Goal: Task Accomplishment & Management: Manage account settings

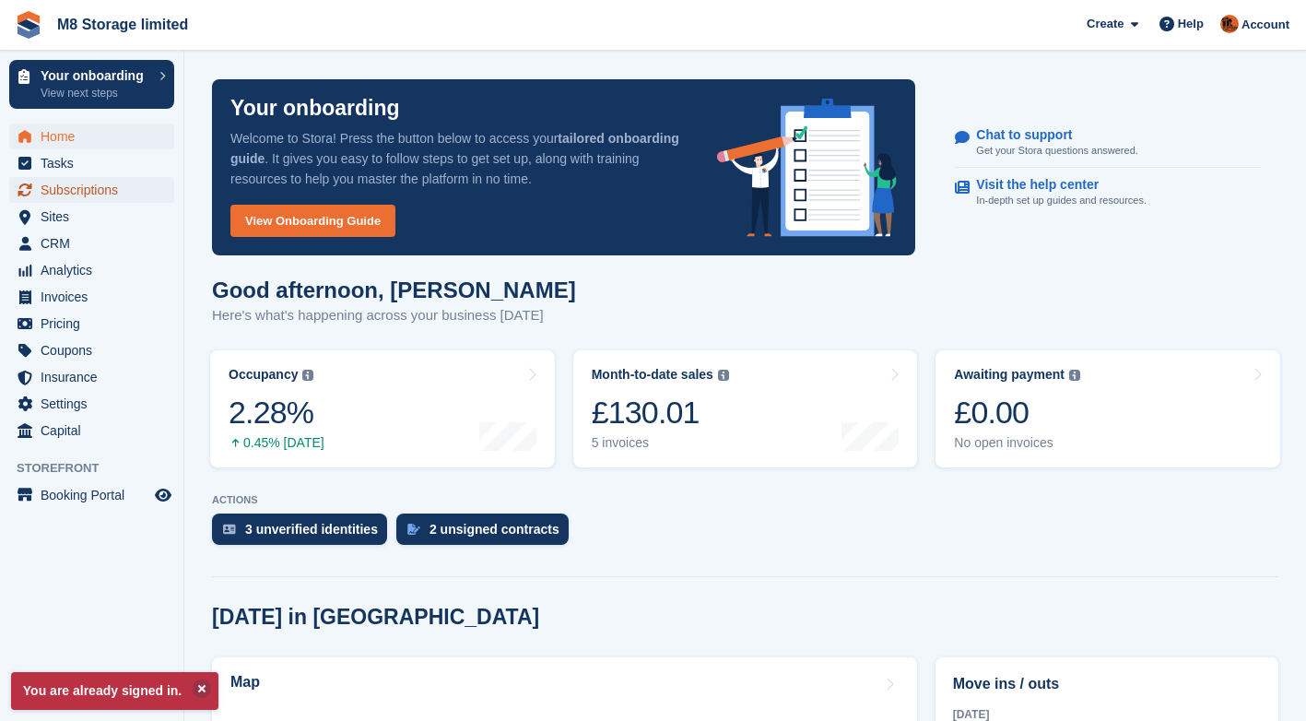
drag, startPoint x: 0, startPoint y: 0, endPoint x: 97, endPoint y: 190, distance: 213.1
click at [97, 190] on span "Subscriptions" at bounding box center [96, 190] width 111 height 26
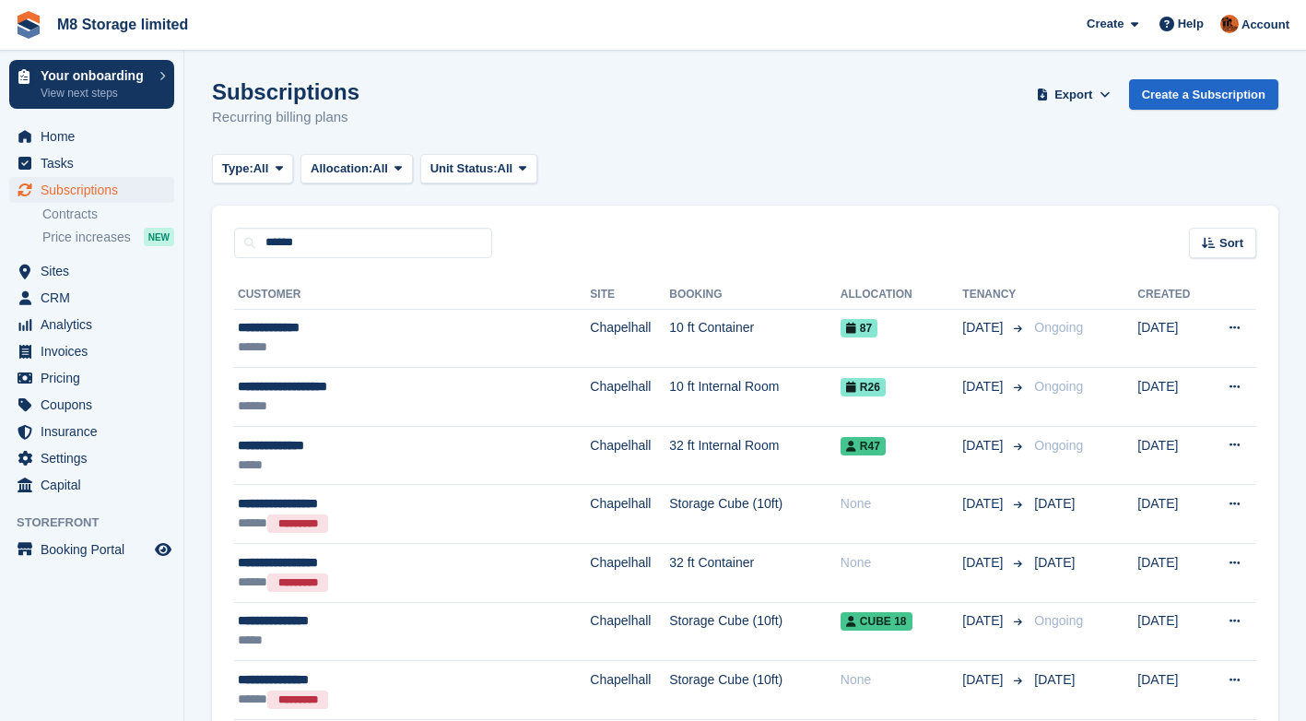
type input "*****"
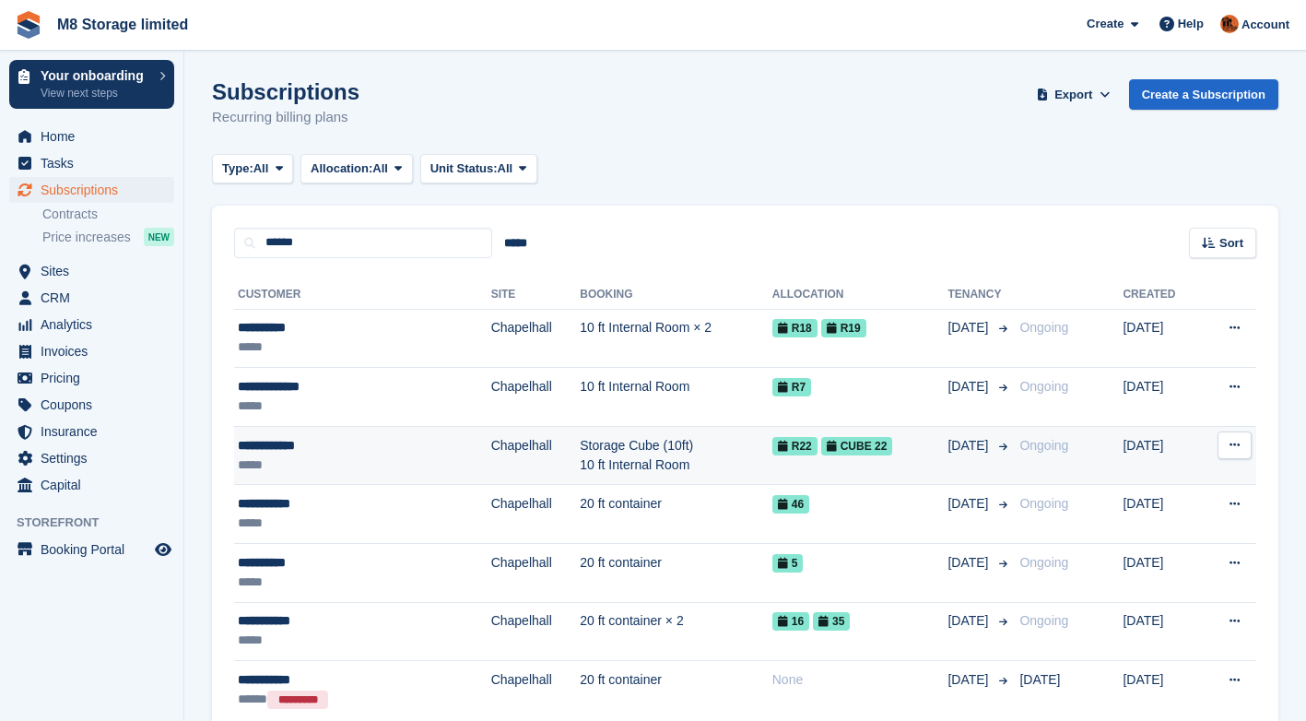
click at [580, 457] on td "Storage Cube (10ft) 10 ft Internal Room" at bounding box center [676, 455] width 193 height 59
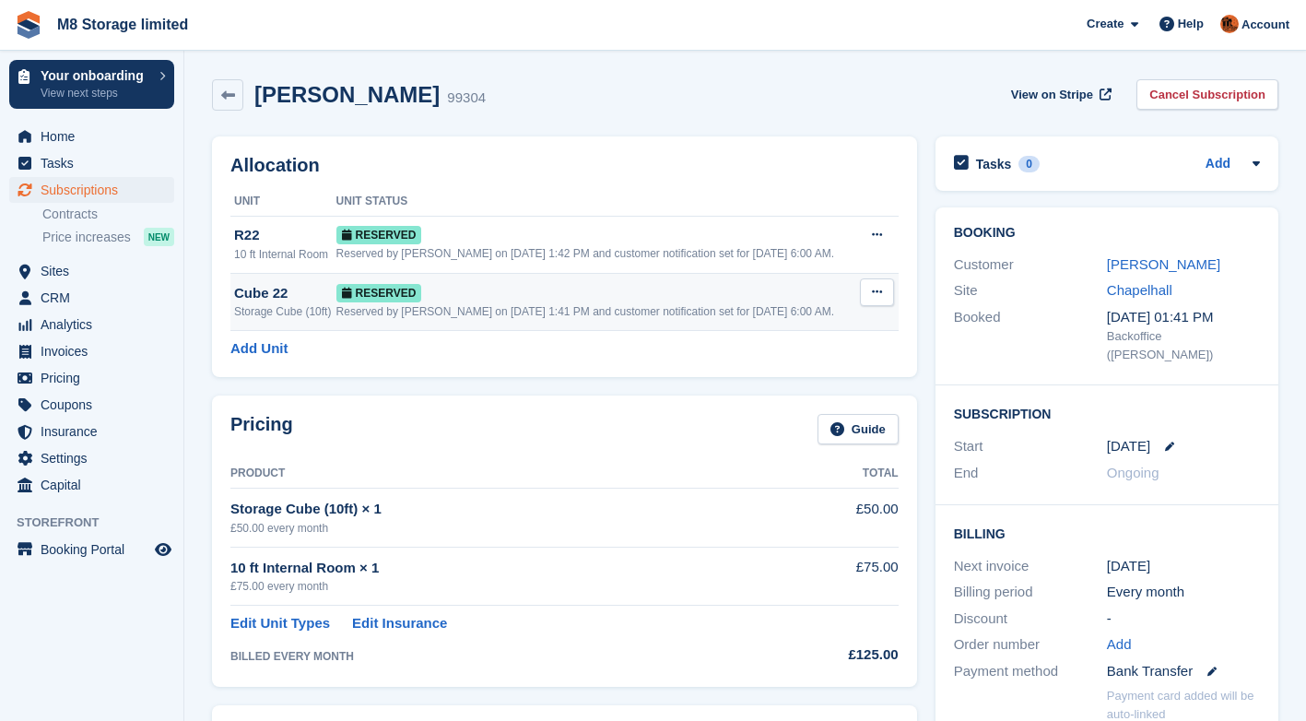
click at [886, 291] on button at bounding box center [877, 292] width 34 height 28
click at [781, 365] on p "Deallocate" at bounding box center [805, 368] width 160 height 24
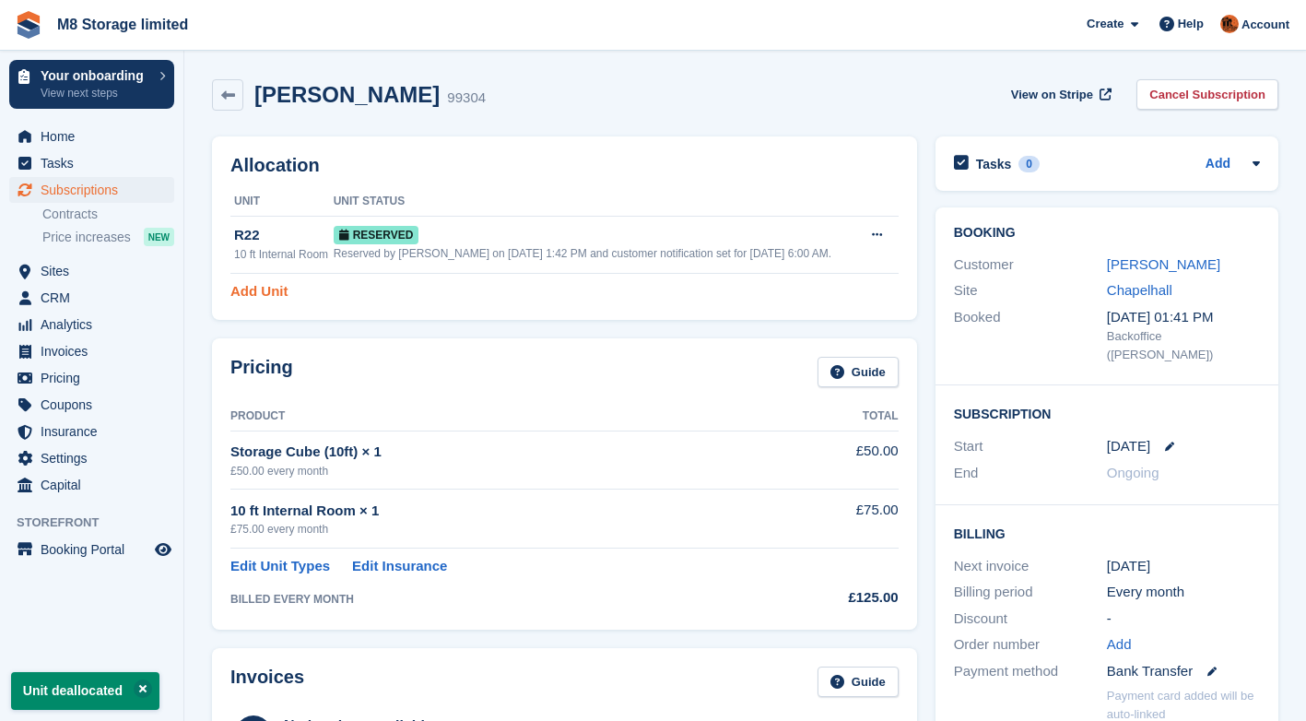
click at [253, 285] on link "Add Unit" at bounding box center [258, 291] width 57 height 21
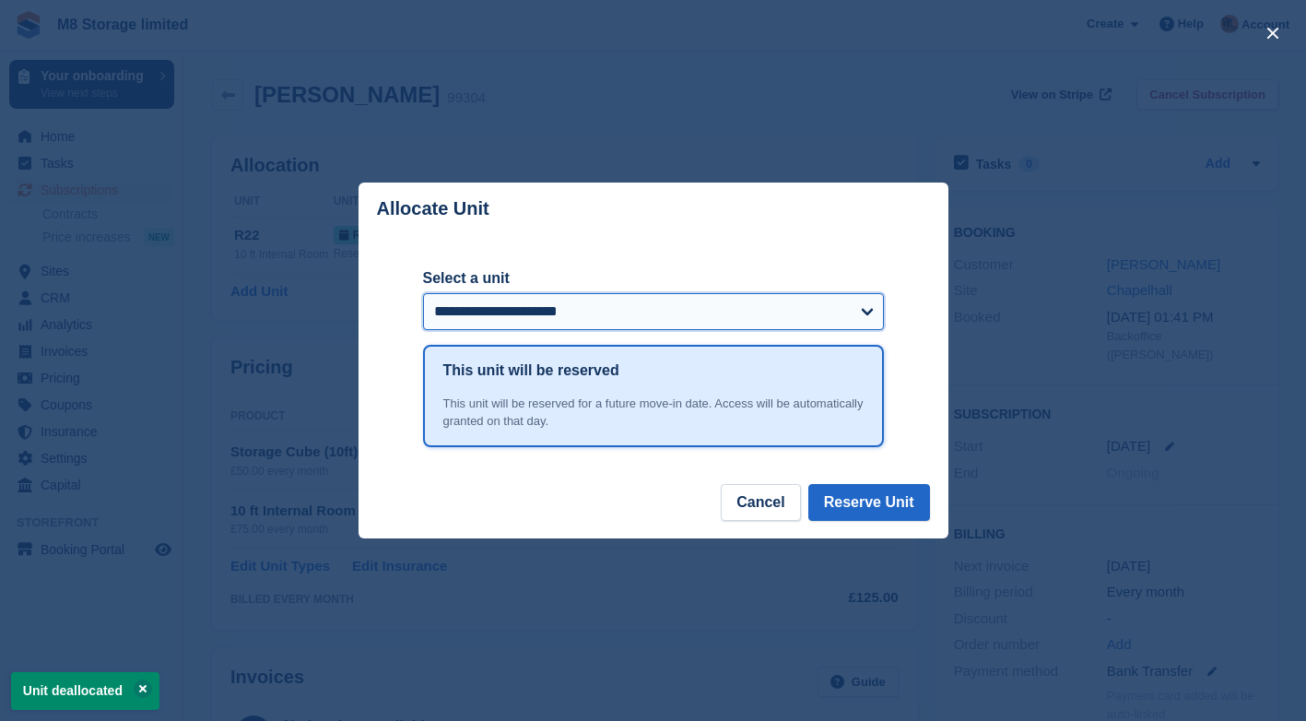
click at [633, 317] on select "**********" at bounding box center [653, 311] width 461 height 37
select select "******"
click at [423, 294] on select "**********" at bounding box center [653, 311] width 461 height 37
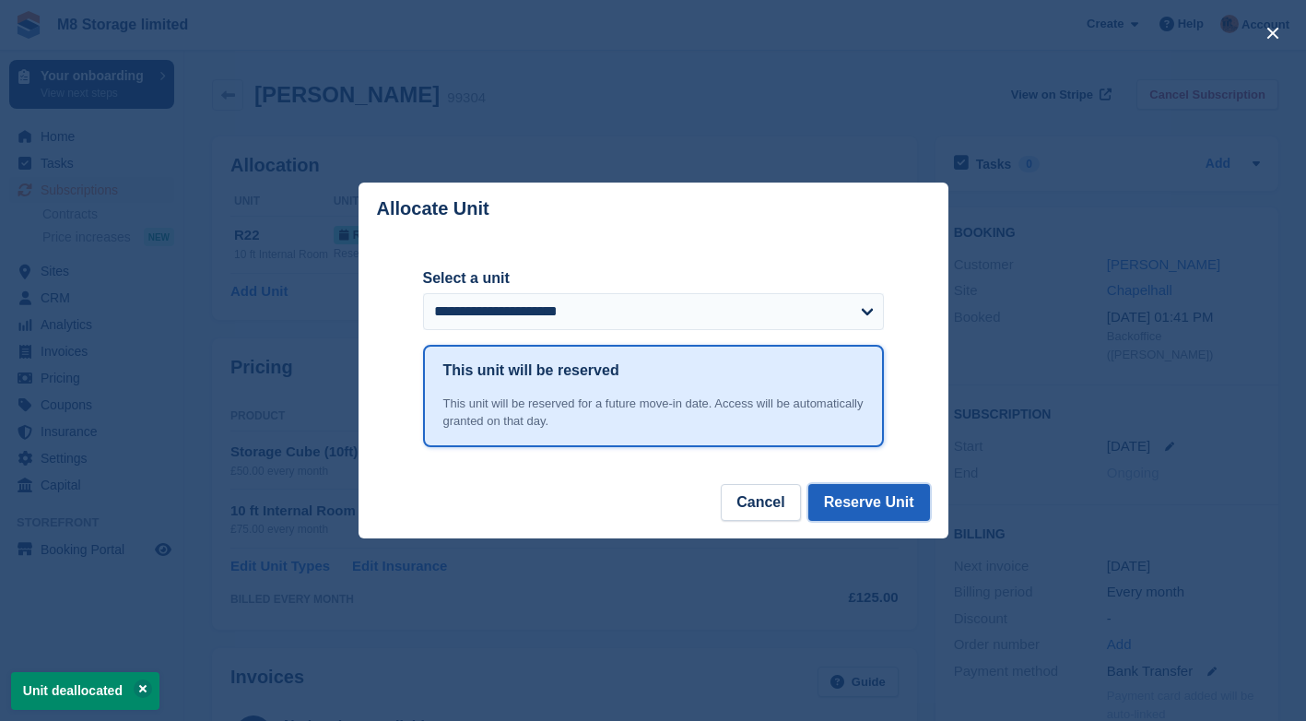
click at [872, 510] on button "Reserve Unit" at bounding box center [869, 502] width 122 height 37
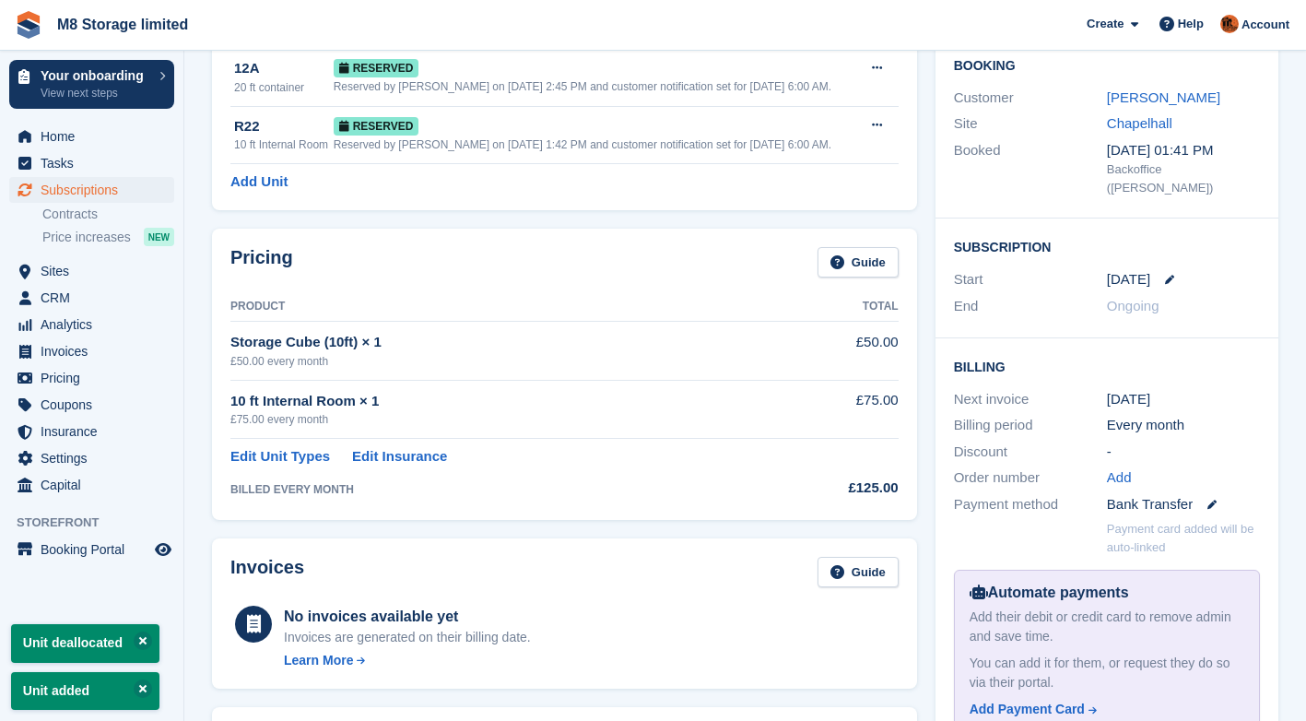
scroll to position [184, 0]
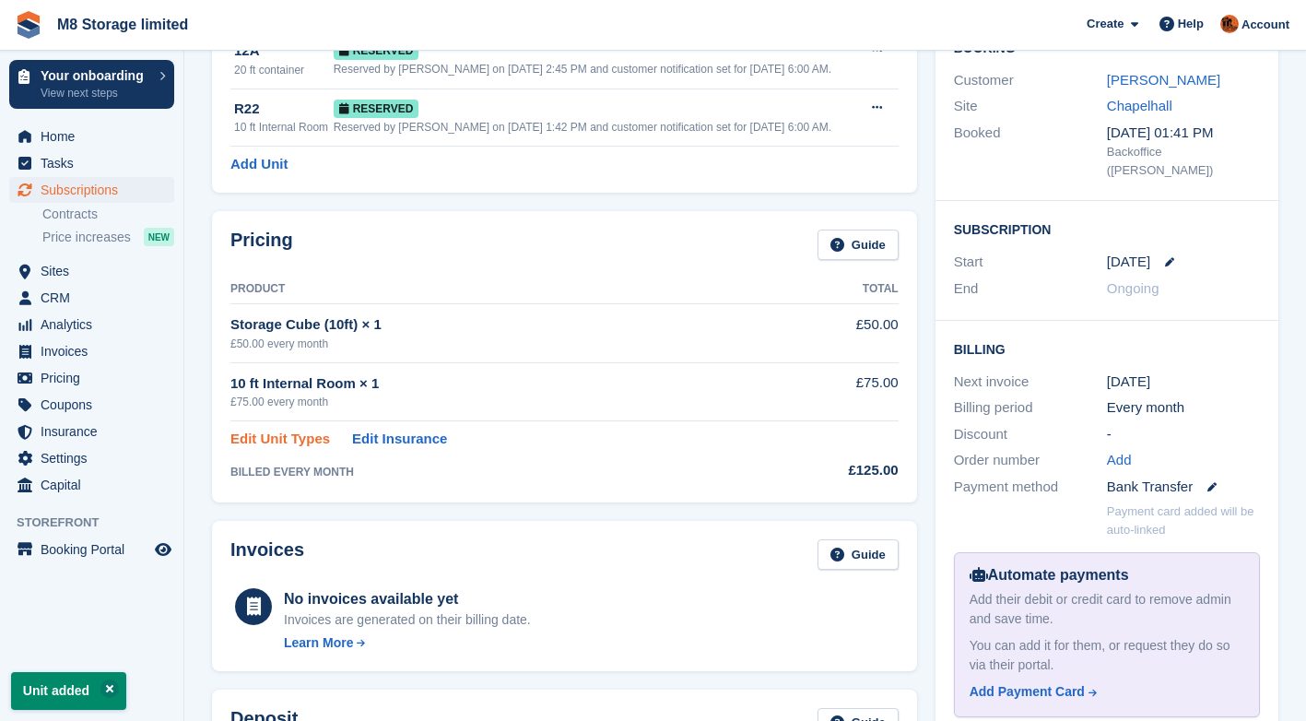
click at [299, 444] on link "Edit Unit Types" at bounding box center [280, 438] width 100 height 21
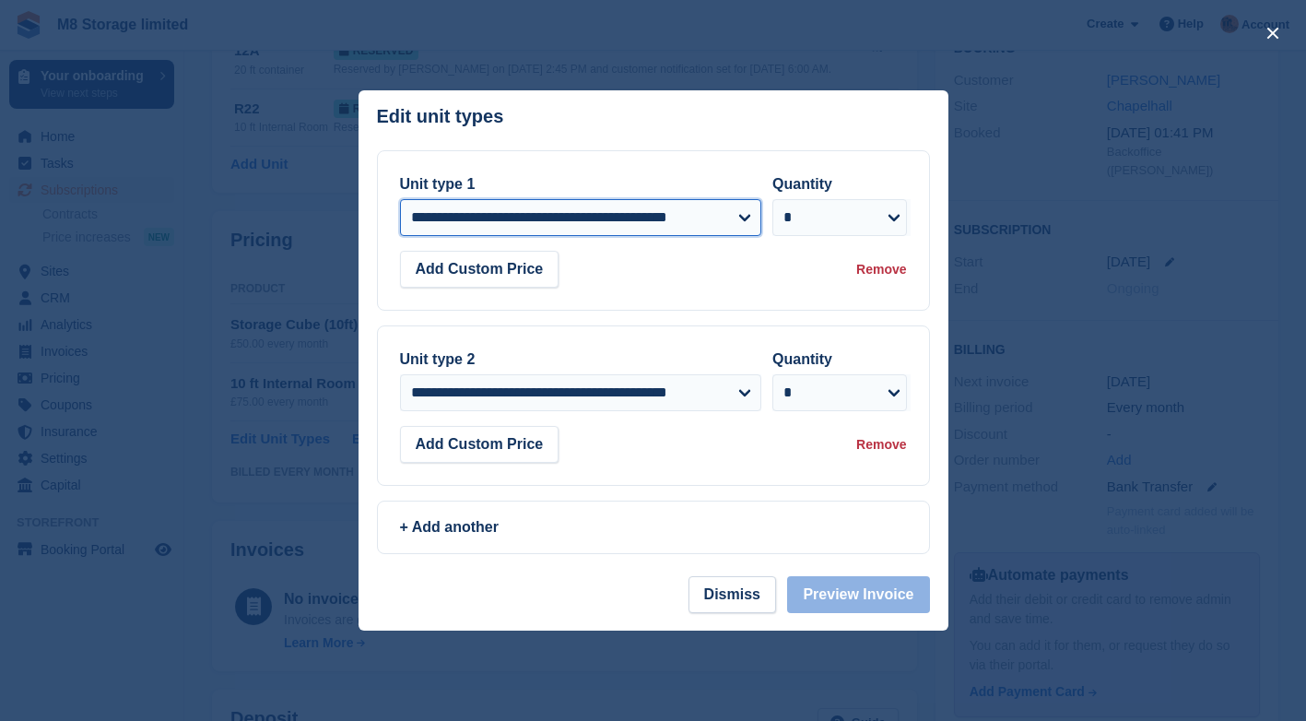
click at [693, 225] on select "**********" at bounding box center [581, 217] width 362 height 37
select select "*****"
click at [400, 201] on select "**********" at bounding box center [581, 217] width 362 height 37
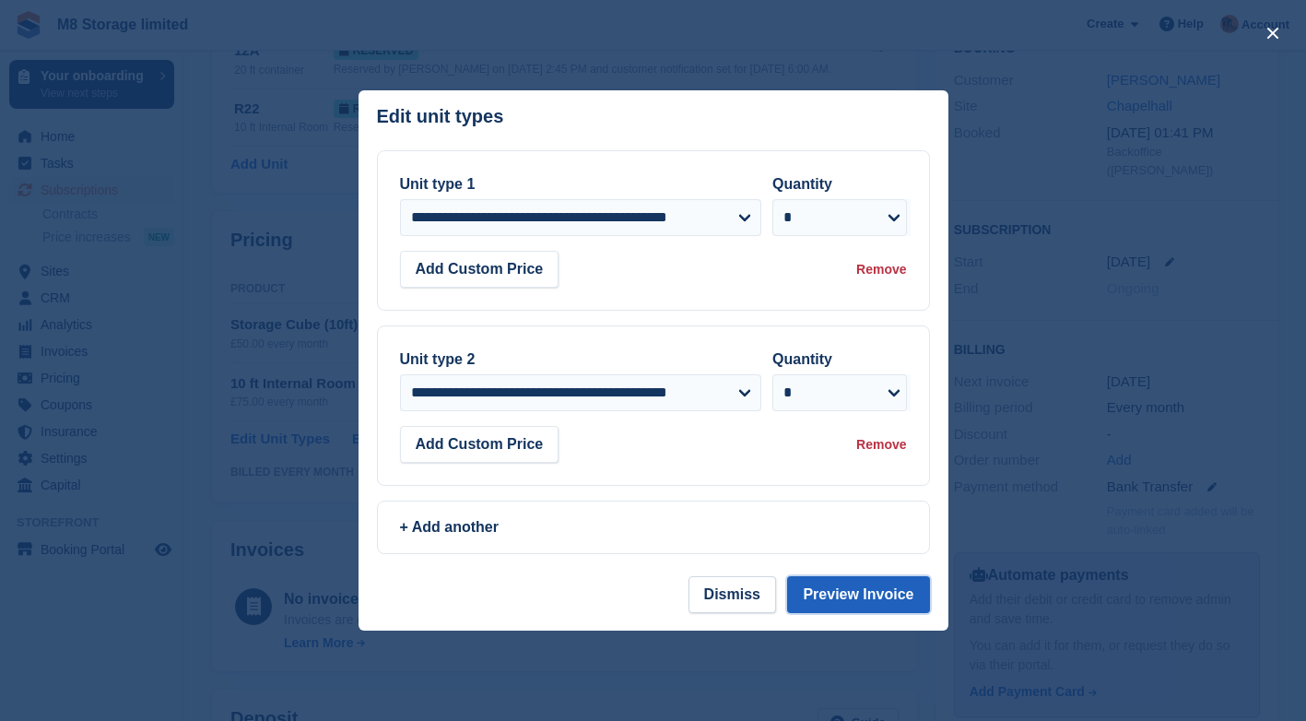
click at [856, 605] on button "Preview Invoice" at bounding box center [858, 594] width 142 height 37
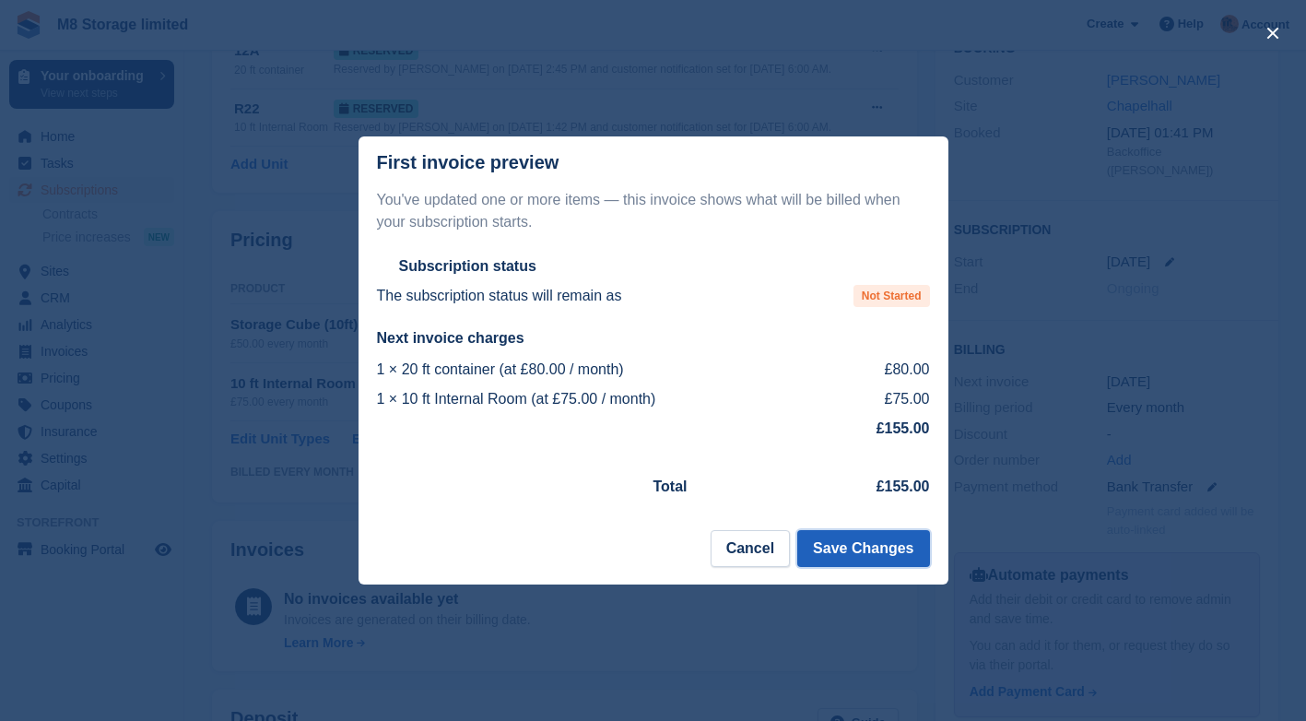
click at [859, 555] on button "Save Changes" at bounding box center [863, 548] width 132 height 37
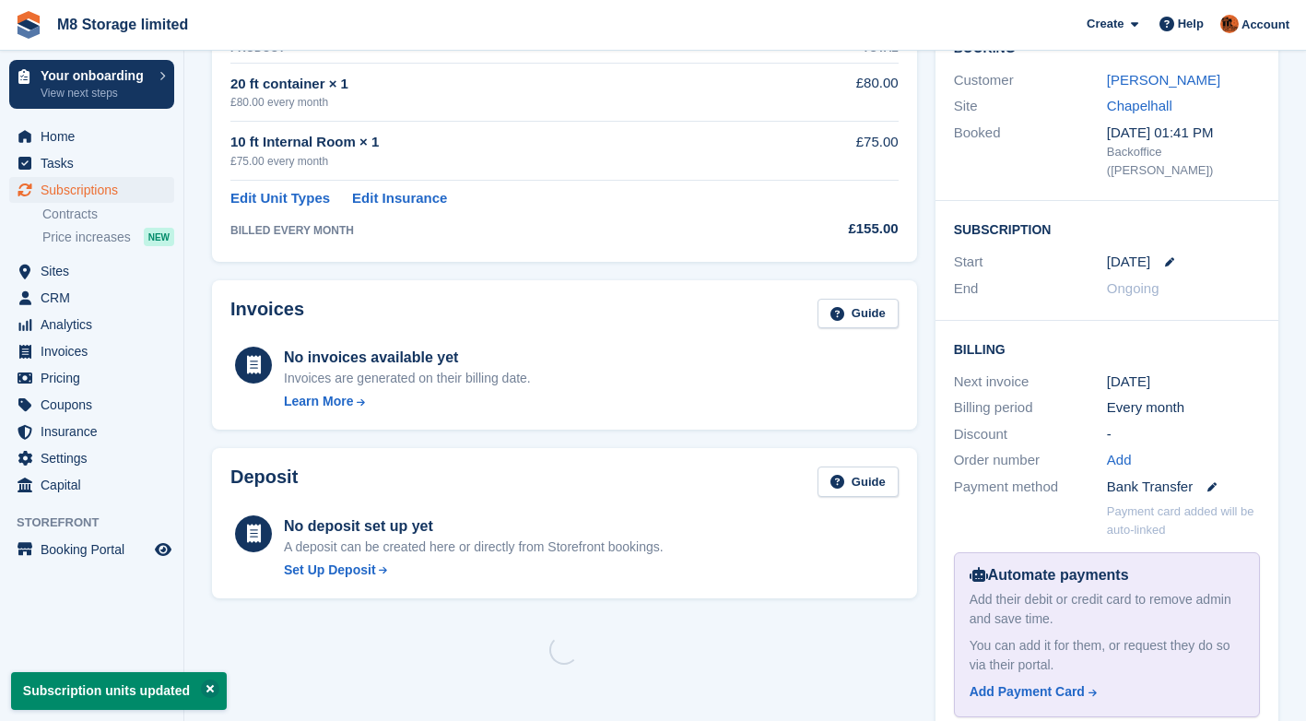
scroll to position [0, 0]
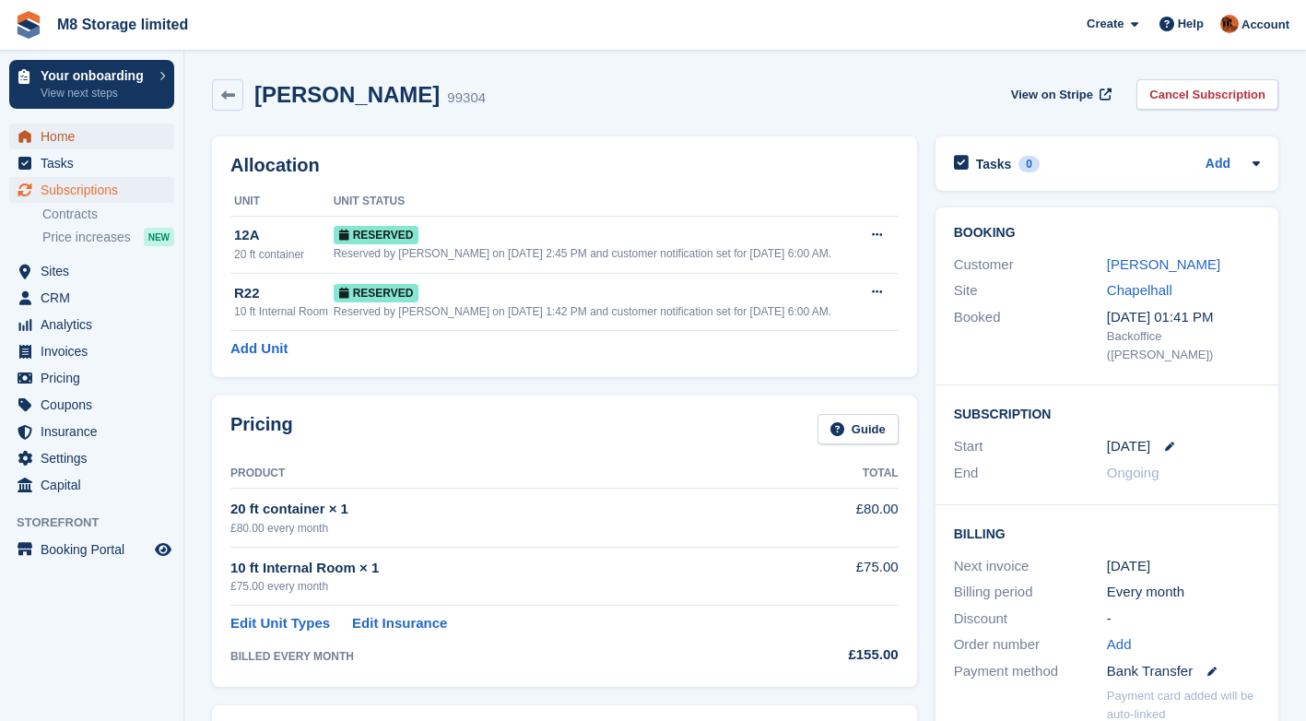
click at [51, 136] on span "Home" at bounding box center [96, 136] width 111 height 26
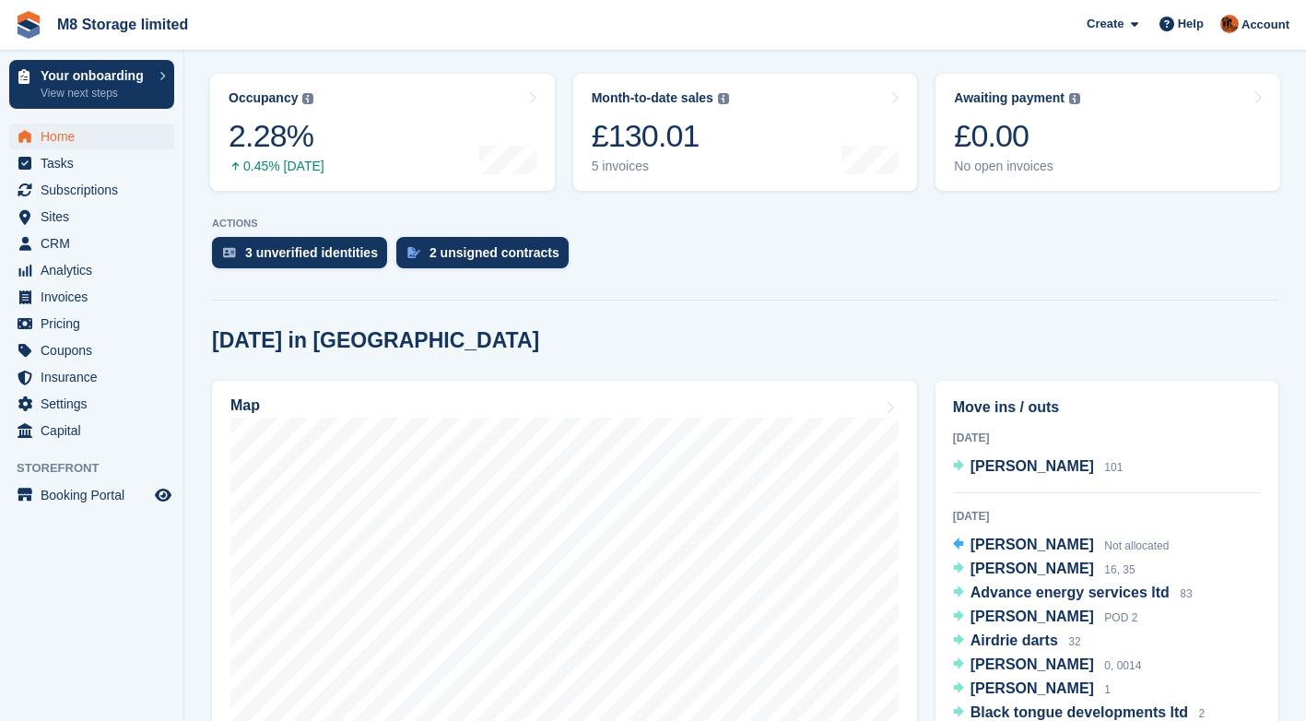
scroll to position [553, 0]
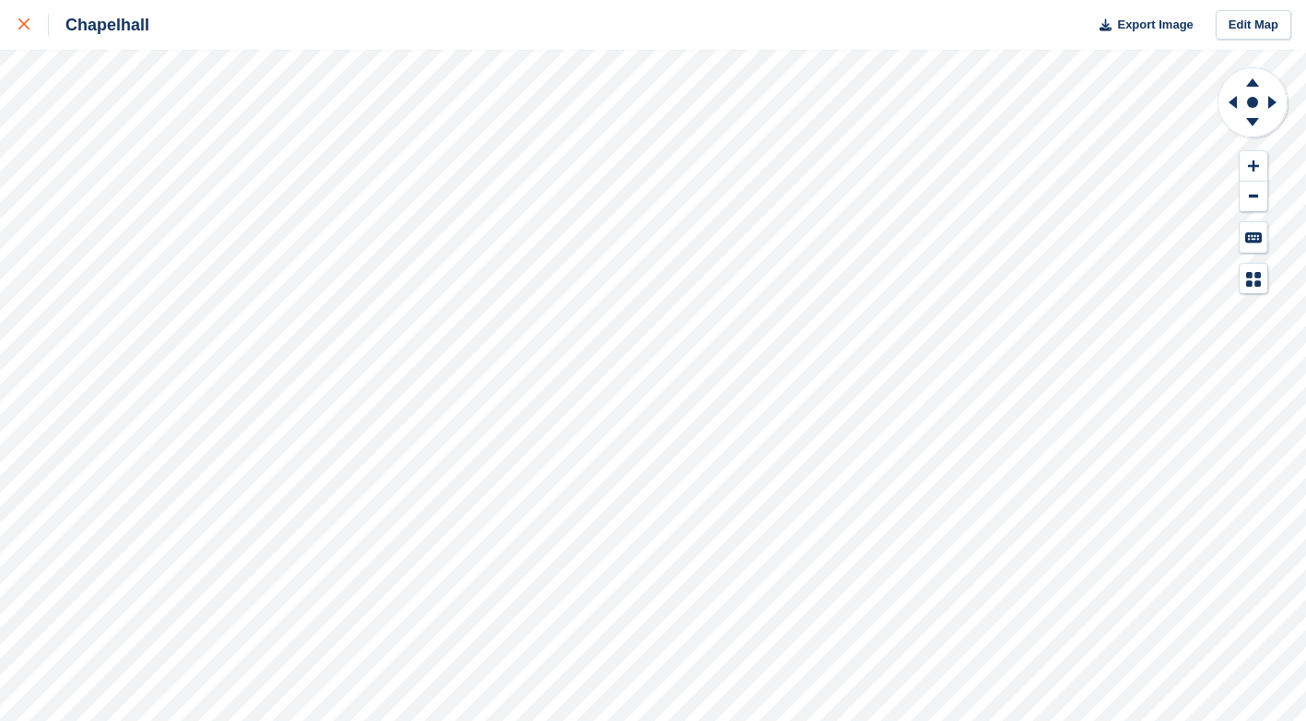
click at [25, 16] on div at bounding box center [33, 25] width 30 height 22
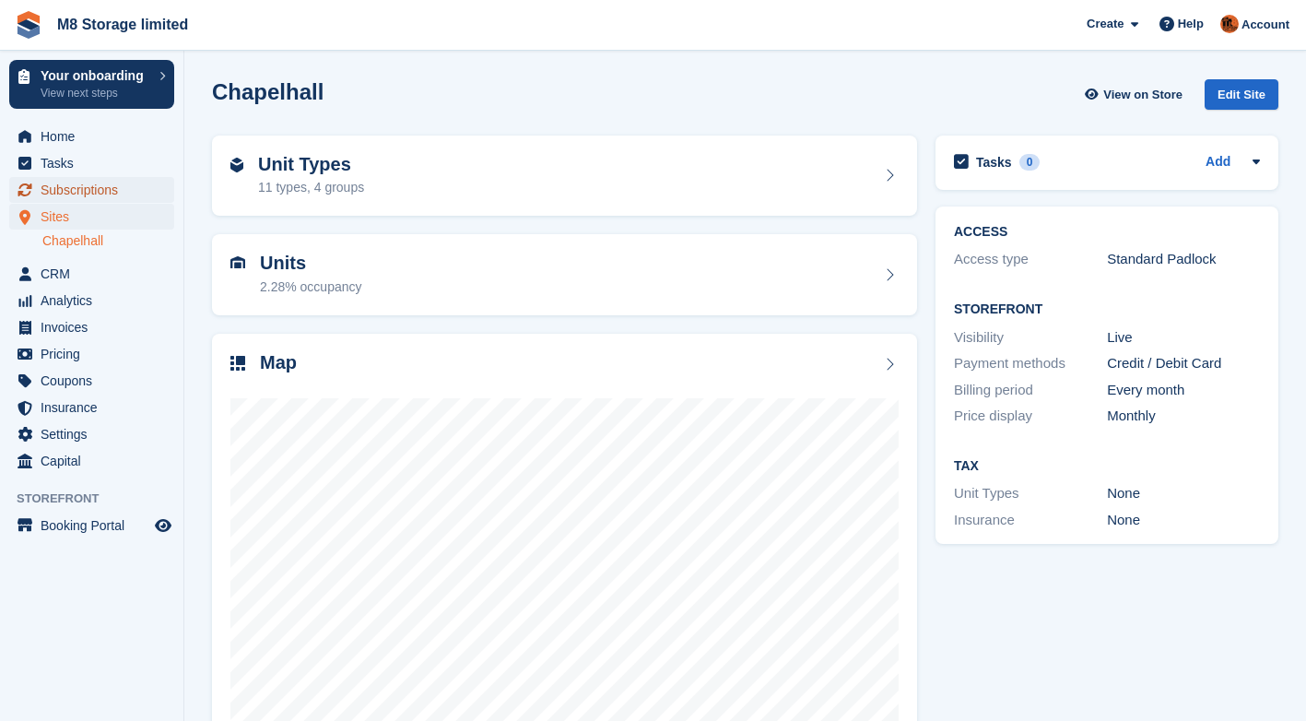
click at [72, 187] on span "Subscriptions" at bounding box center [96, 190] width 111 height 26
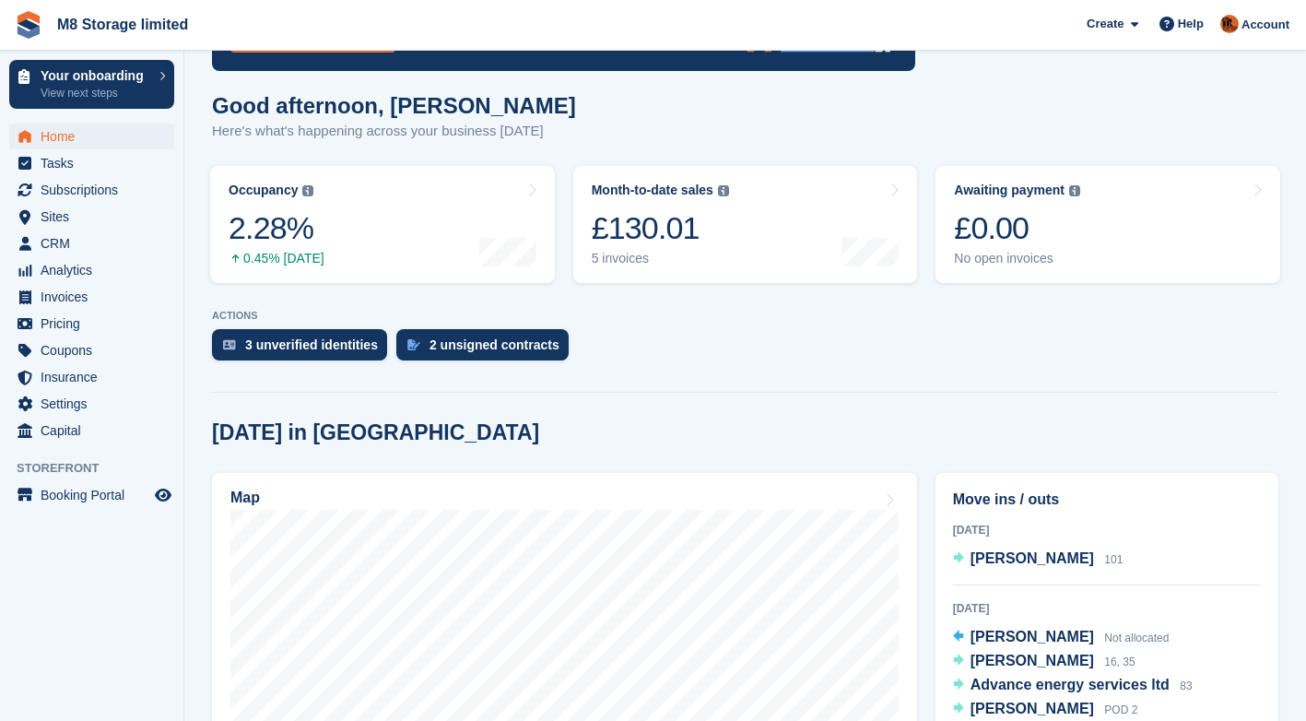
scroll to position [184, 0]
click at [497, 346] on div "2 unsigned contracts" at bounding box center [494, 344] width 130 height 15
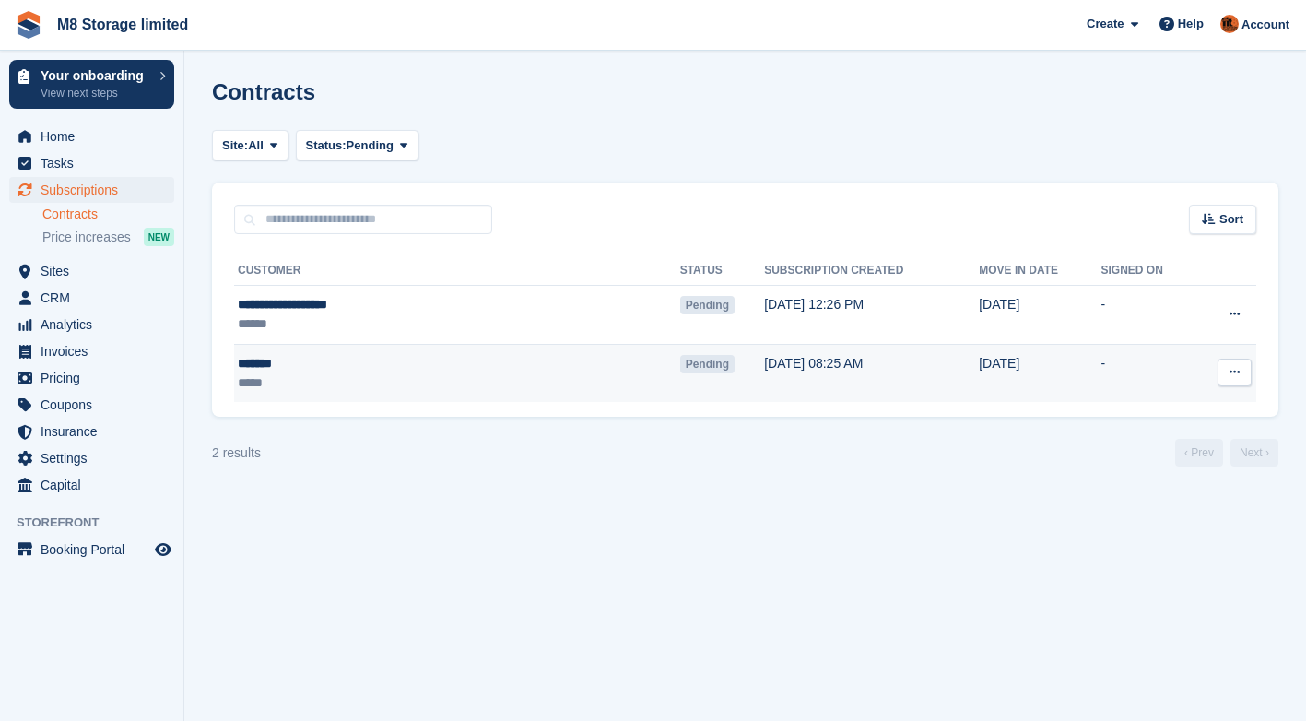
click at [764, 369] on td "[DATE] 08:25 AM" at bounding box center [871, 373] width 215 height 58
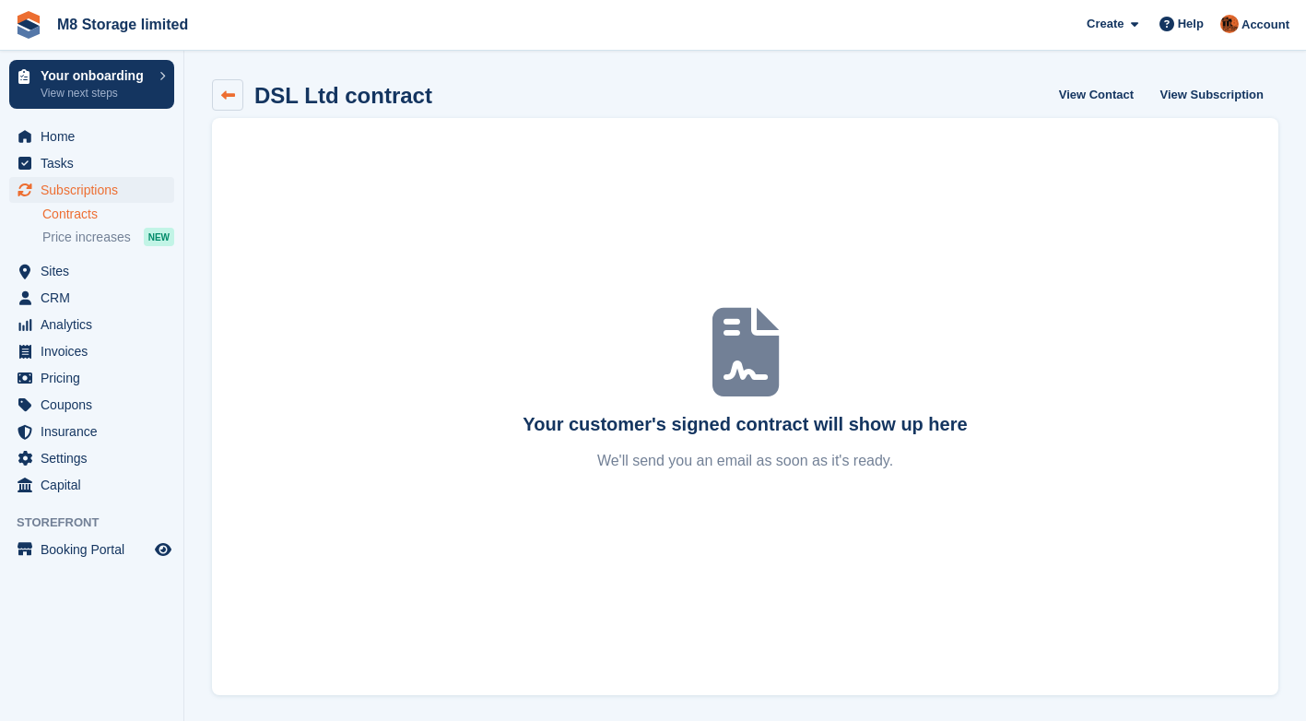
click at [229, 96] on icon at bounding box center [228, 95] width 14 height 14
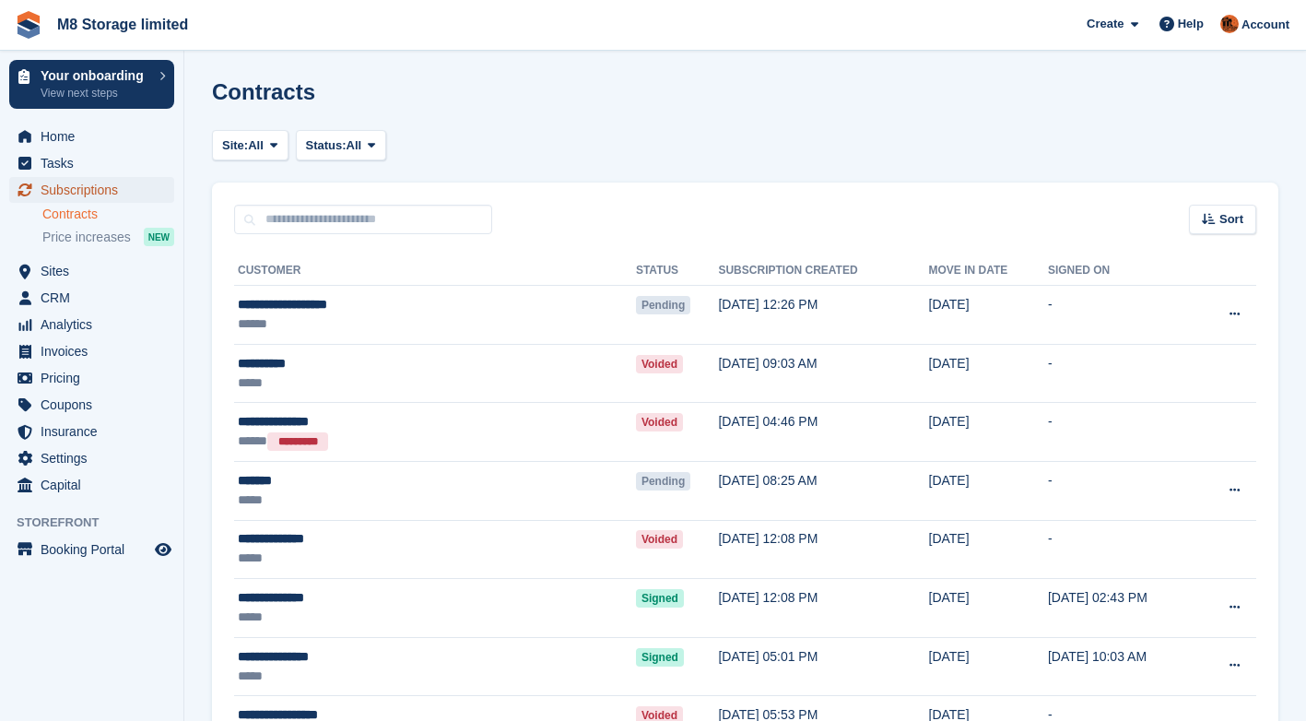
click at [106, 188] on span "Subscriptions" at bounding box center [96, 190] width 111 height 26
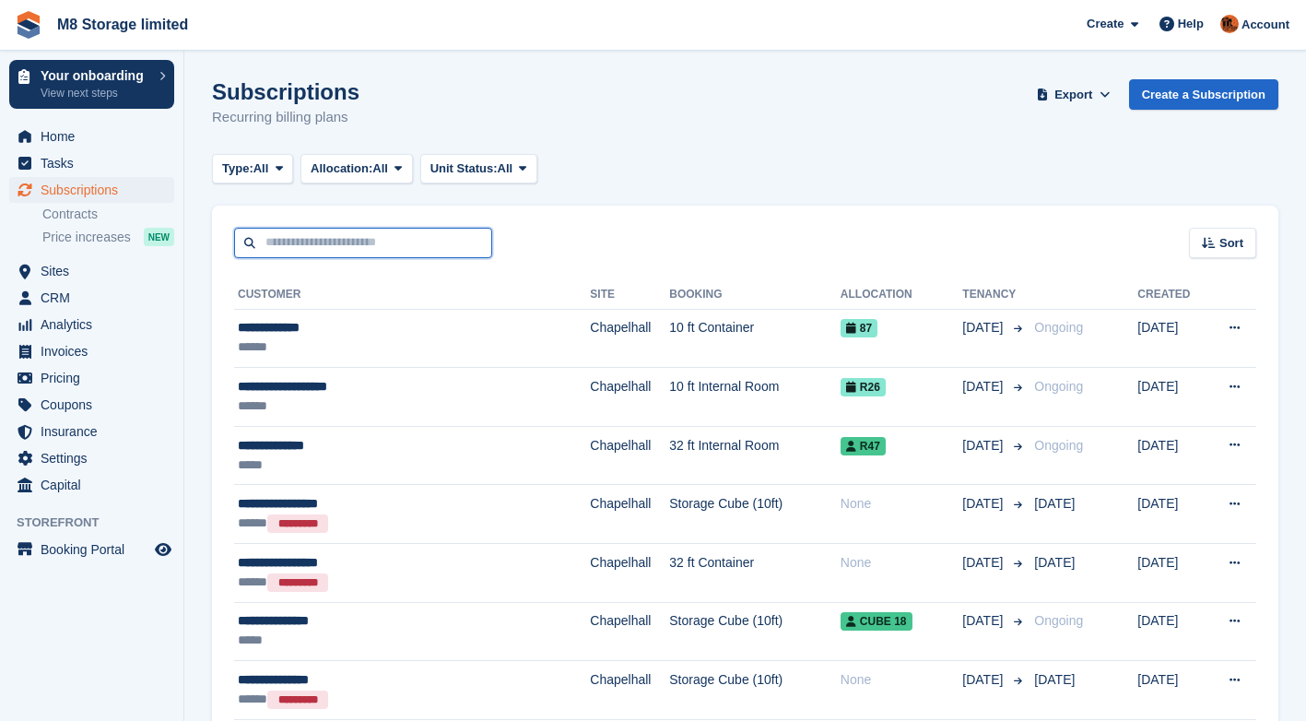
click at [335, 246] on input "text" at bounding box center [363, 243] width 258 height 30
type input "***"
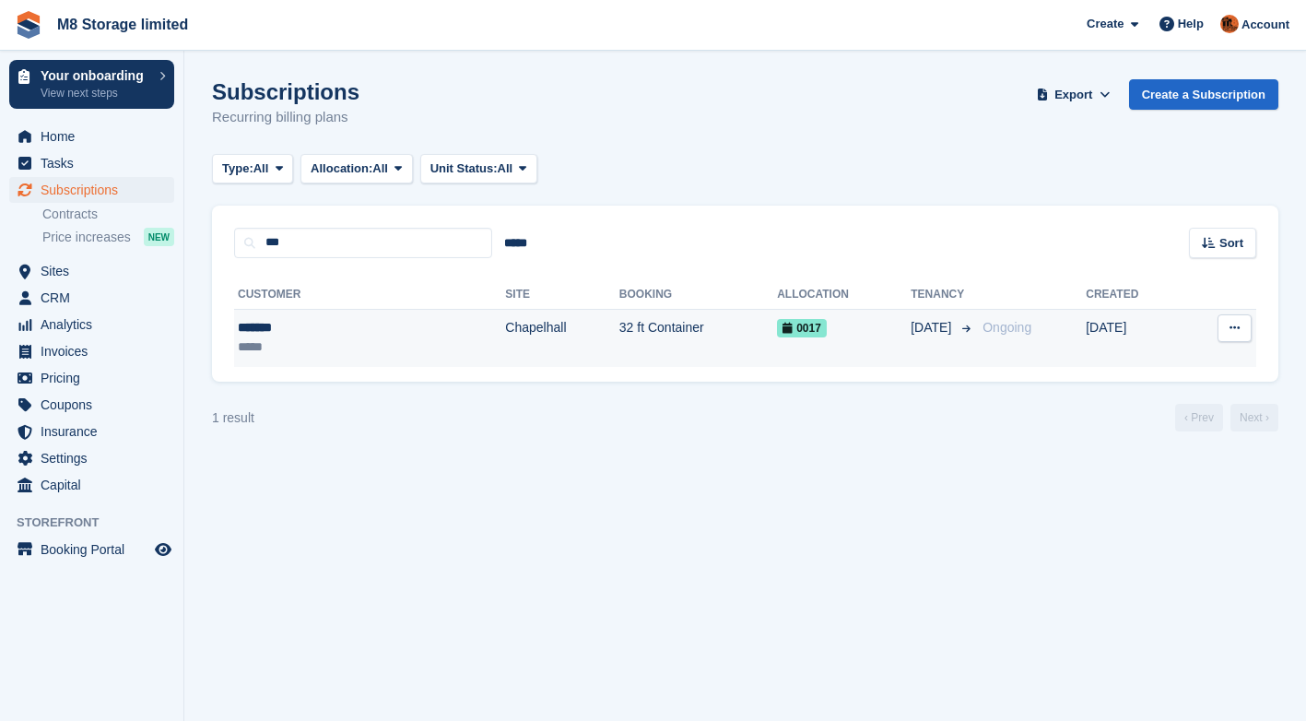
click at [619, 327] on td "32 ft Container" at bounding box center [698, 338] width 158 height 58
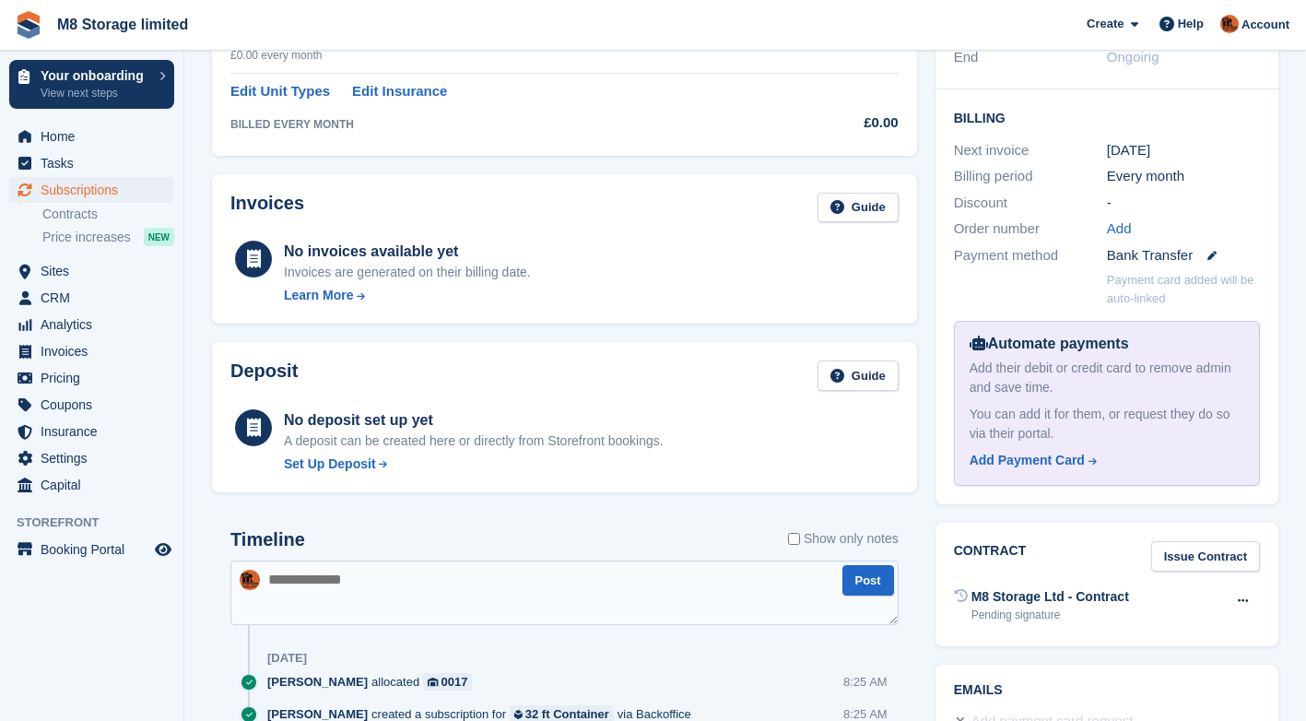
scroll to position [534, 0]
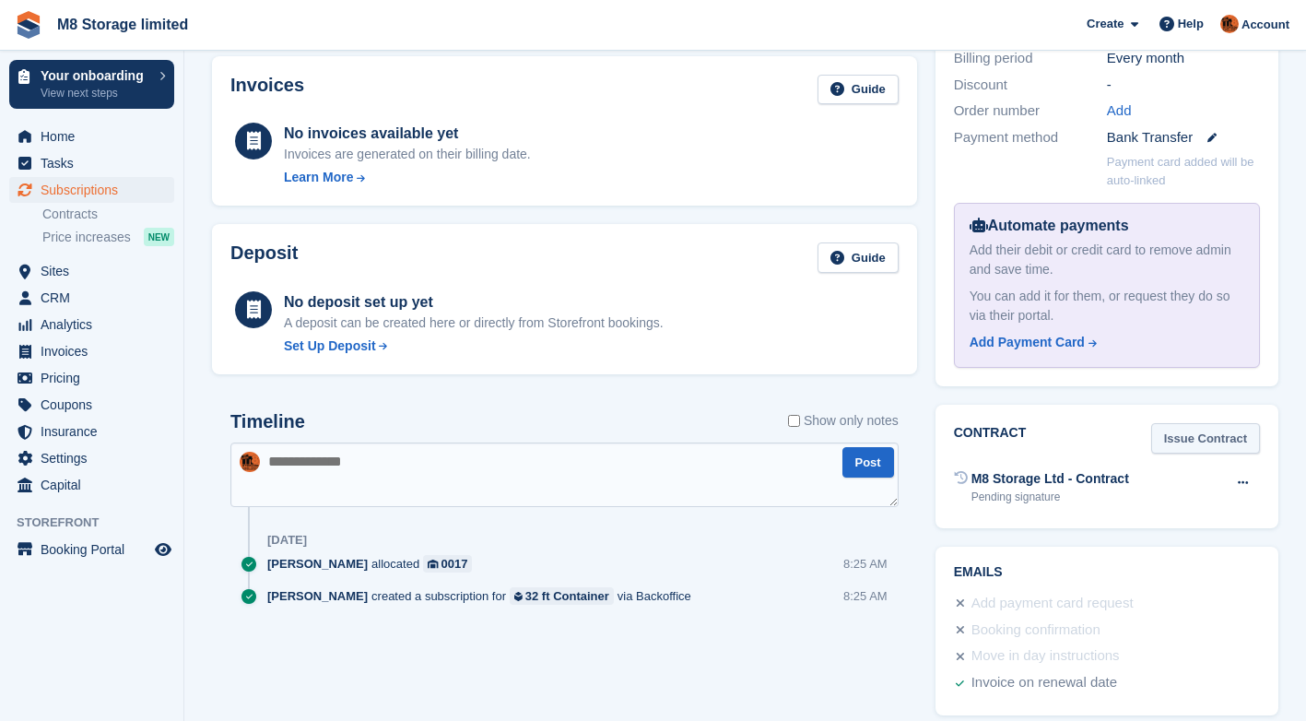
click at [1203, 423] on link "Issue Contract" at bounding box center [1205, 438] width 109 height 30
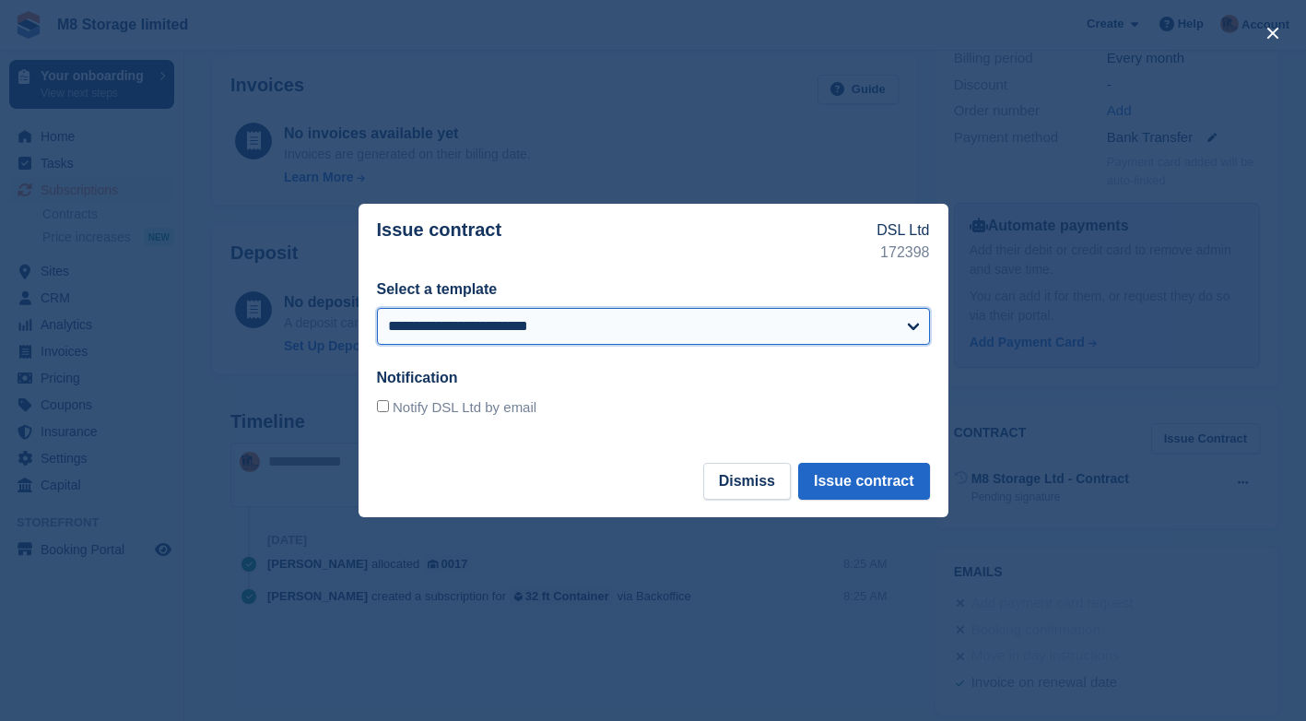
click at [849, 325] on select "**********" at bounding box center [653, 326] width 553 height 37
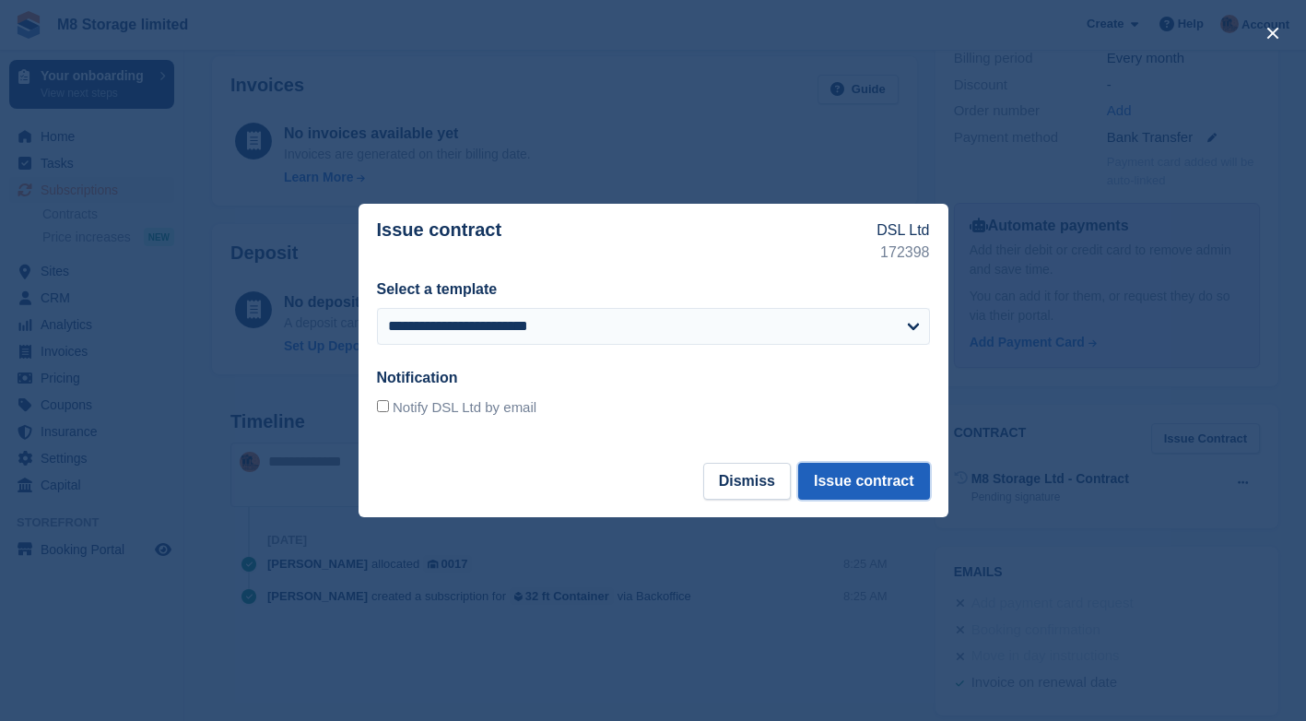
click at [889, 481] on button "Issue contract" at bounding box center [863, 481] width 131 height 37
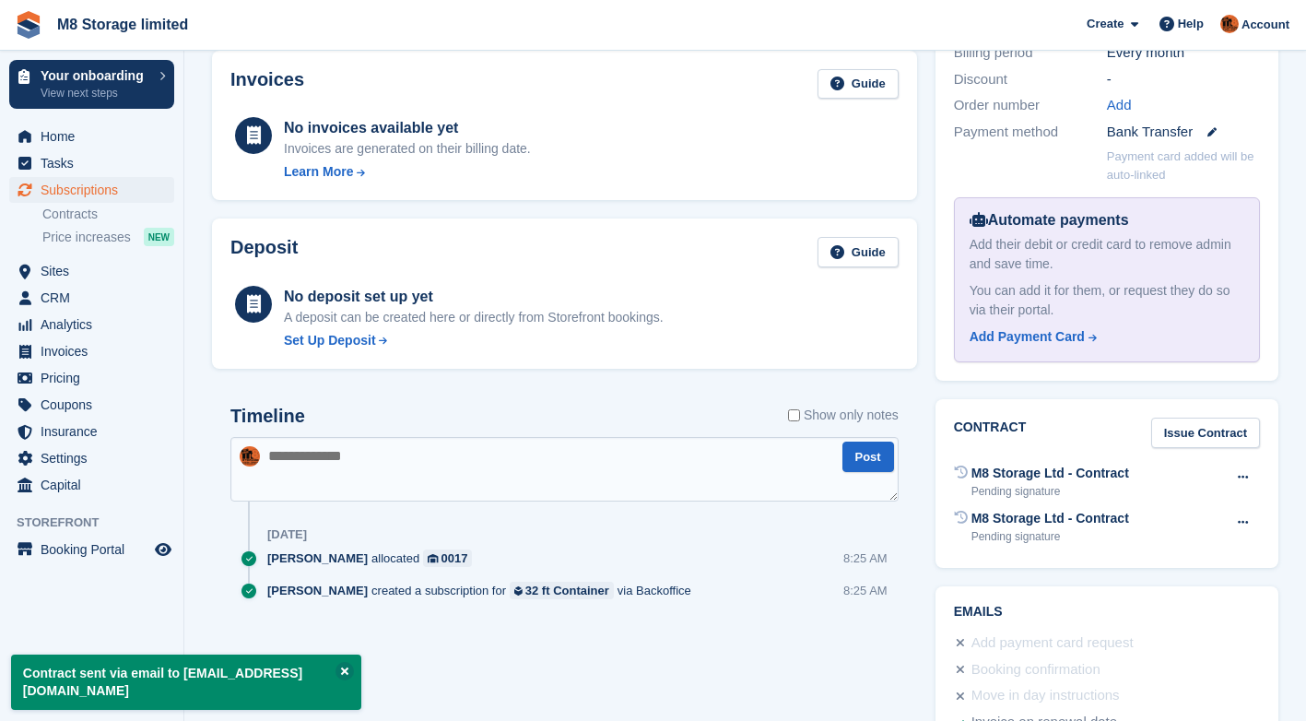
scroll to position [553, 0]
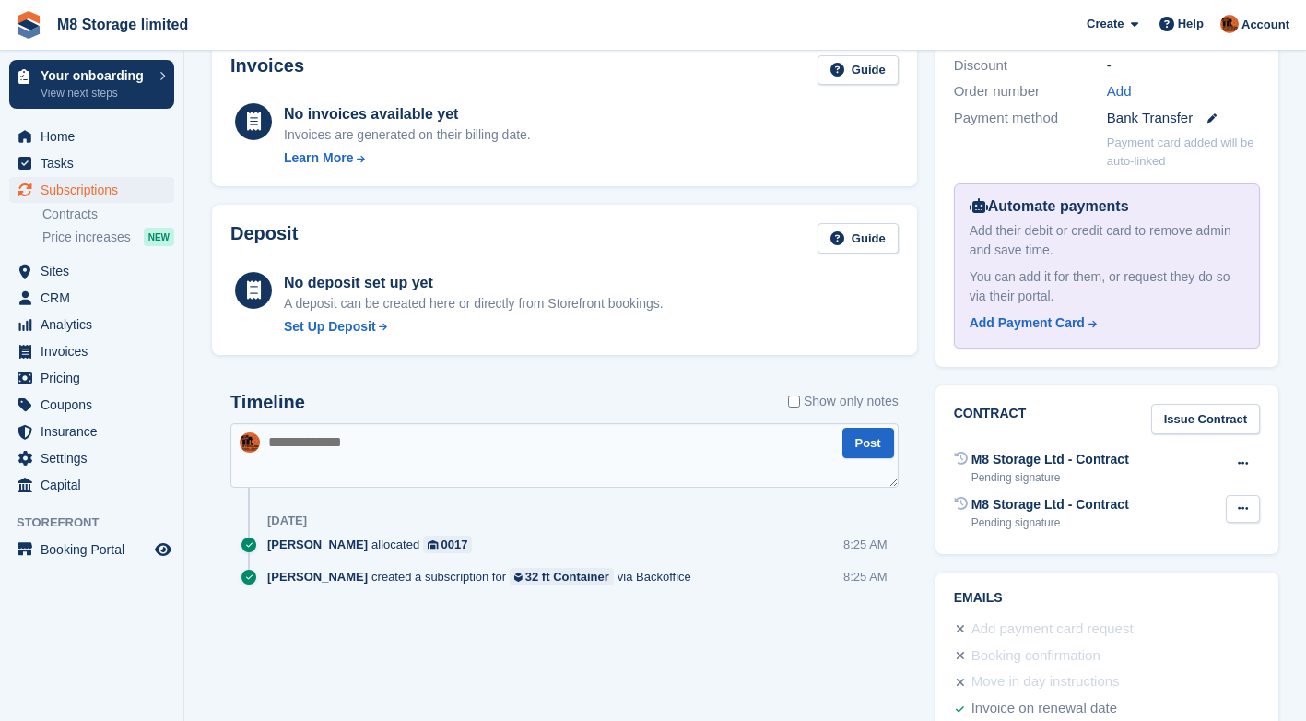
click at [1243, 502] on icon at bounding box center [1243, 508] width 10 height 12
click at [1191, 533] on p "Void contract" at bounding box center [1171, 545] width 160 height 24
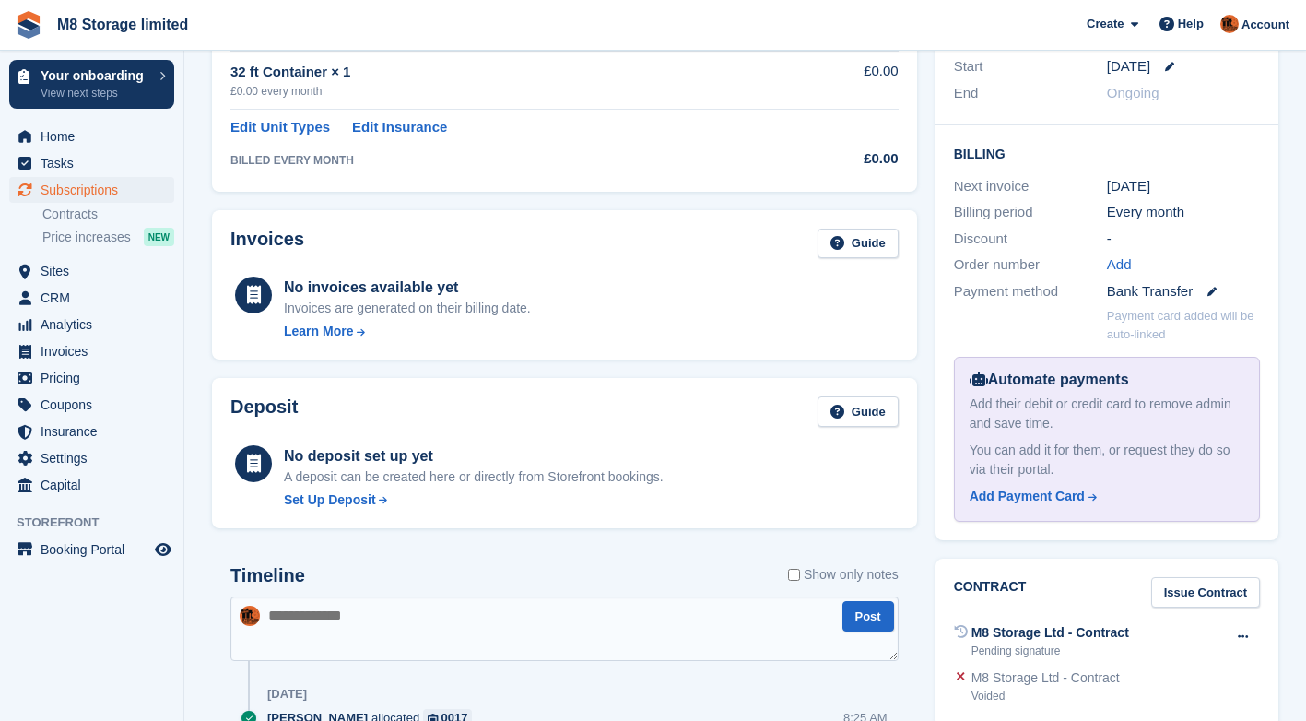
scroll to position [0, 0]
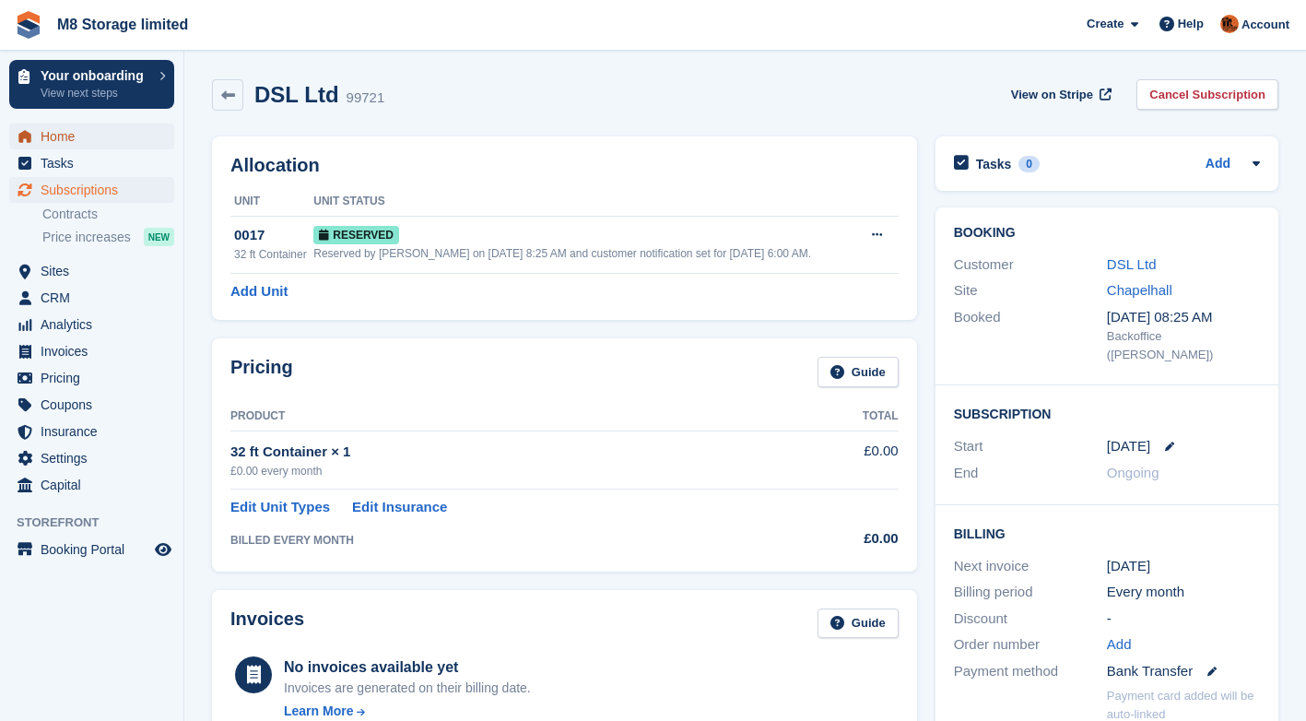
click at [83, 142] on span "Home" at bounding box center [96, 136] width 111 height 26
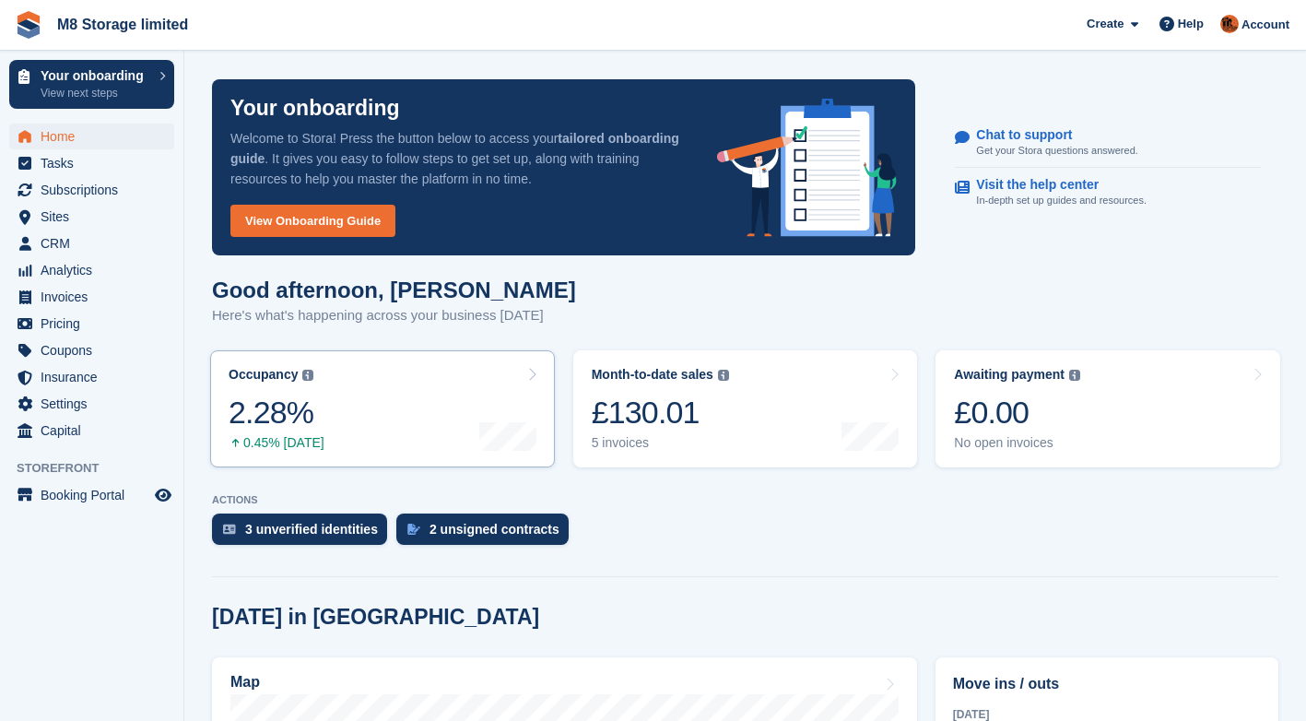
click at [331, 350] on link "Occupancy The percentage of all currently allocated units in terms of area. Inc…" at bounding box center [382, 408] width 345 height 117
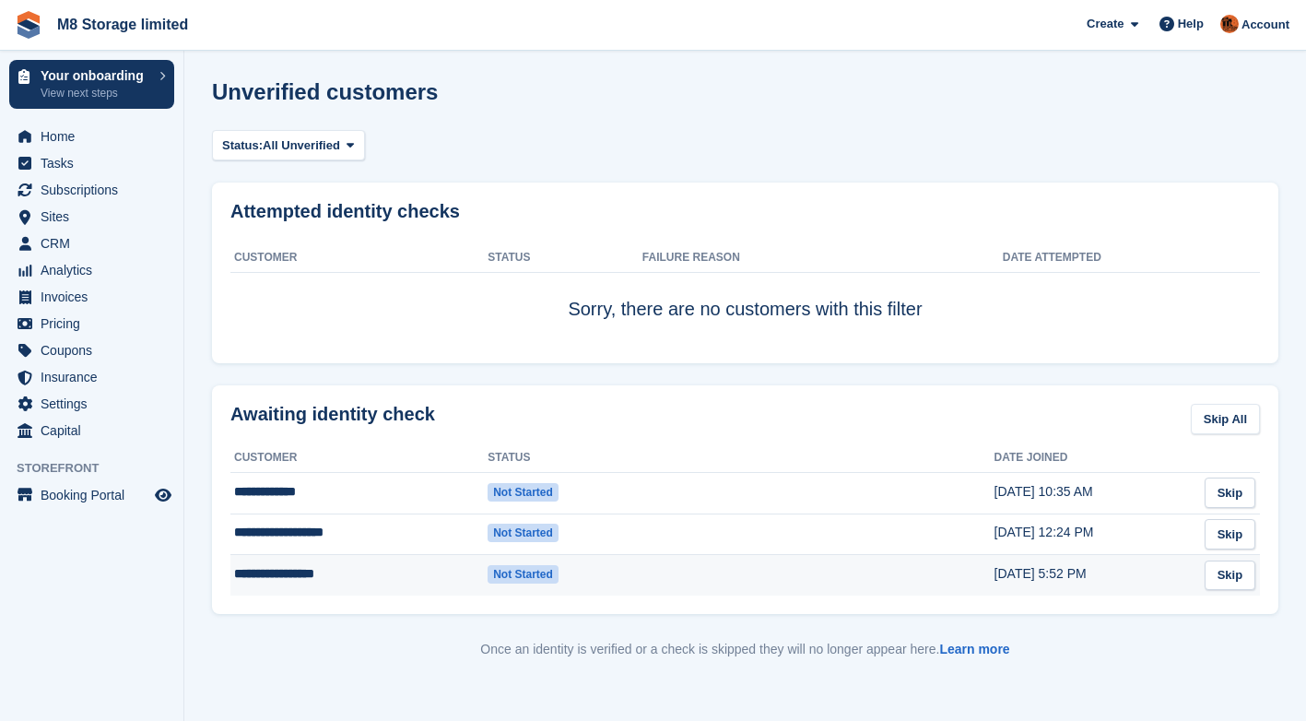
click at [303, 573] on td "**********" at bounding box center [358, 575] width 257 height 41
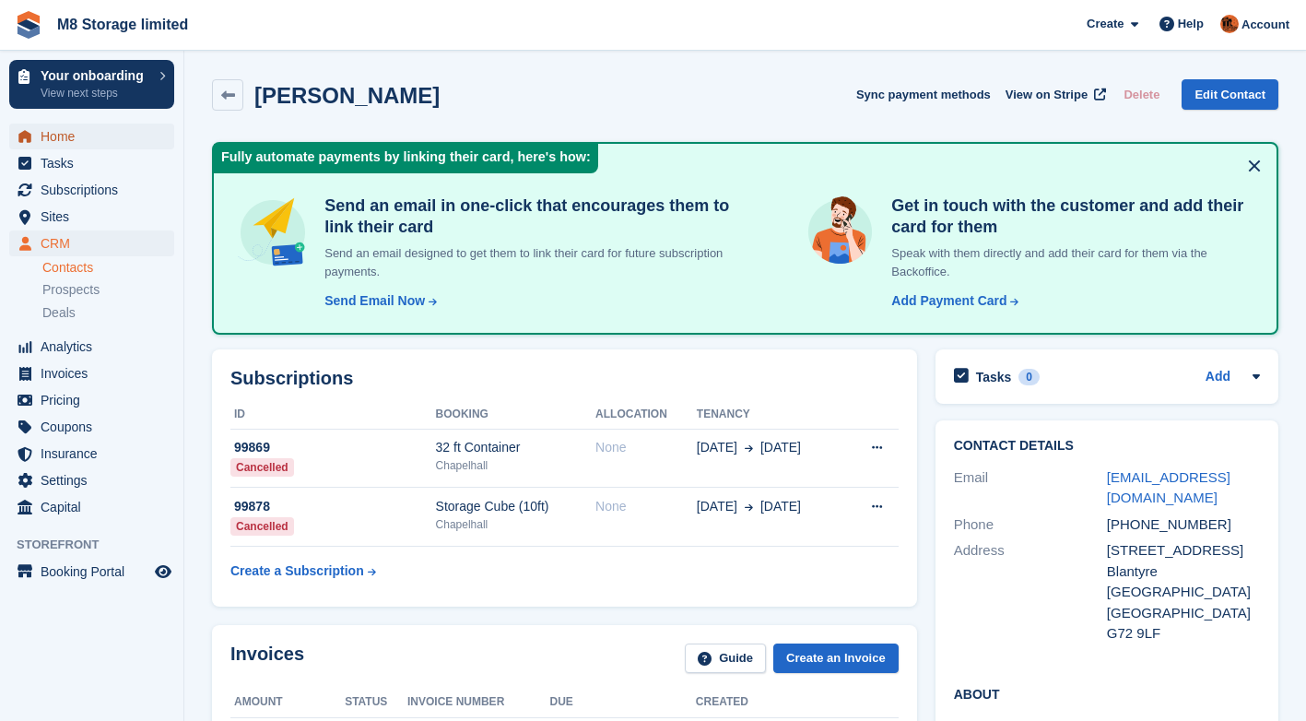
click at [50, 141] on span "Home" at bounding box center [96, 136] width 111 height 26
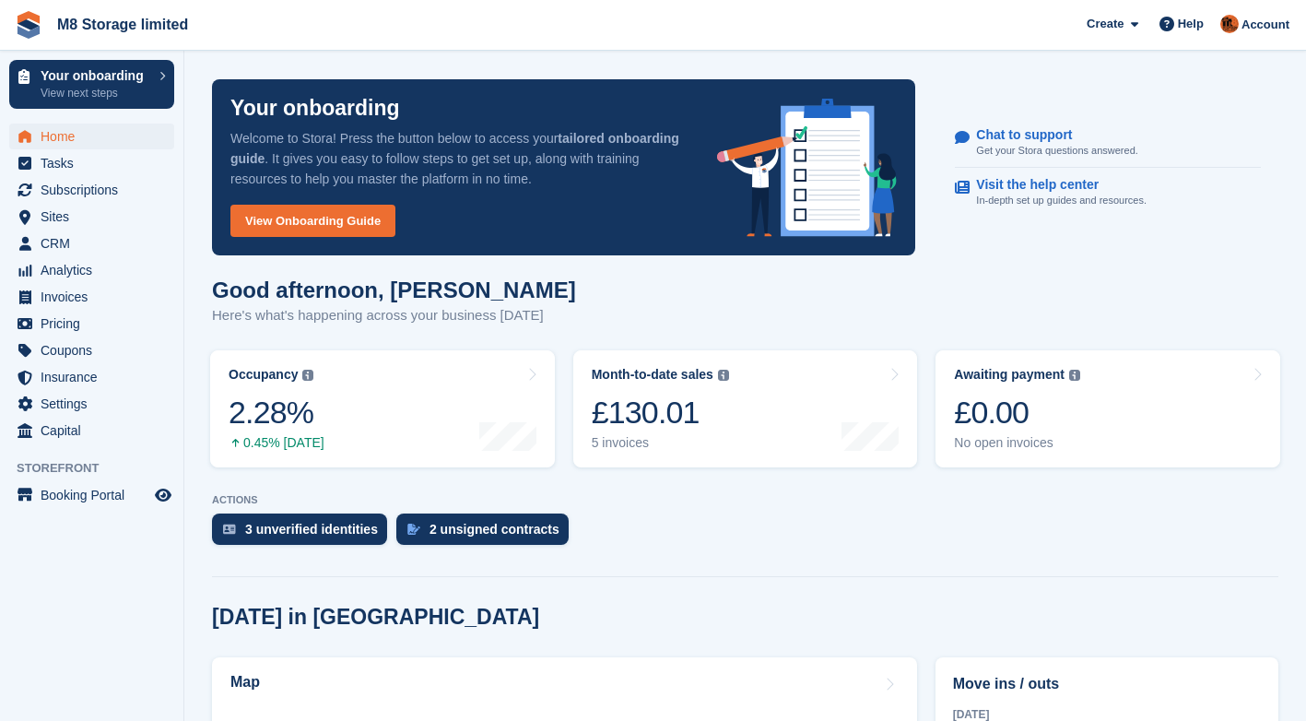
click at [352, 529] on div "3 unverified identities" at bounding box center [311, 529] width 133 height 15
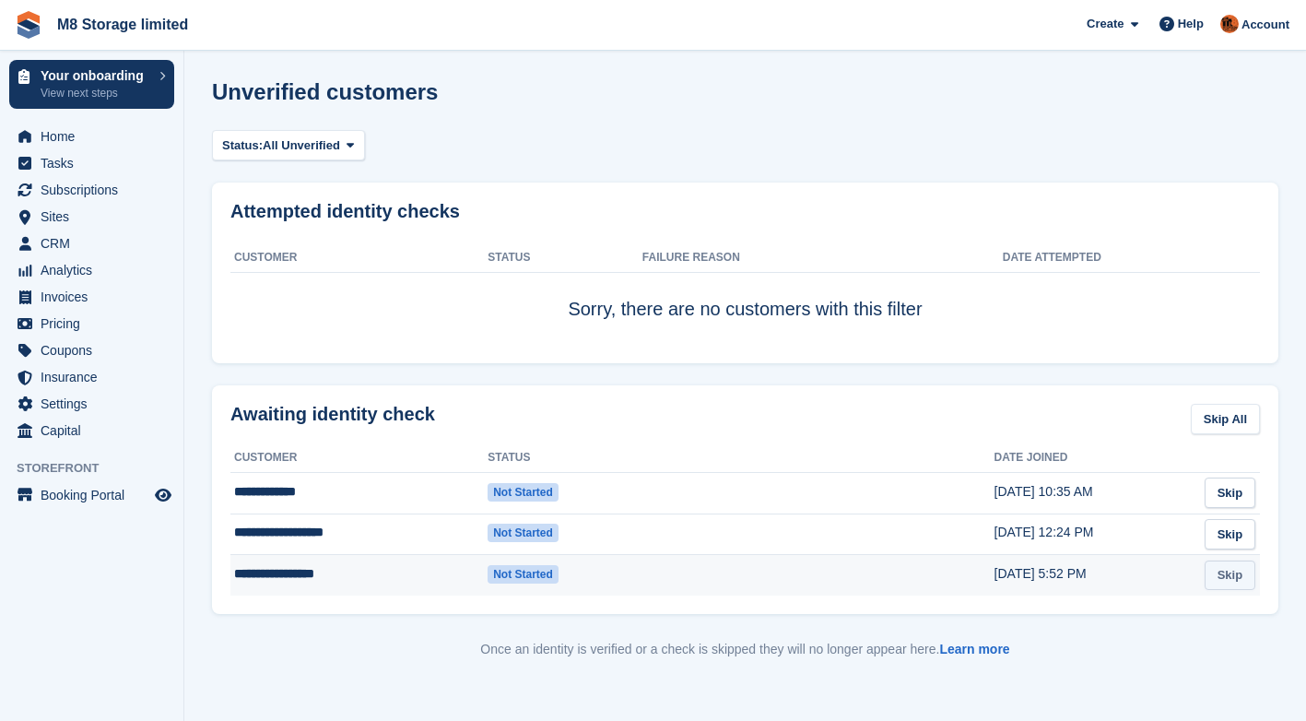
click at [1234, 576] on link "Skip" at bounding box center [1229, 575] width 51 height 30
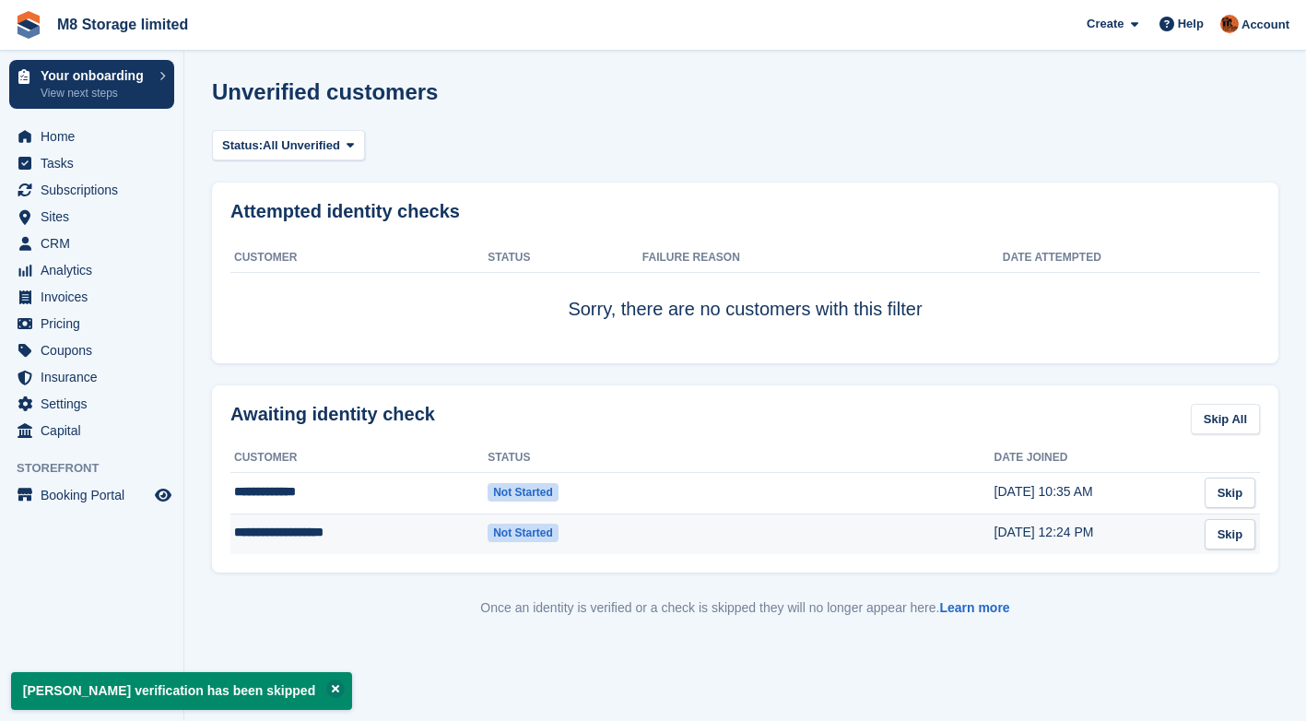
click at [511, 535] on span "Not started" at bounding box center [522, 532] width 71 height 18
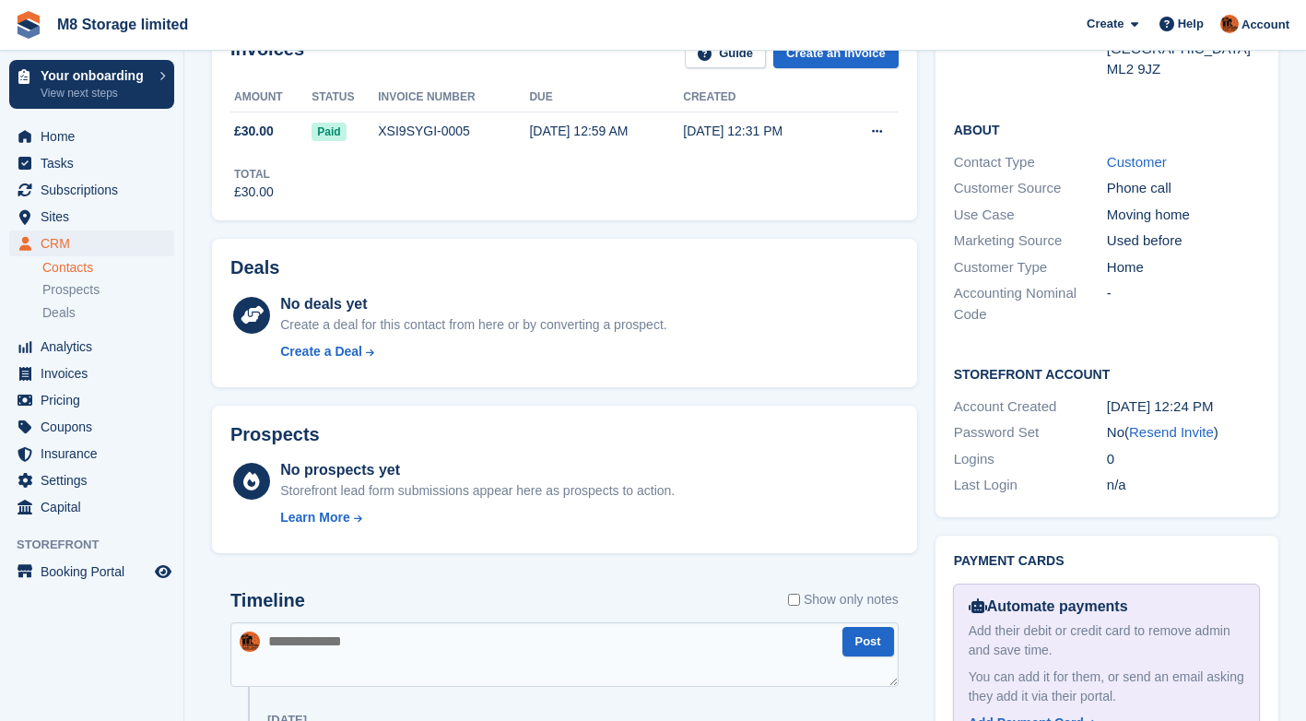
scroll to position [553, 0]
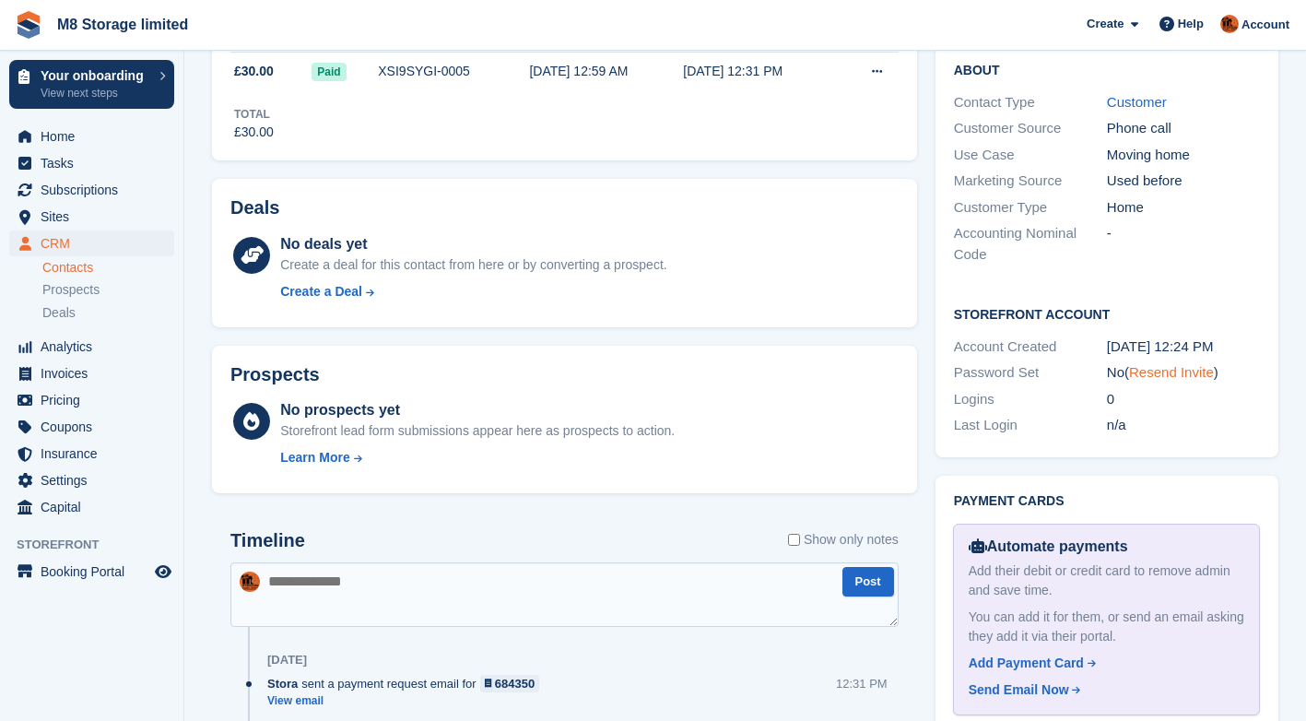
click at [1156, 375] on link "Resend Invite" at bounding box center [1171, 372] width 85 height 16
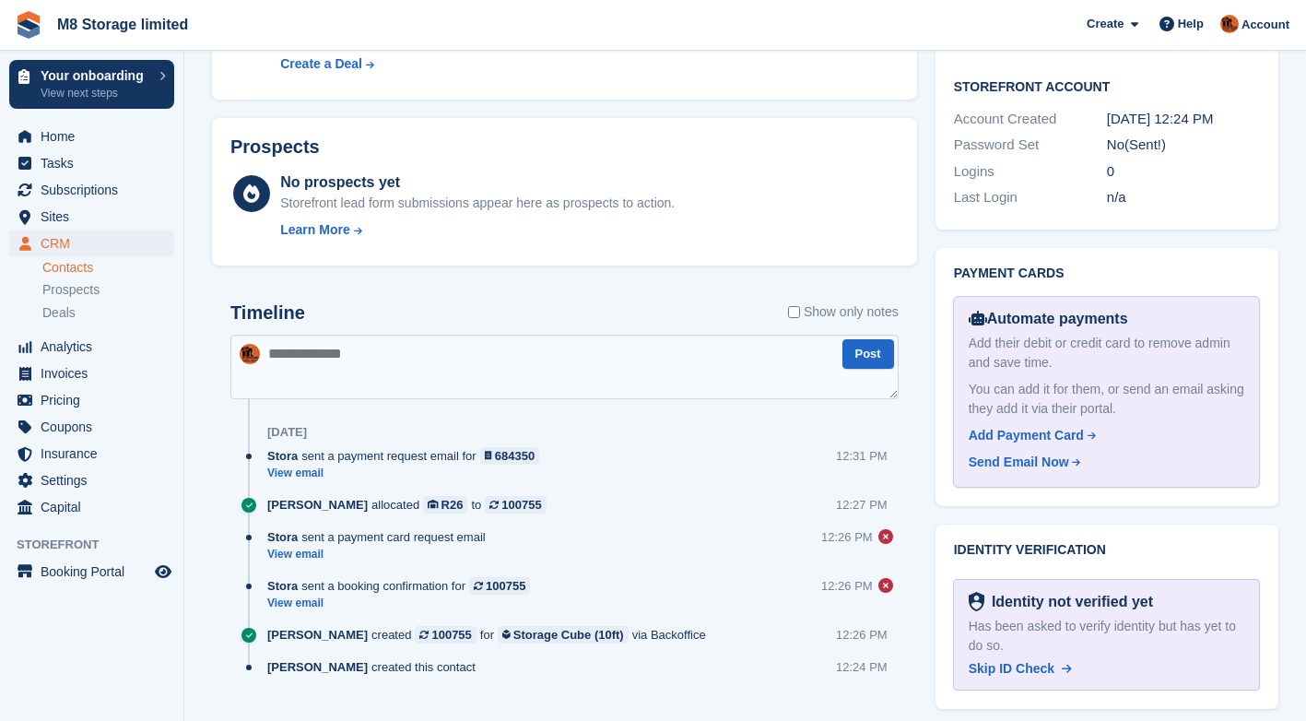
scroll to position [816, 0]
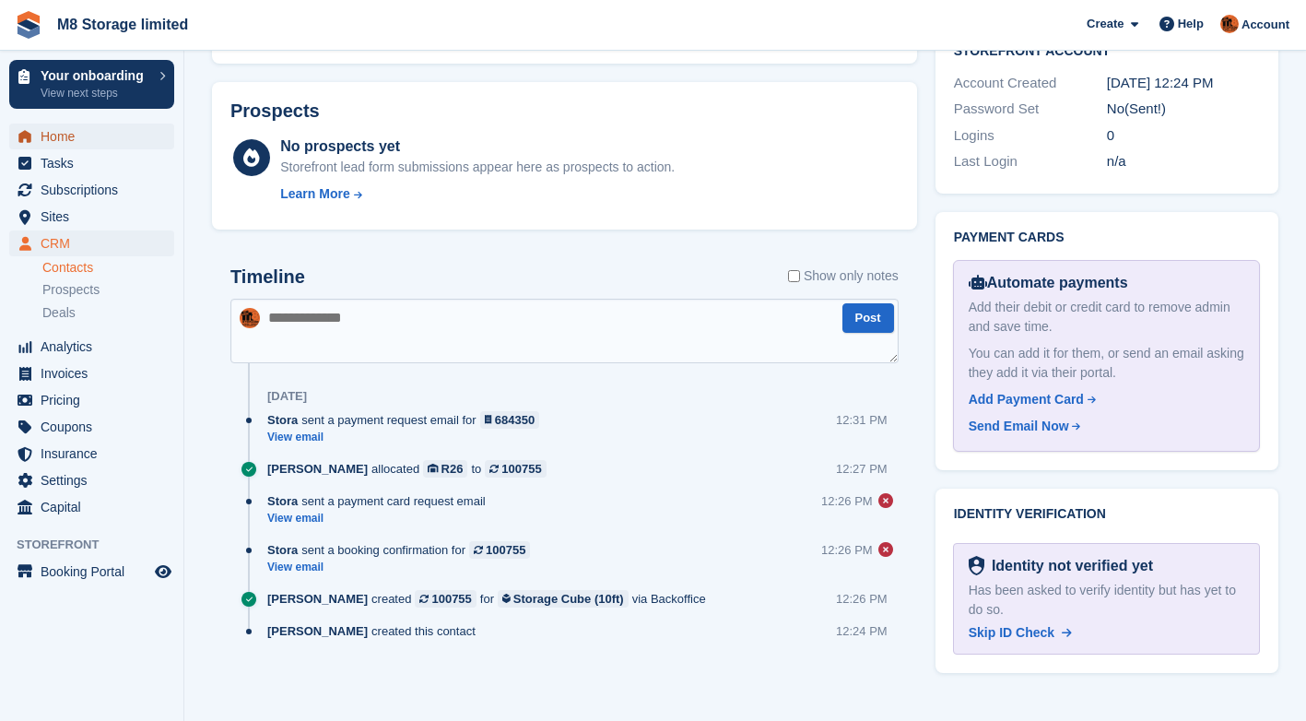
click at [57, 135] on span "Home" at bounding box center [96, 136] width 111 height 26
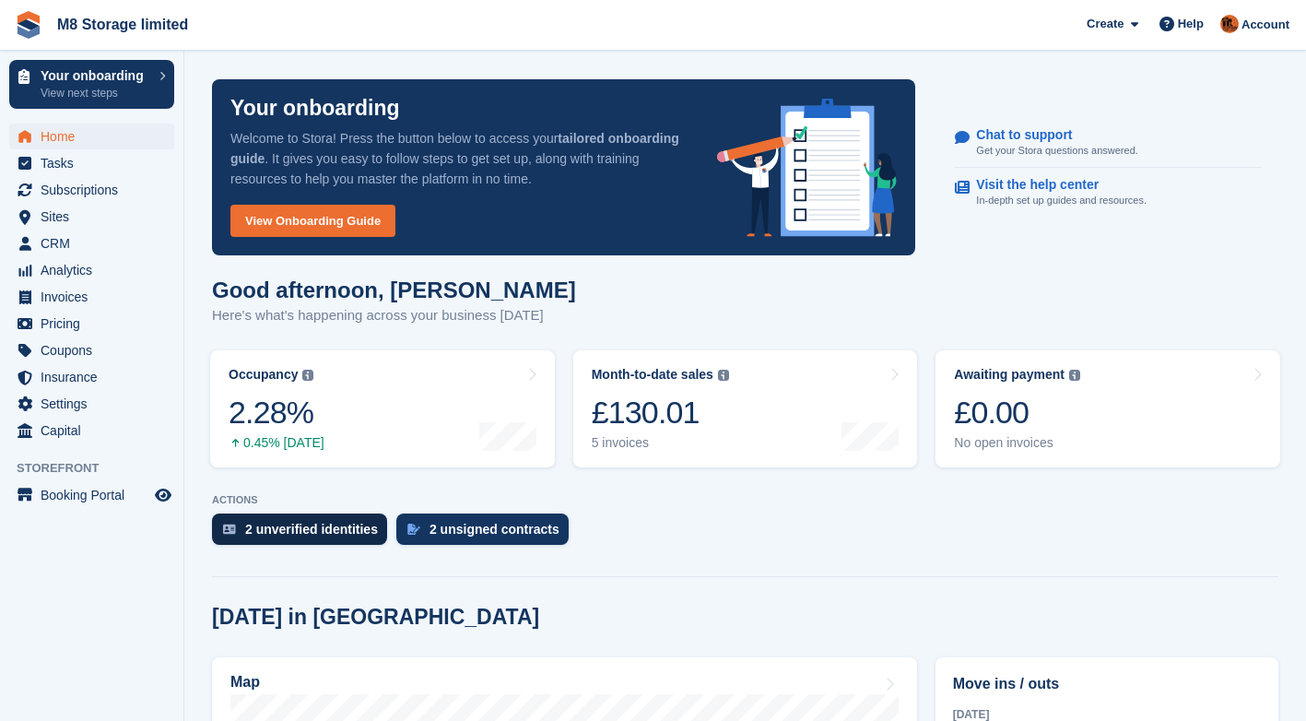
click at [364, 528] on div "2 unverified identities" at bounding box center [311, 529] width 133 height 15
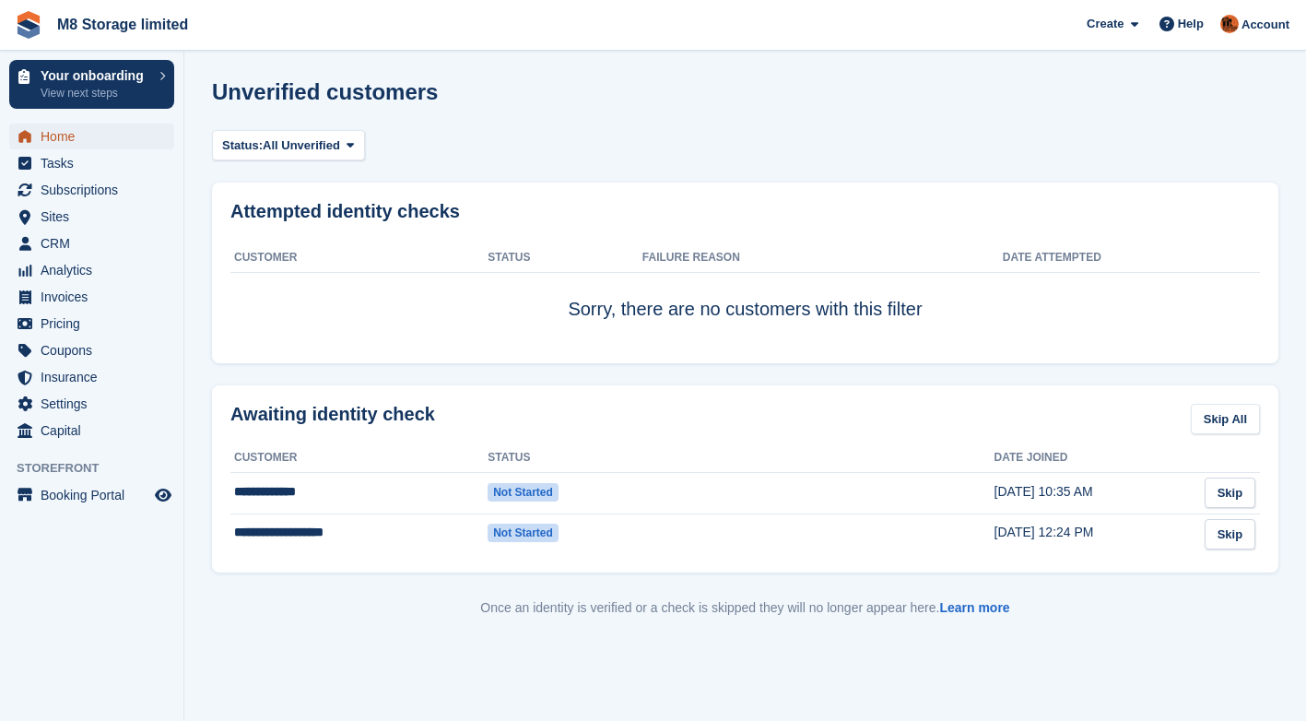
click at [62, 139] on span "Home" at bounding box center [96, 136] width 111 height 26
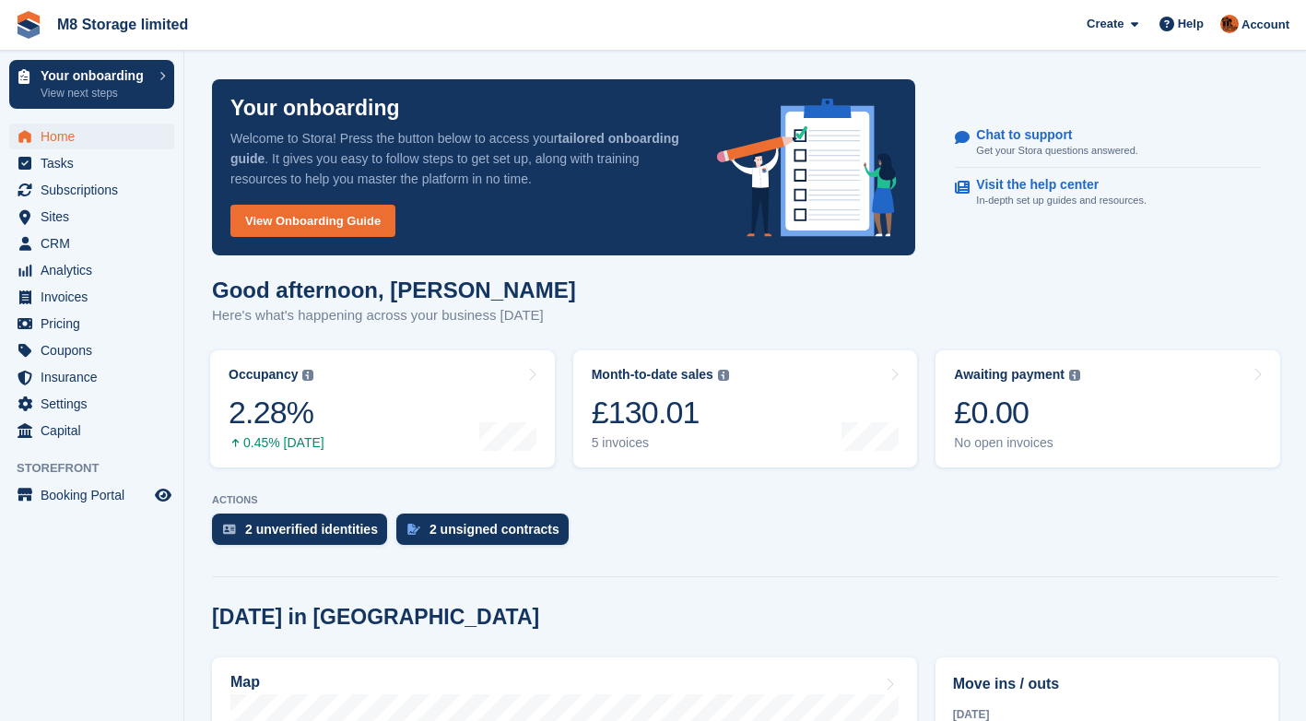
click at [514, 527] on div "2 unsigned contracts" at bounding box center [494, 529] width 130 height 15
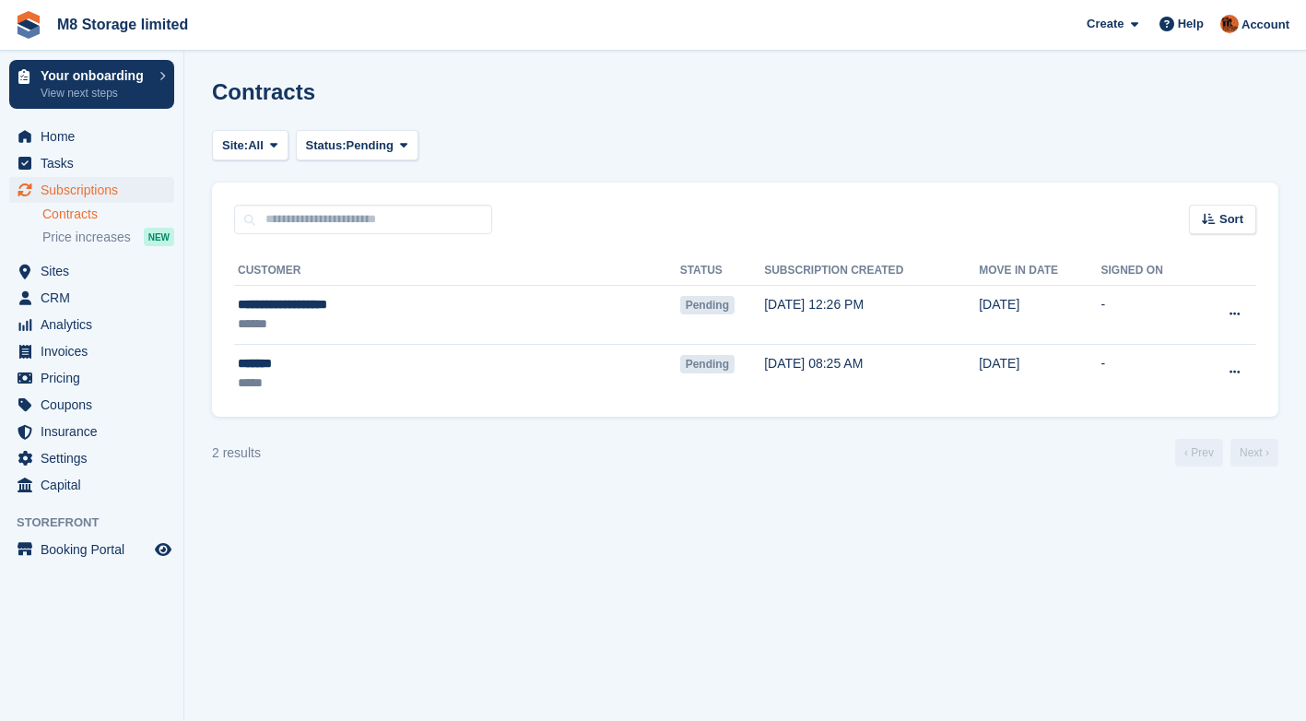
click at [71, 216] on link "Contracts" at bounding box center [108, 214] width 132 height 18
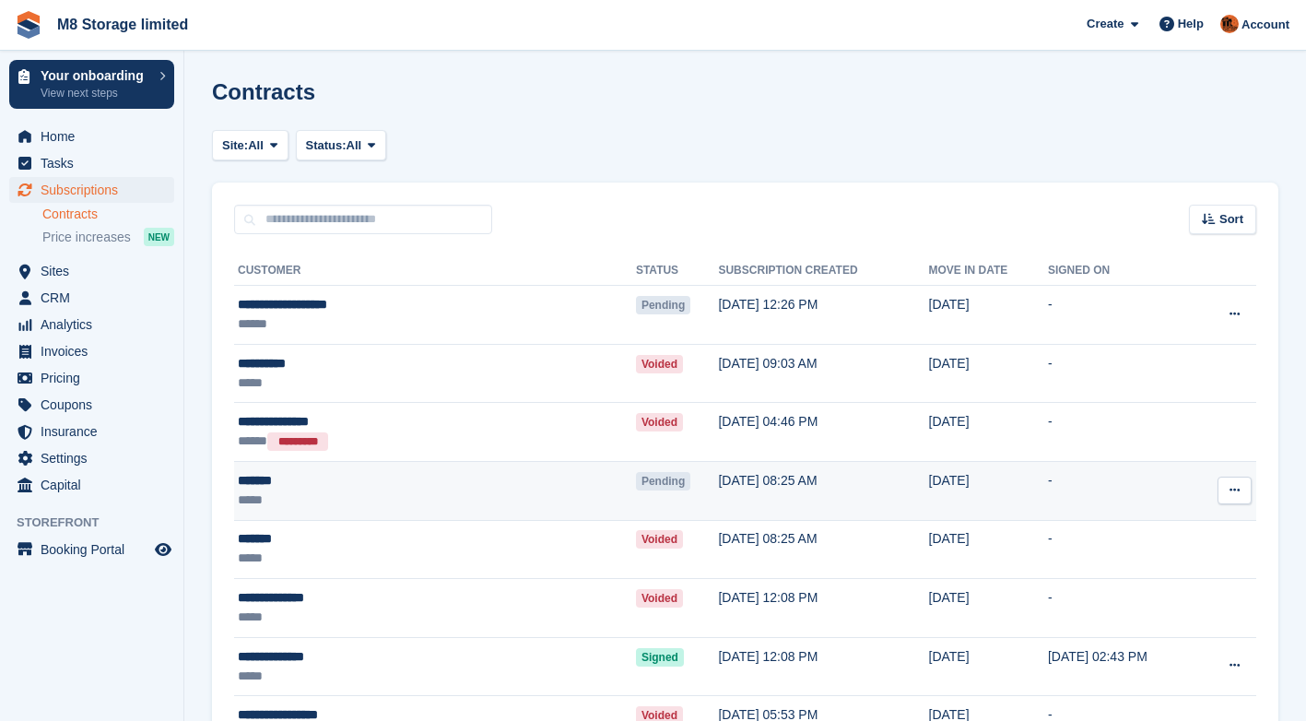
click at [718, 491] on td "04 Aug, 08:25 AM" at bounding box center [823, 490] width 210 height 59
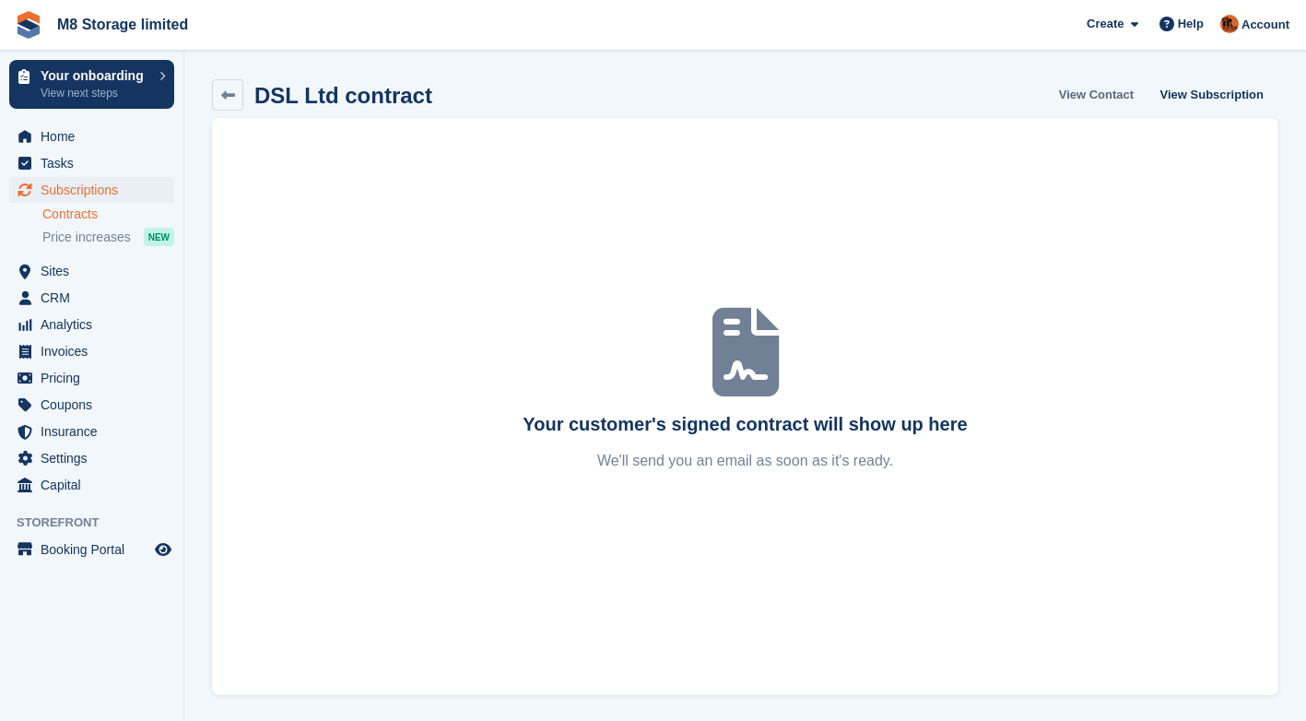
click at [1115, 95] on link "View Contact" at bounding box center [1095, 94] width 89 height 30
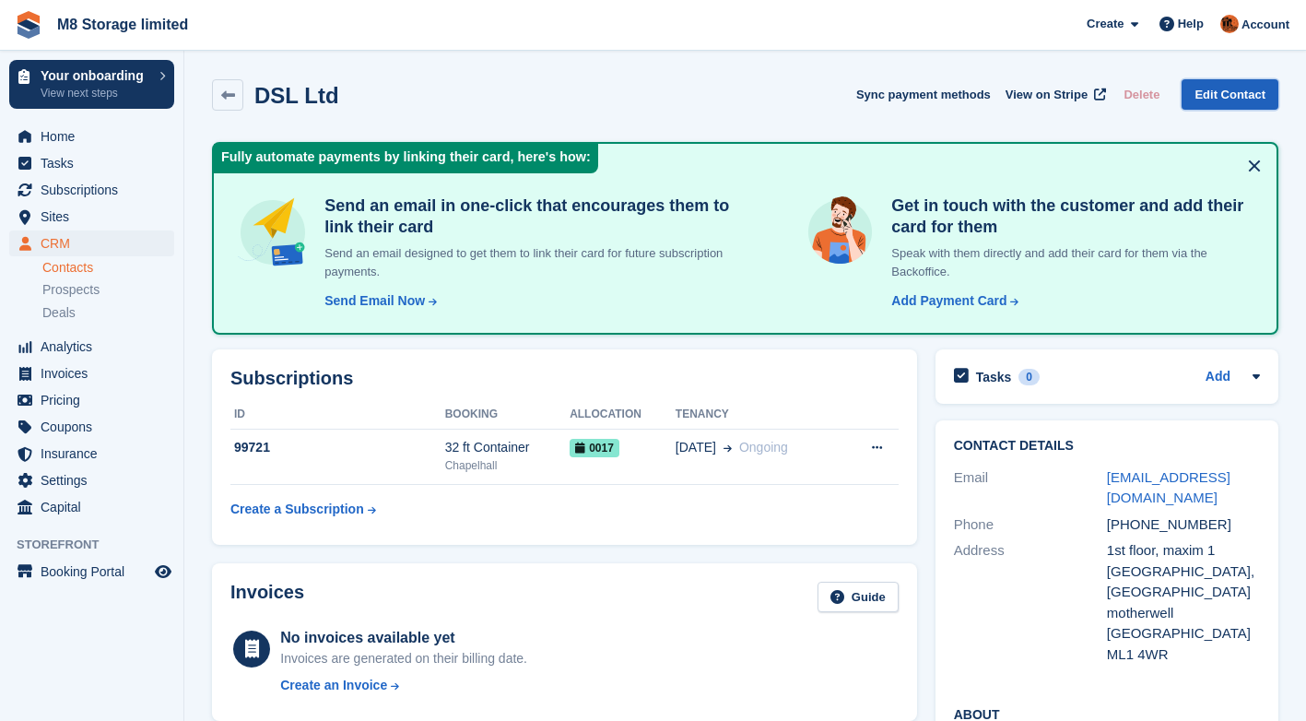
click at [1251, 92] on link "Edit Contact" at bounding box center [1229, 94] width 97 height 30
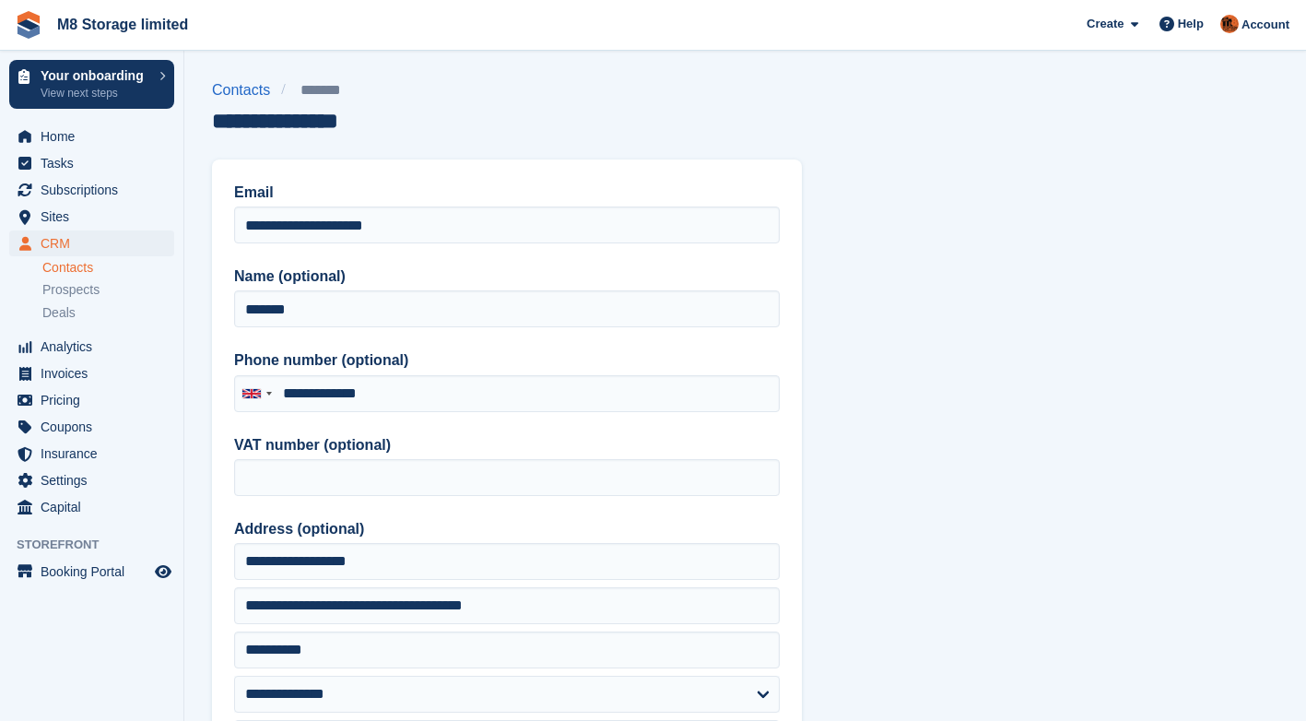
type input "**********"
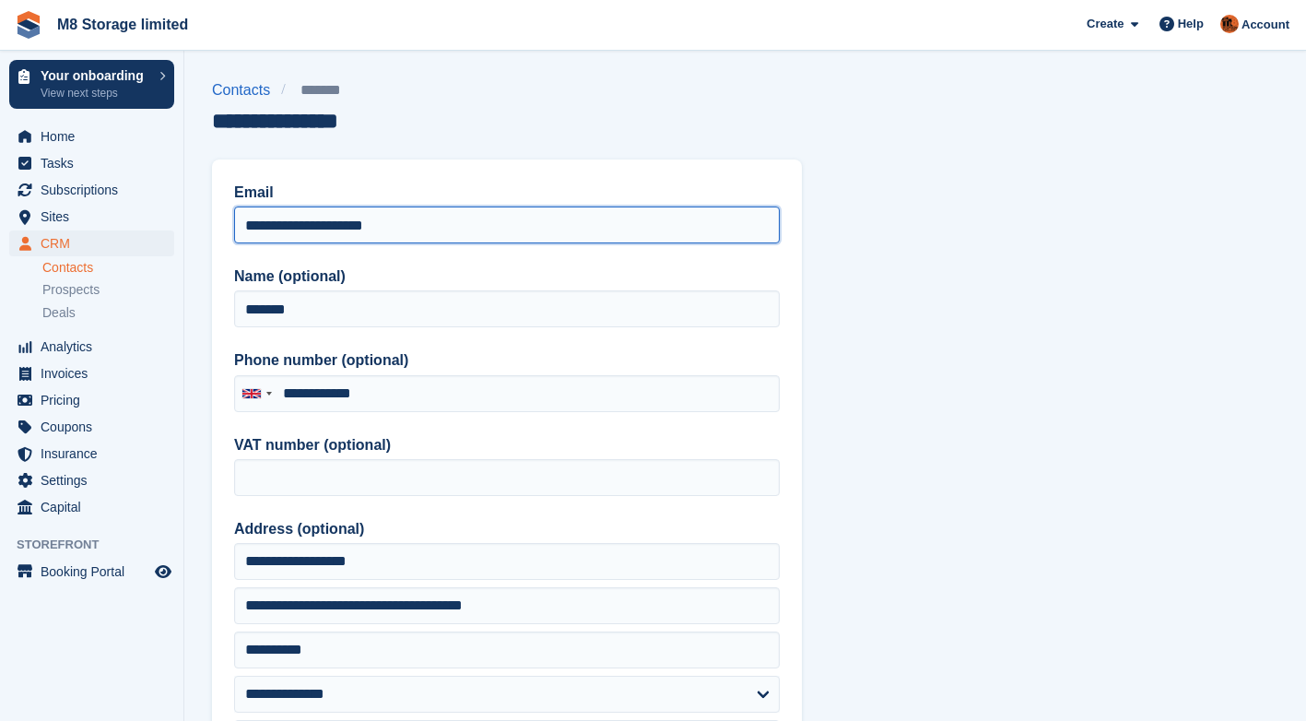
click at [532, 229] on input "**********" at bounding box center [507, 224] width 546 height 37
type input "*"
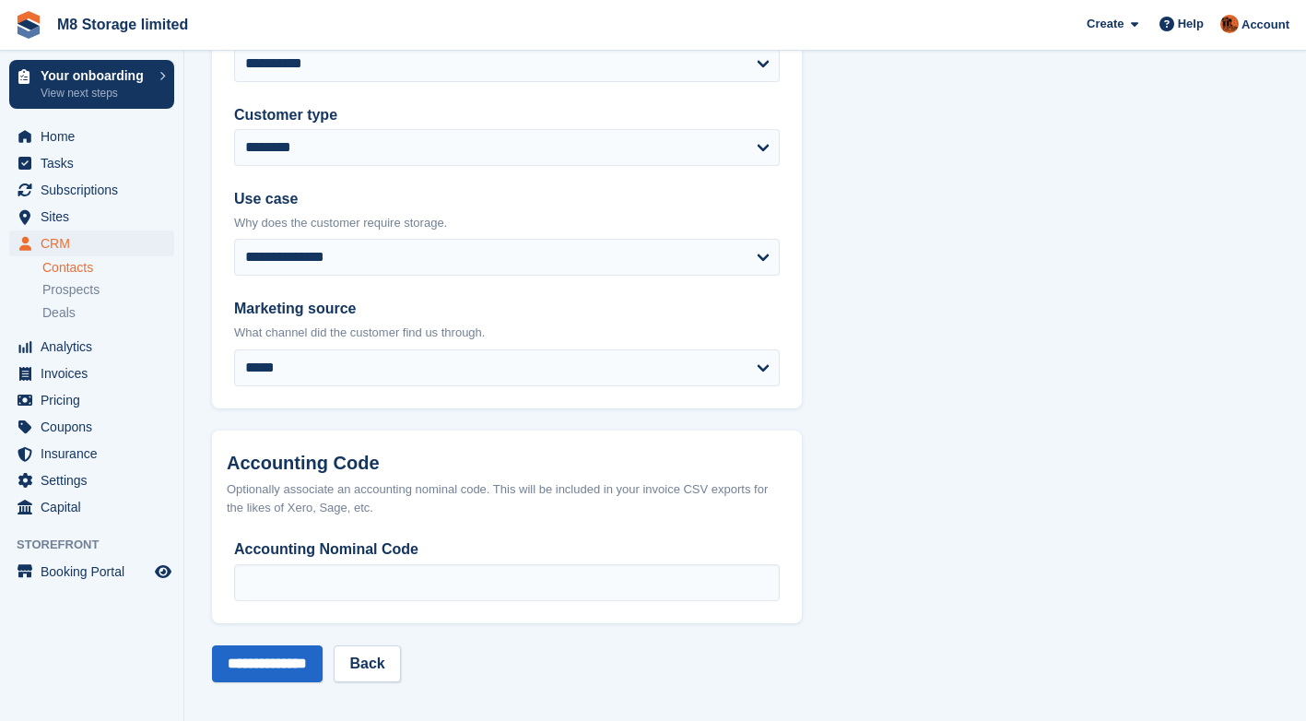
scroll to position [850, 0]
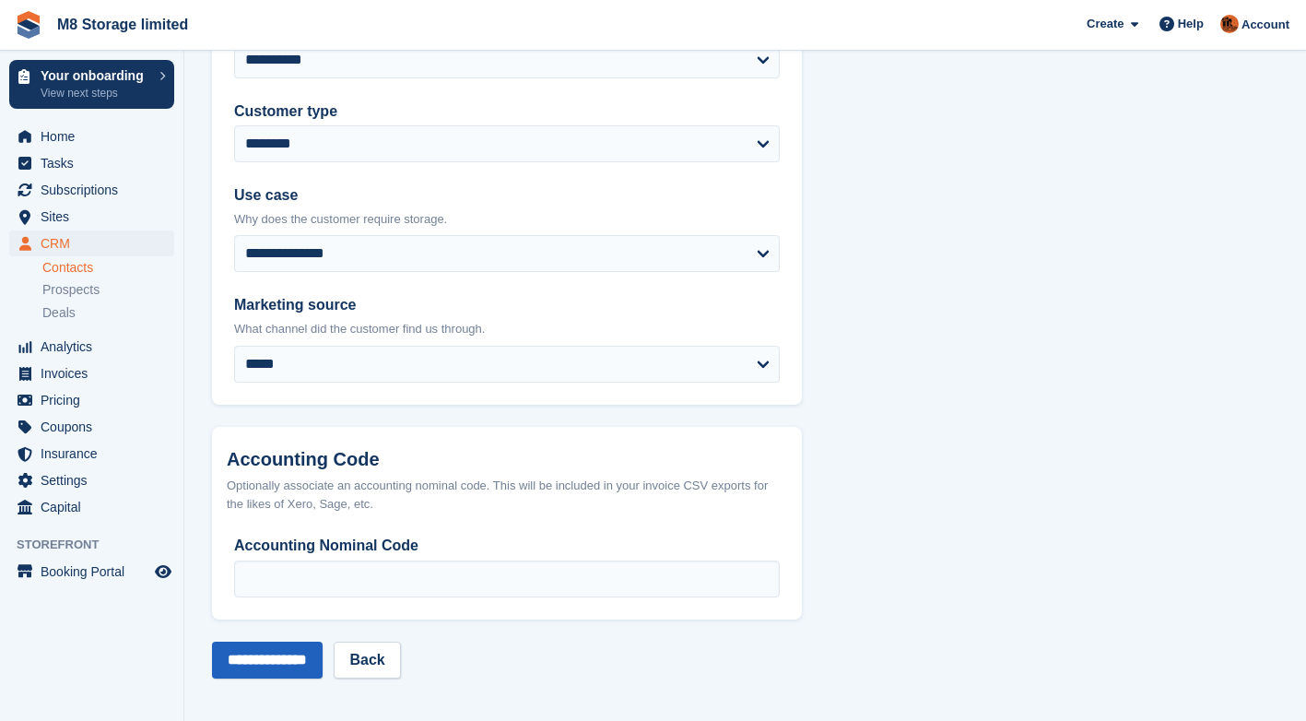
type input "**********"
click at [311, 660] on input "**********" at bounding box center [267, 659] width 111 height 37
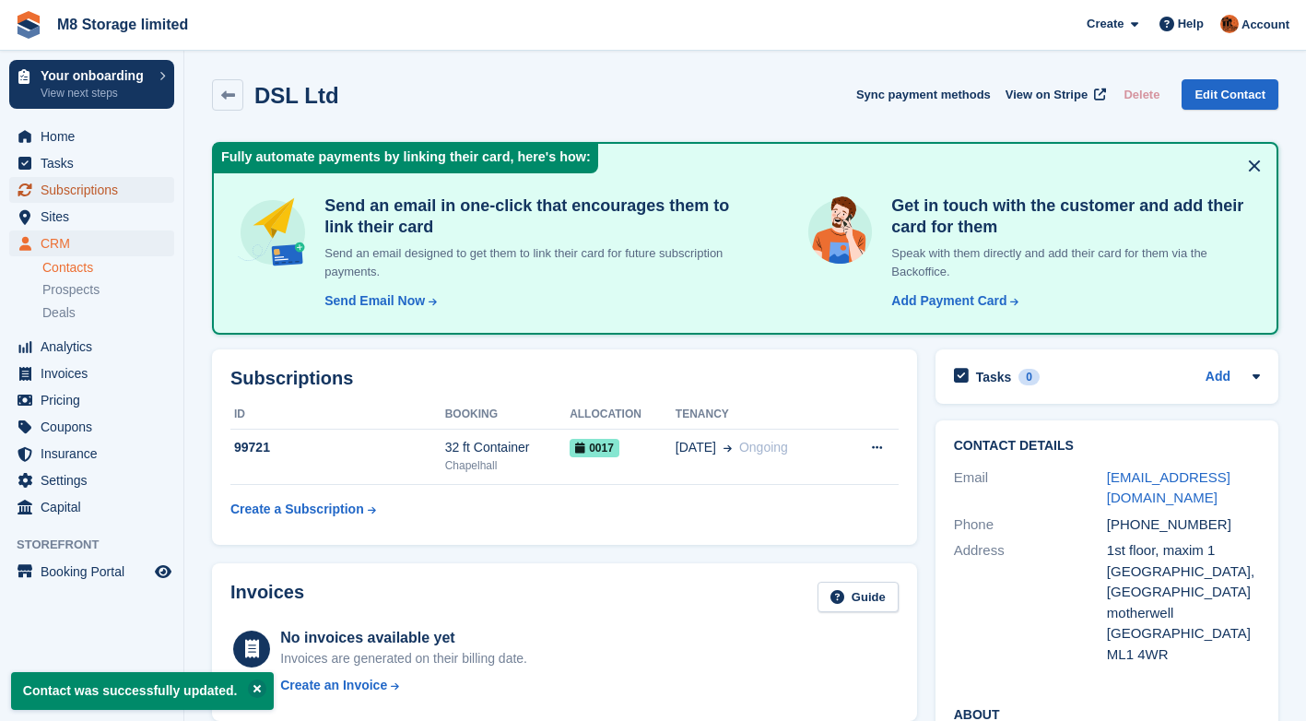
click at [75, 190] on span "Subscriptions" at bounding box center [96, 190] width 111 height 26
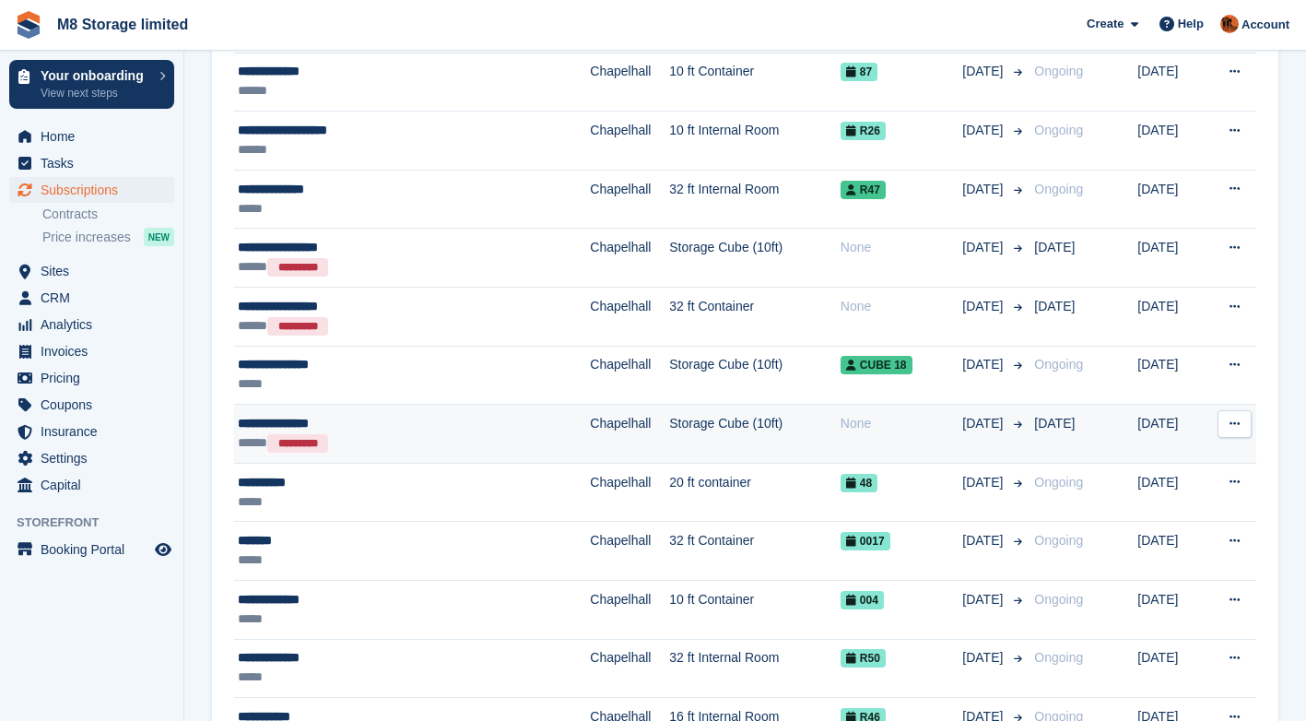
scroll to position [276, 0]
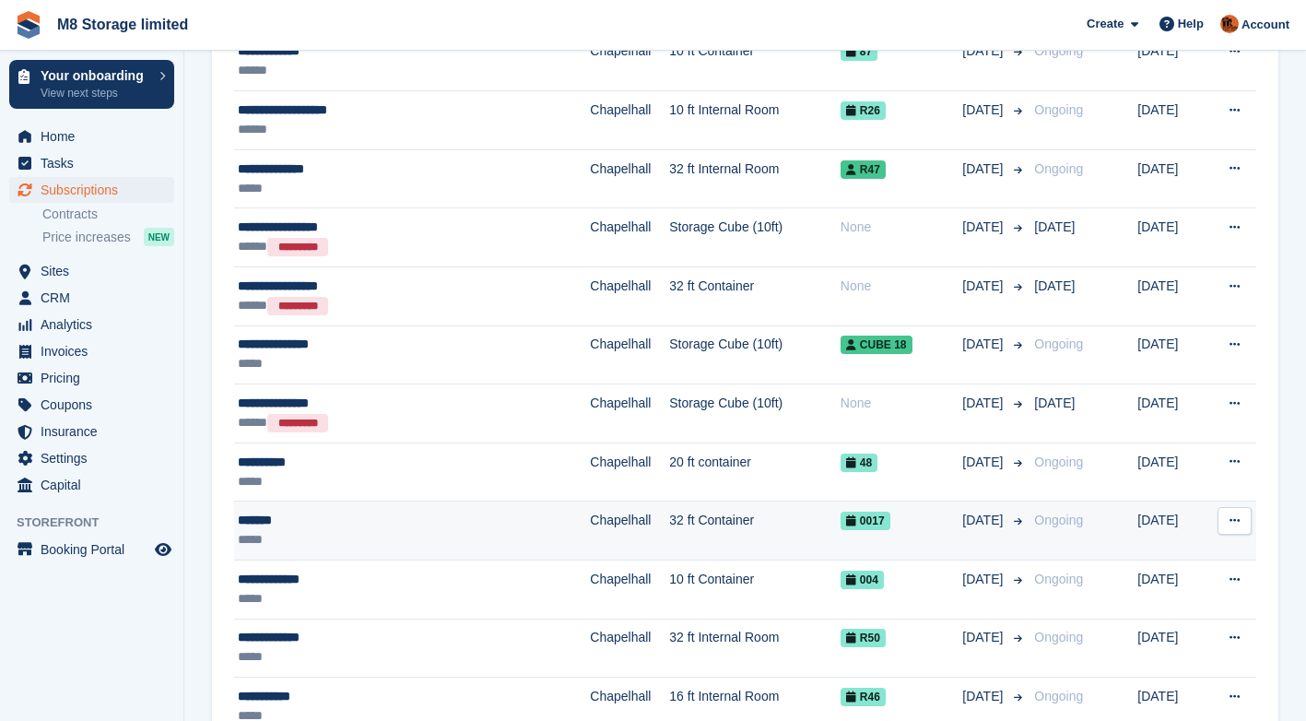
click at [417, 532] on div "*****" at bounding box center [373, 539] width 270 height 19
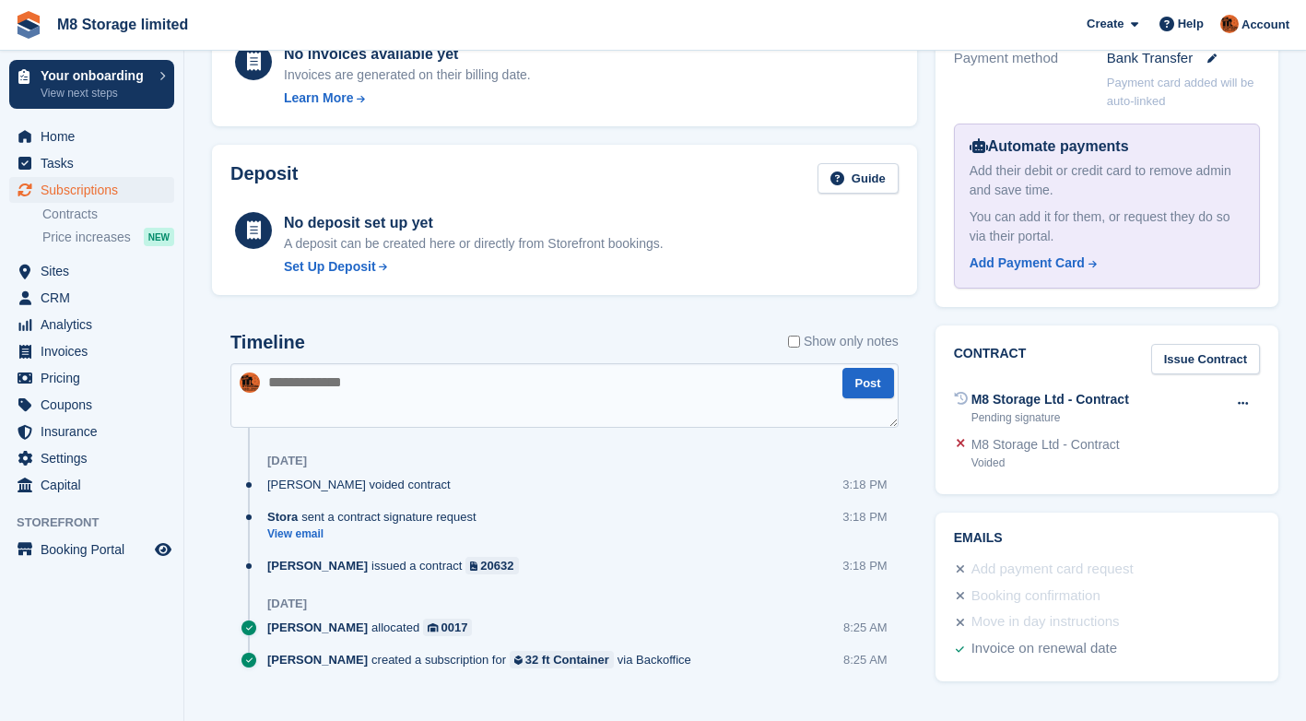
scroll to position [640, 0]
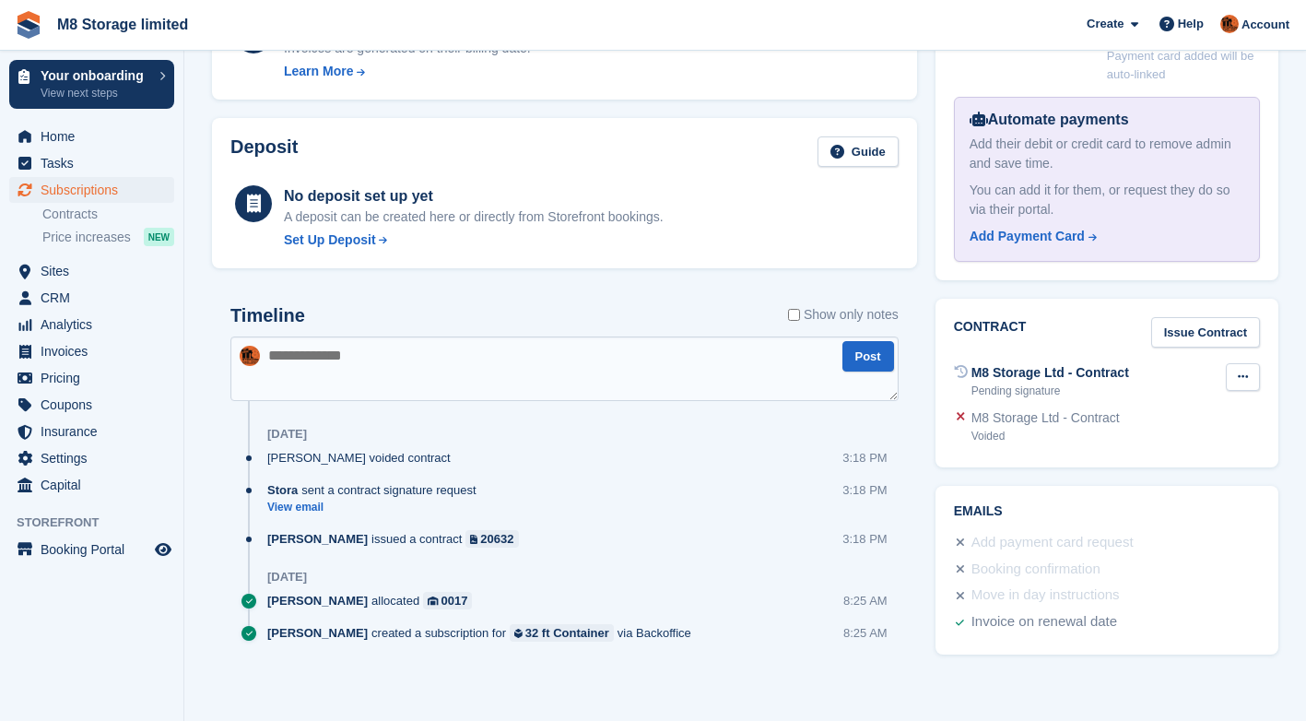
click at [1240, 370] on icon at bounding box center [1243, 376] width 10 height 12
click at [1208, 317] on link "Issue Contract" at bounding box center [1205, 332] width 109 height 30
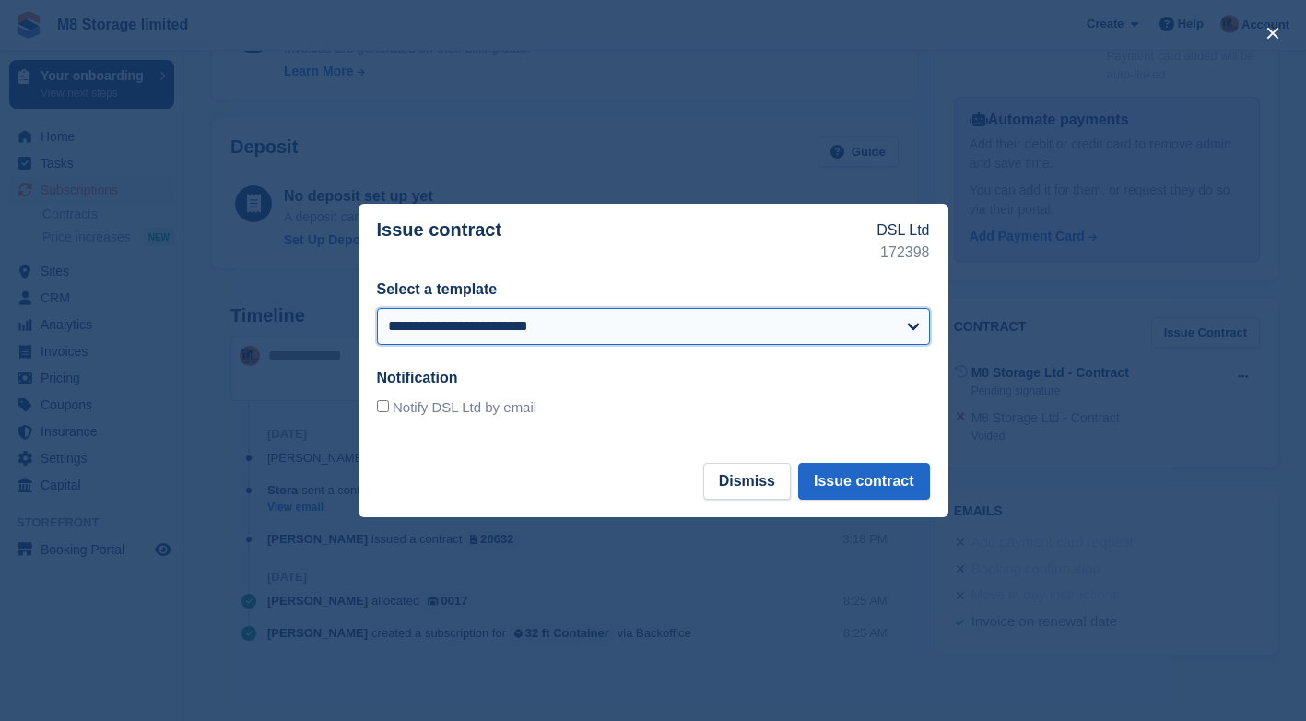
click at [817, 326] on select "**********" at bounding box center [653, 326] width 553 height 37
click at [377, 308] on select "**********" at bounding box center [653, 326] width 553 height 37
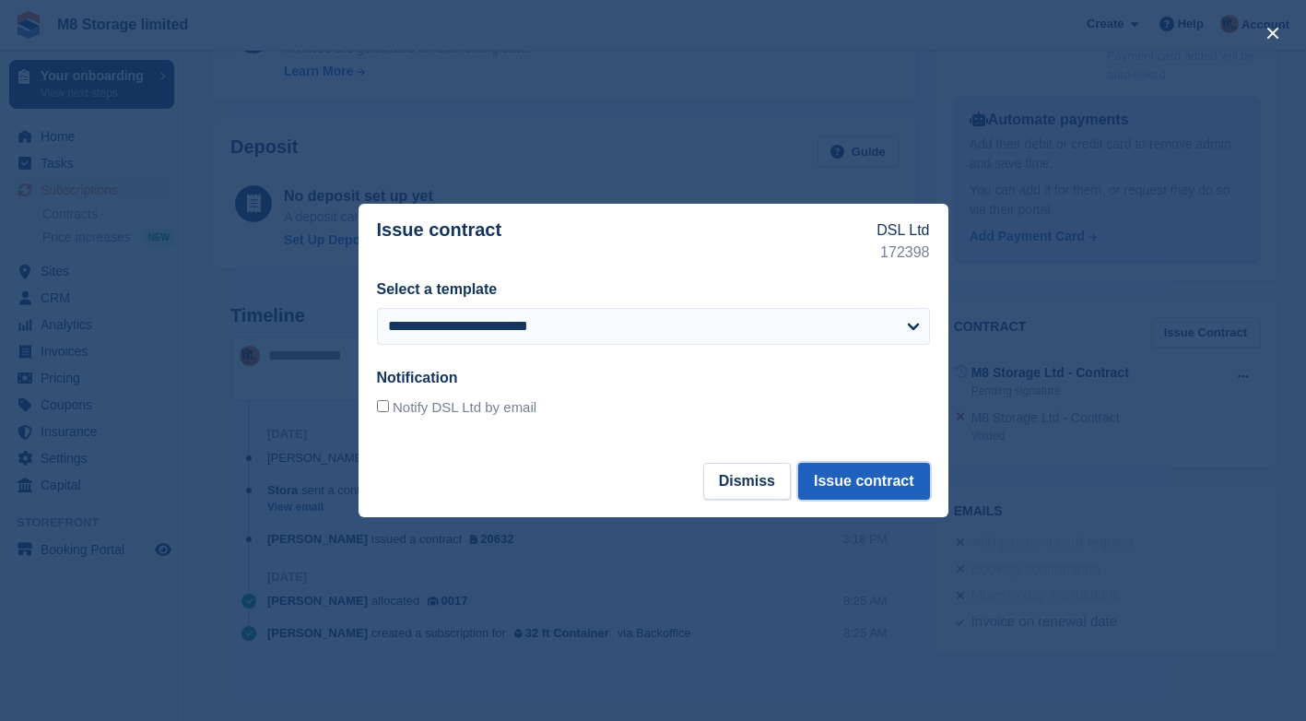
click at [886, 481] on button "Issue contract" at bounding box center [863, 481] width 131 height 37
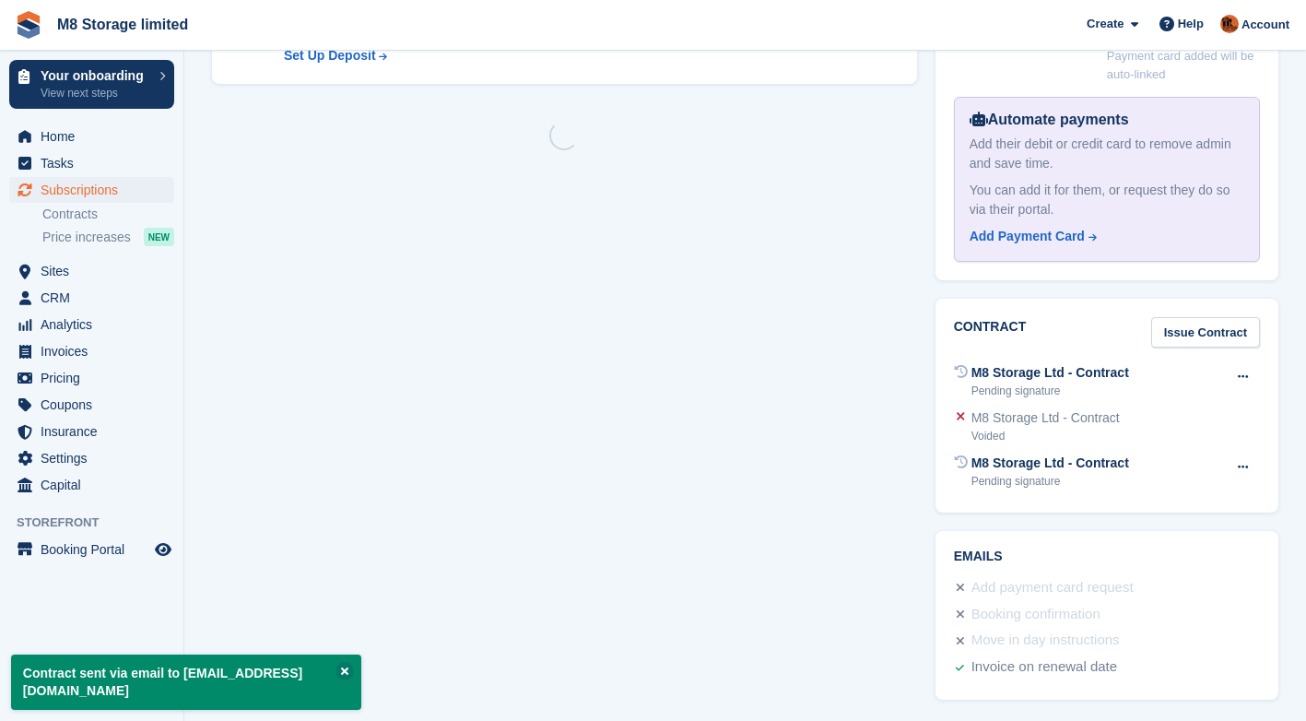
scroll to position [0, 0]
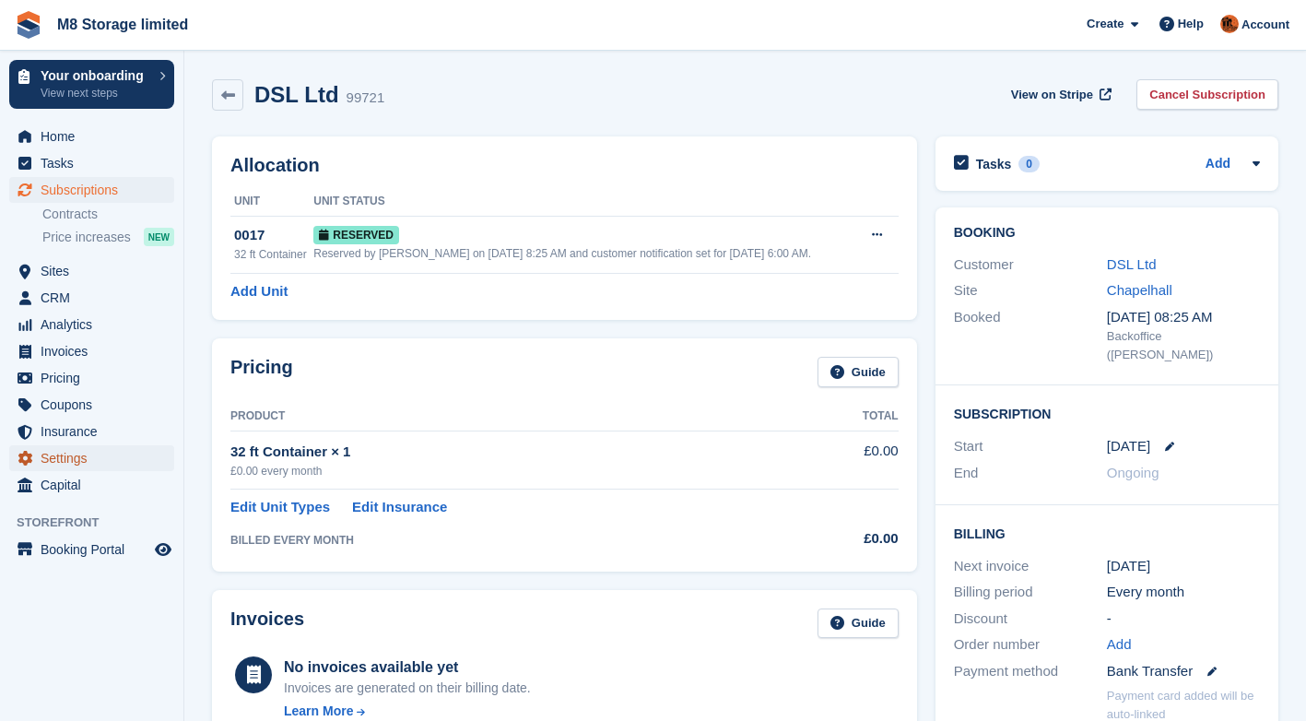
click at [78, 461] on span "Settings" at bounding box center [96, 458] width 111 height 26
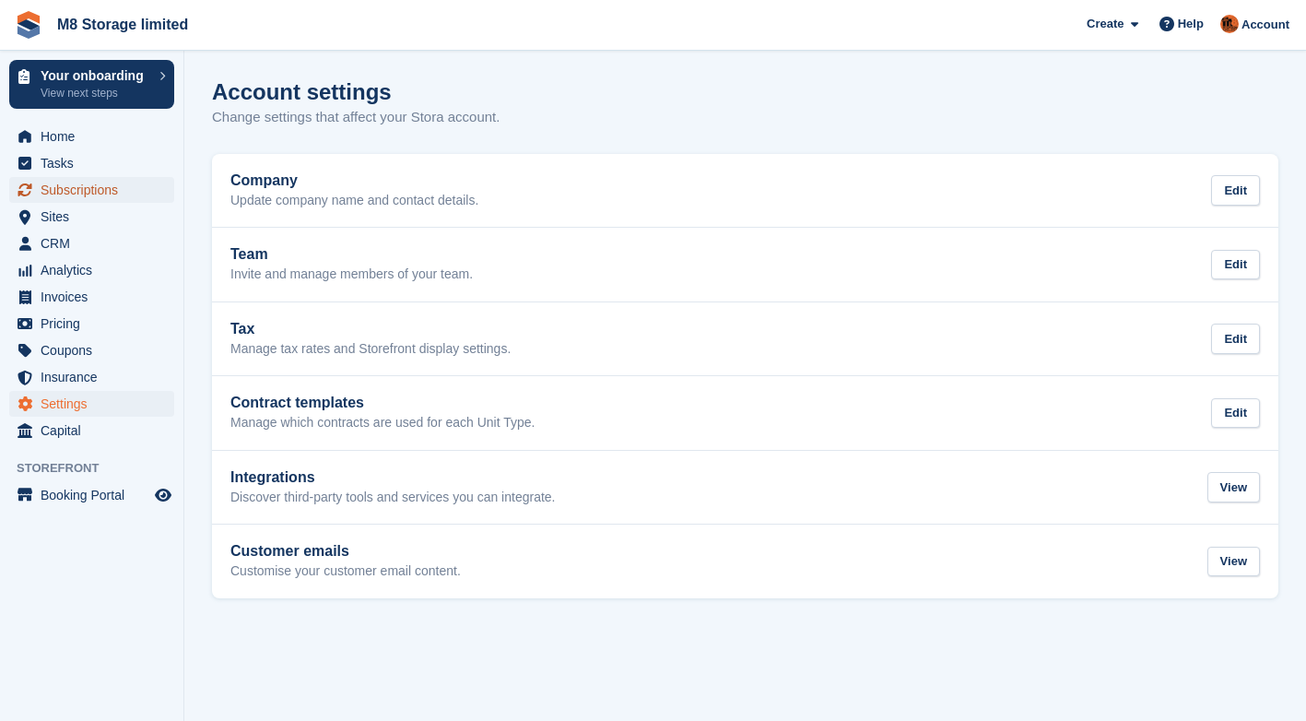
click at [99, 192] on span "Subscriptions" at bounding box center [96, 190] width 111 height 26
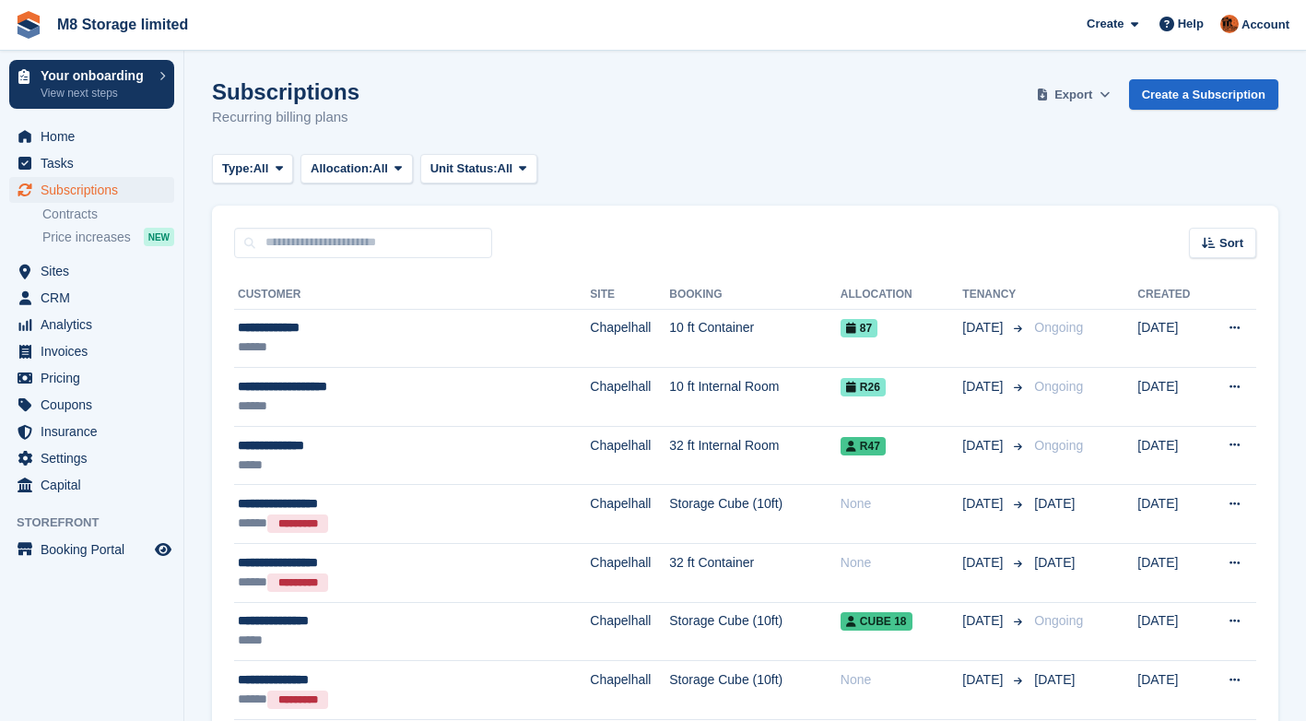
click at [1078, 98] on span "Export" at bounding box center [1073, 95] width 38 height 18
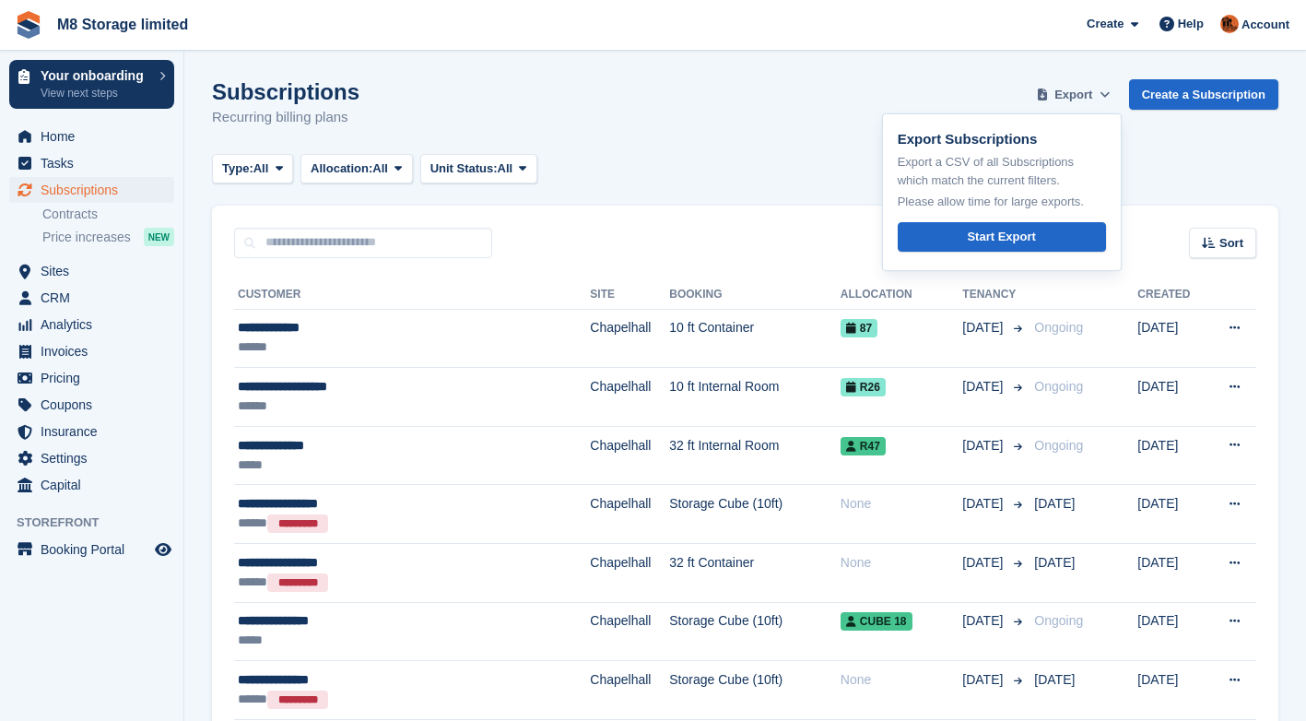
click at [1078, 98] on span "Export" at bounding box center [1073, 95] width 38 height 18
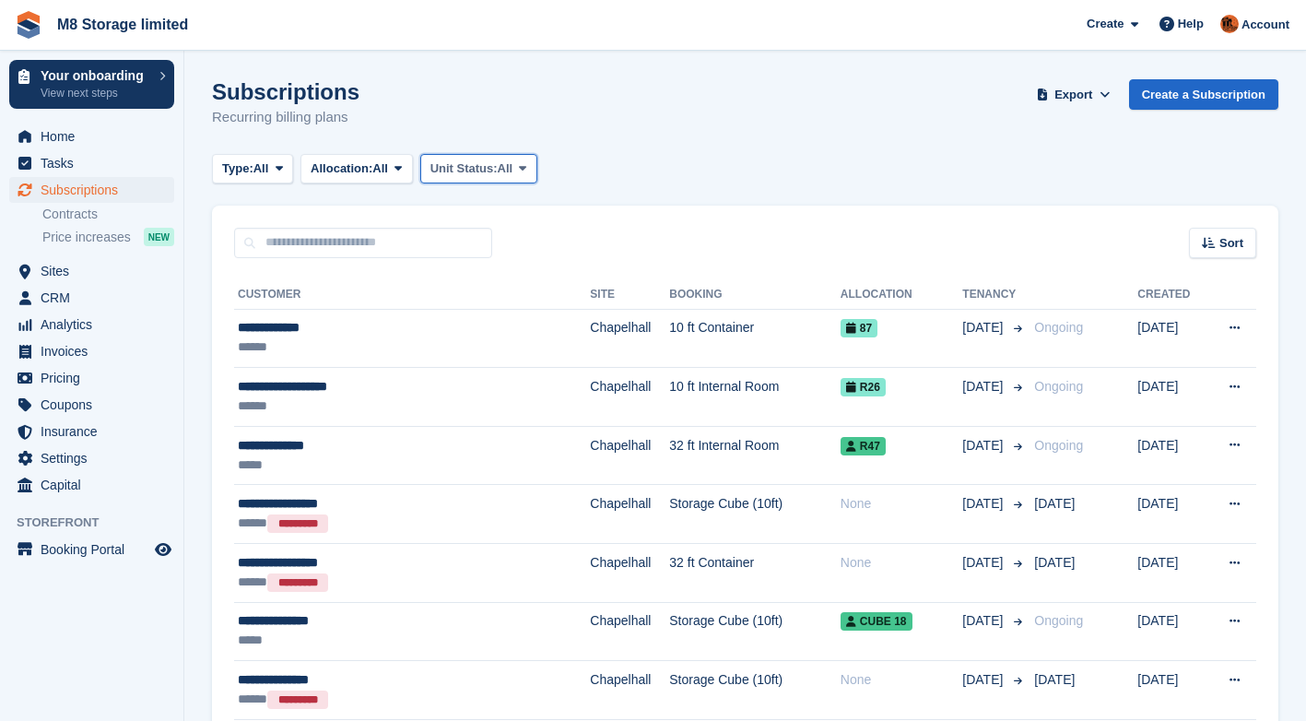
click at [466, 168] on span "Unit Status:" at bounding box center [463, 168] width 67 height 18
click at [75, 140] on span "Home" at bounding box center [96, 136] width 111 height 26
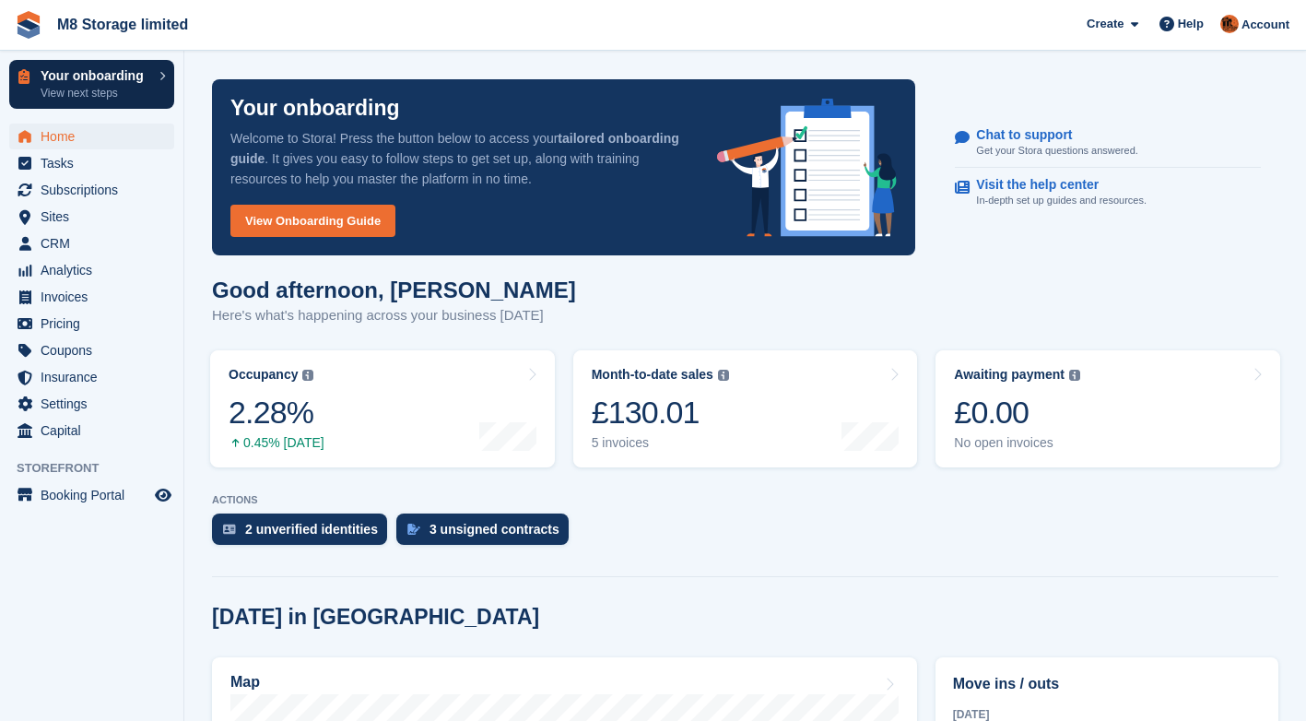
click at [94, 94] on p "View next steps" at bounding box center [96, 93] width 110 height 17
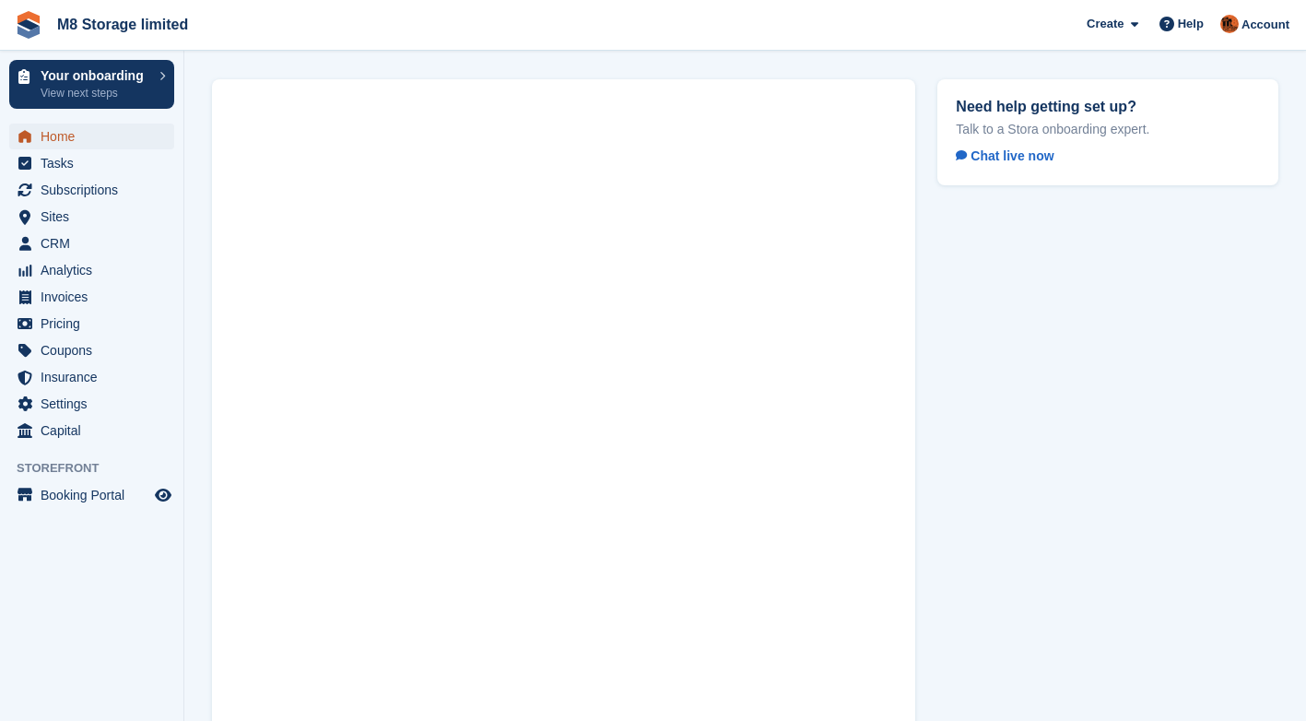
click at [75, 137] on span "Home" at bounding box center [96, 136] width 111 height 26
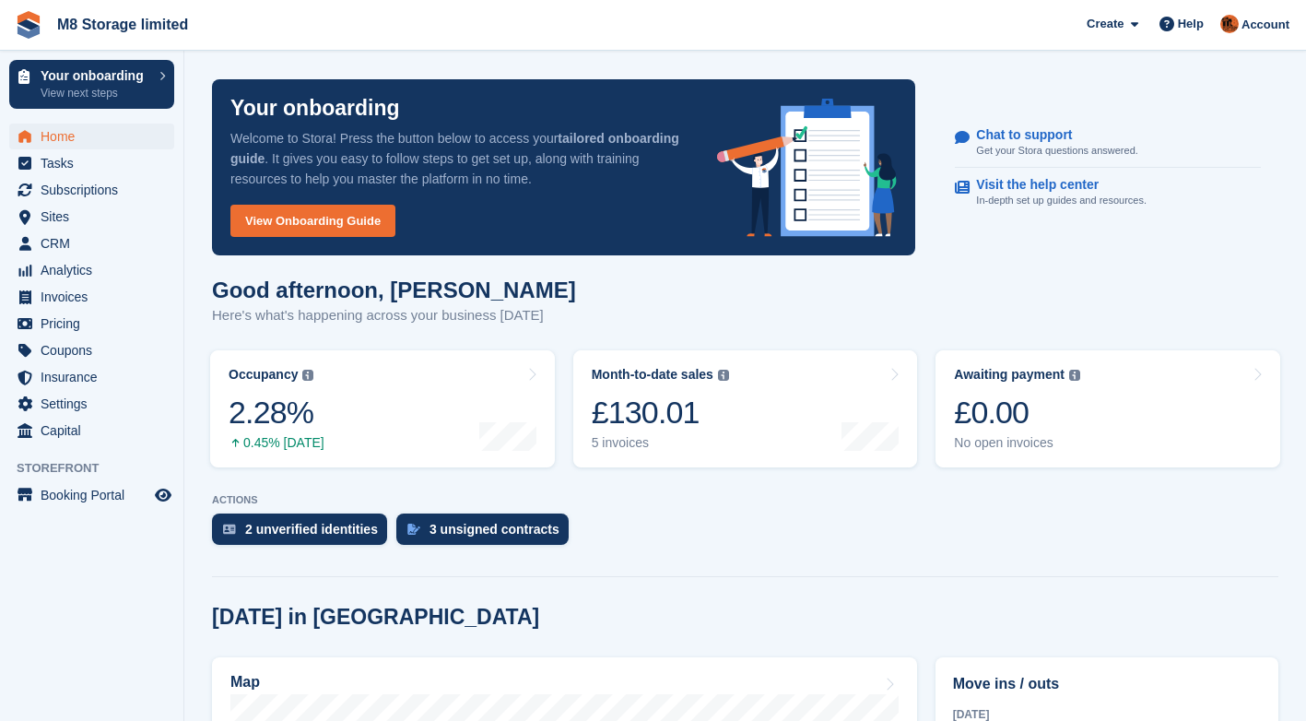
scroll to position [1210, 0]
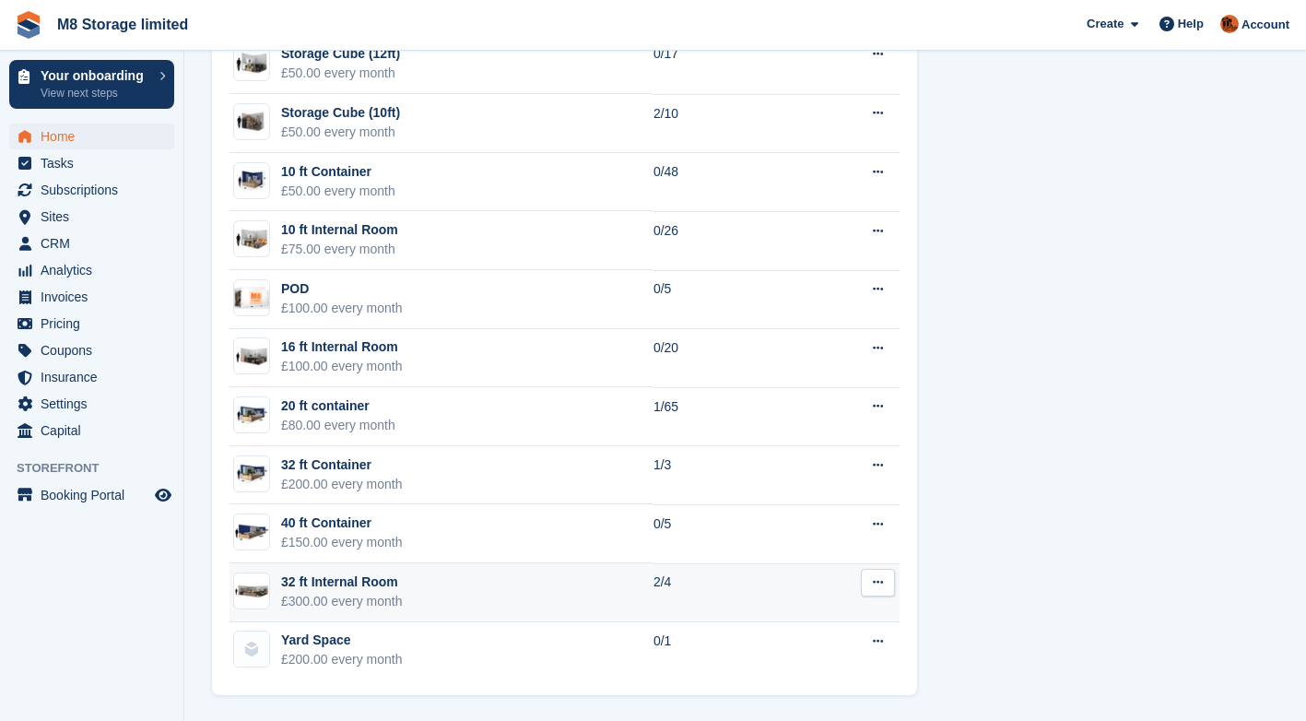
click at [690, 581] on td "2/4" at bounding box center [728, 592] width 151 height 59
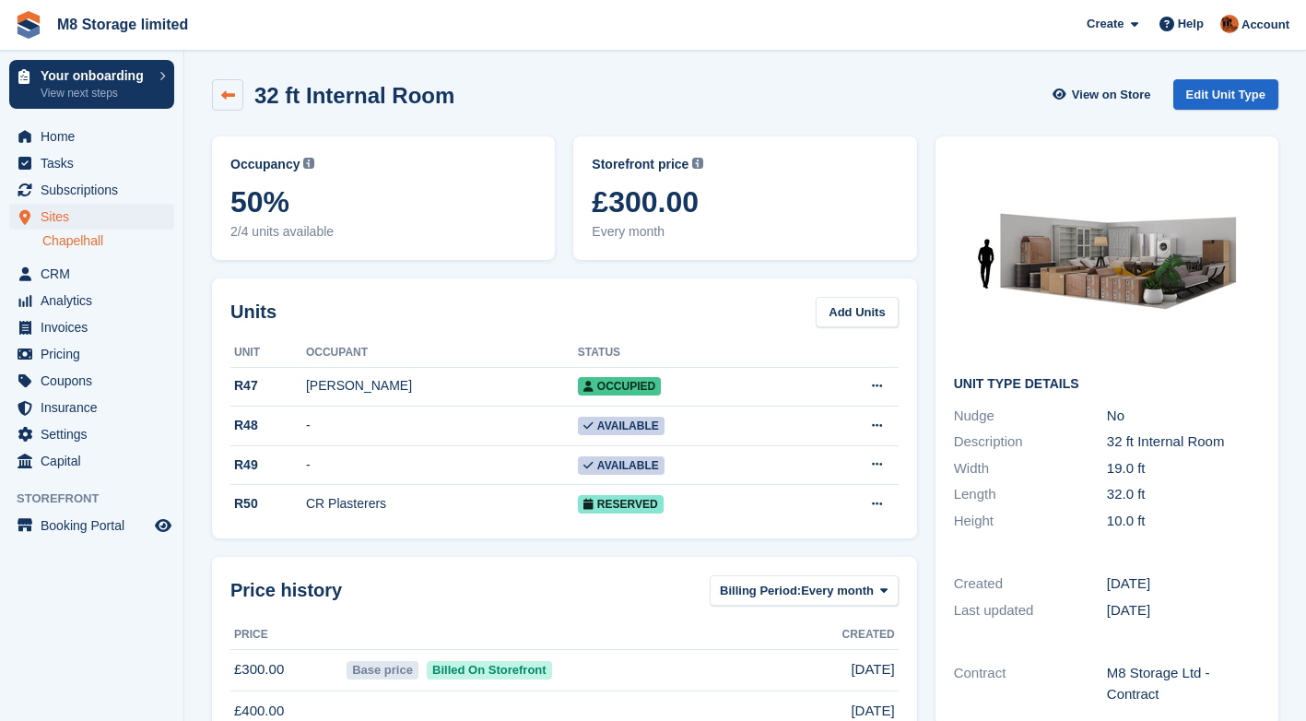
click at [228, 89] on icon at bounding box center [228, 95] width 14 height 14
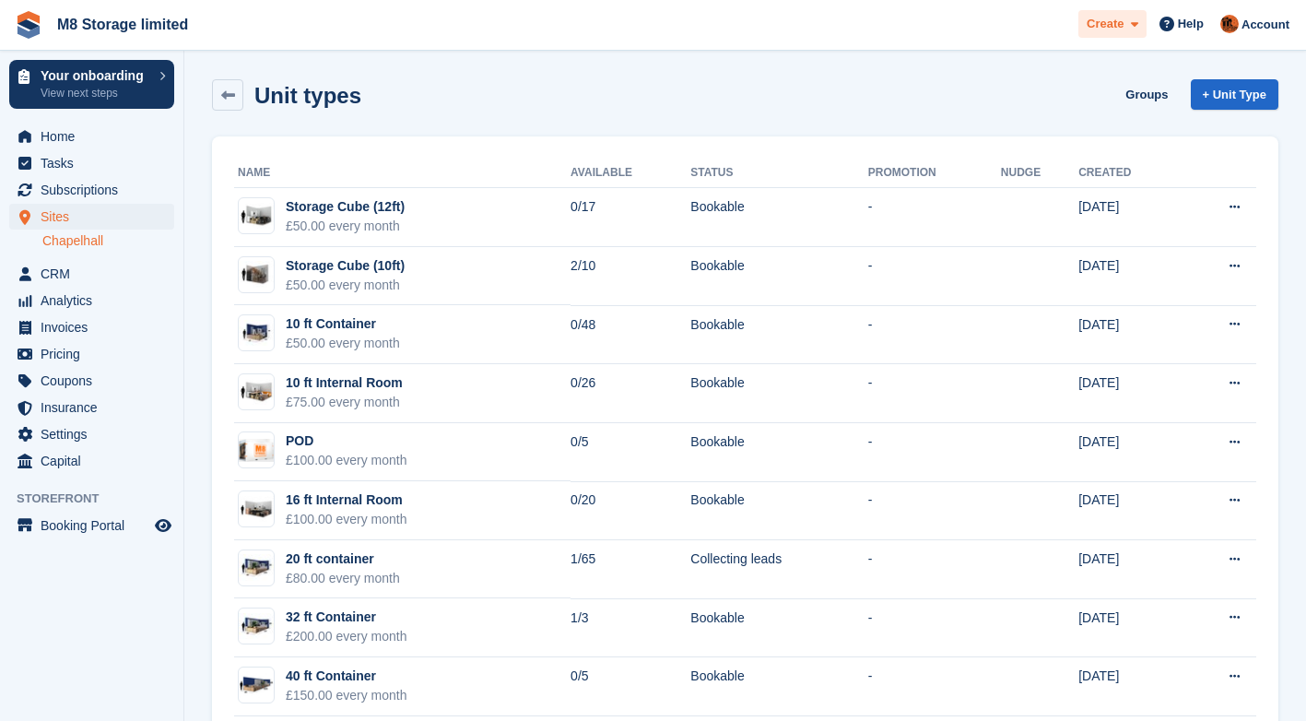
click at [1116, 28] on span "Create" at bounding box center [1104, 24] width 37 height 18
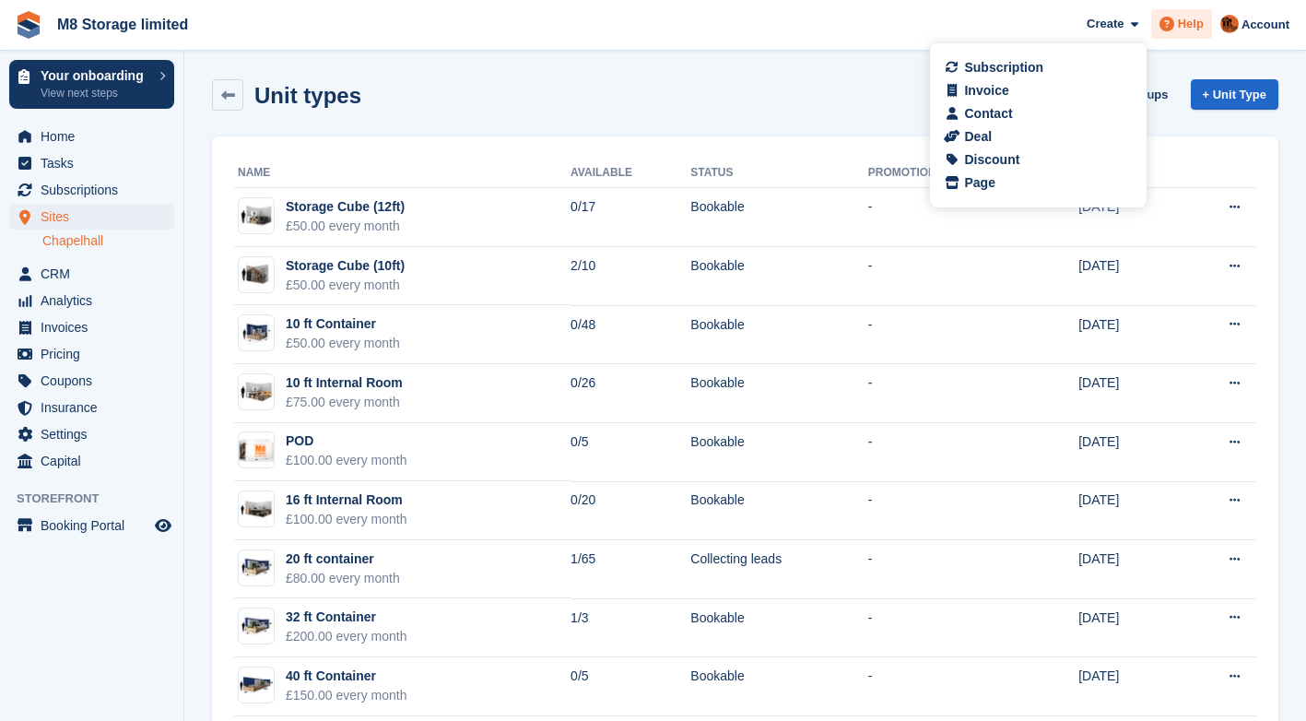
click at [1174, 22] on icon at bounding box center [1166, 24] width 15 height 15
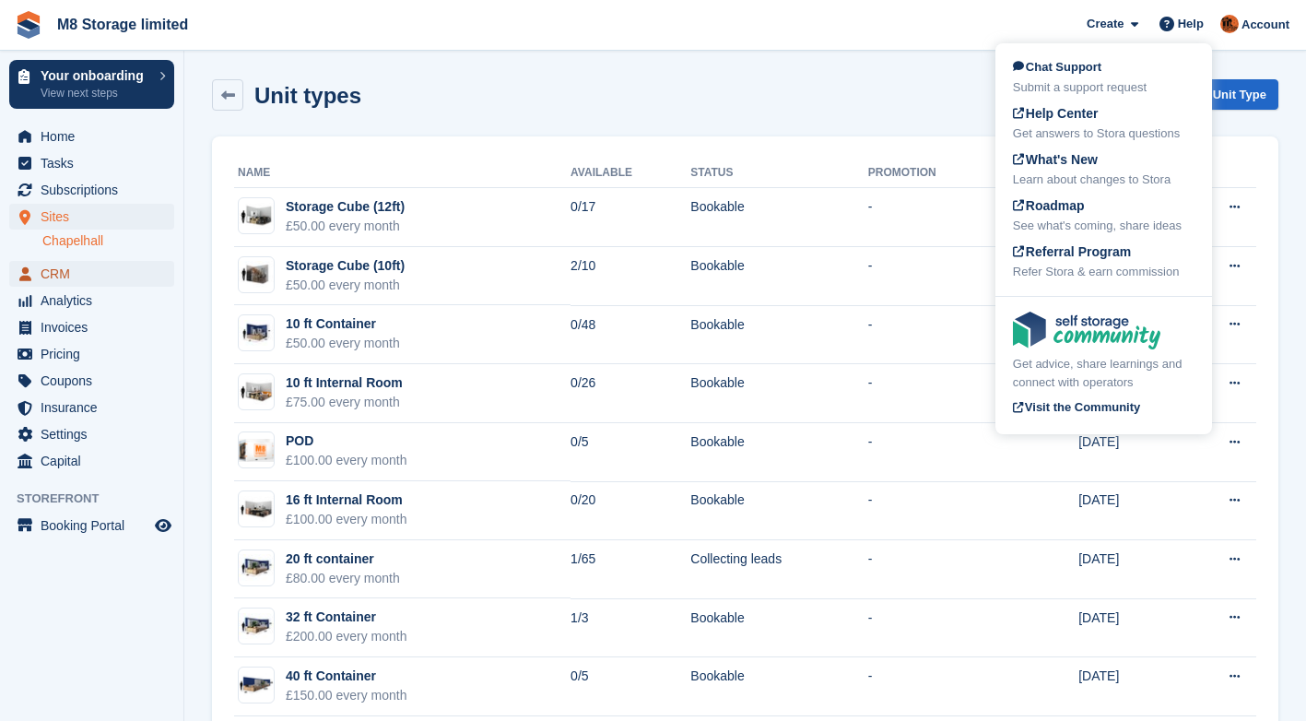
click at [45, 276] on span "CRM" at bounding box center [96, 274] width 111 height 26
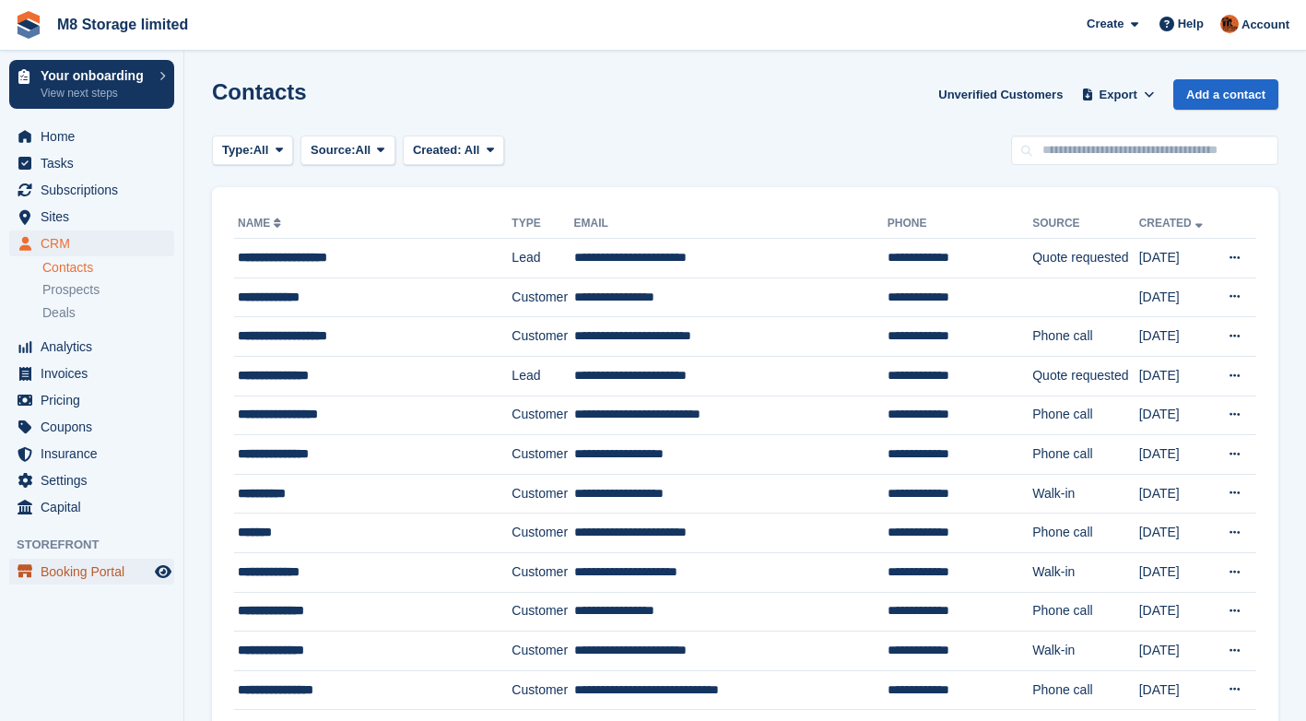
click at [105, 579] on span "Booking Portal" at bounding box center [96, 571] width 111 height 26
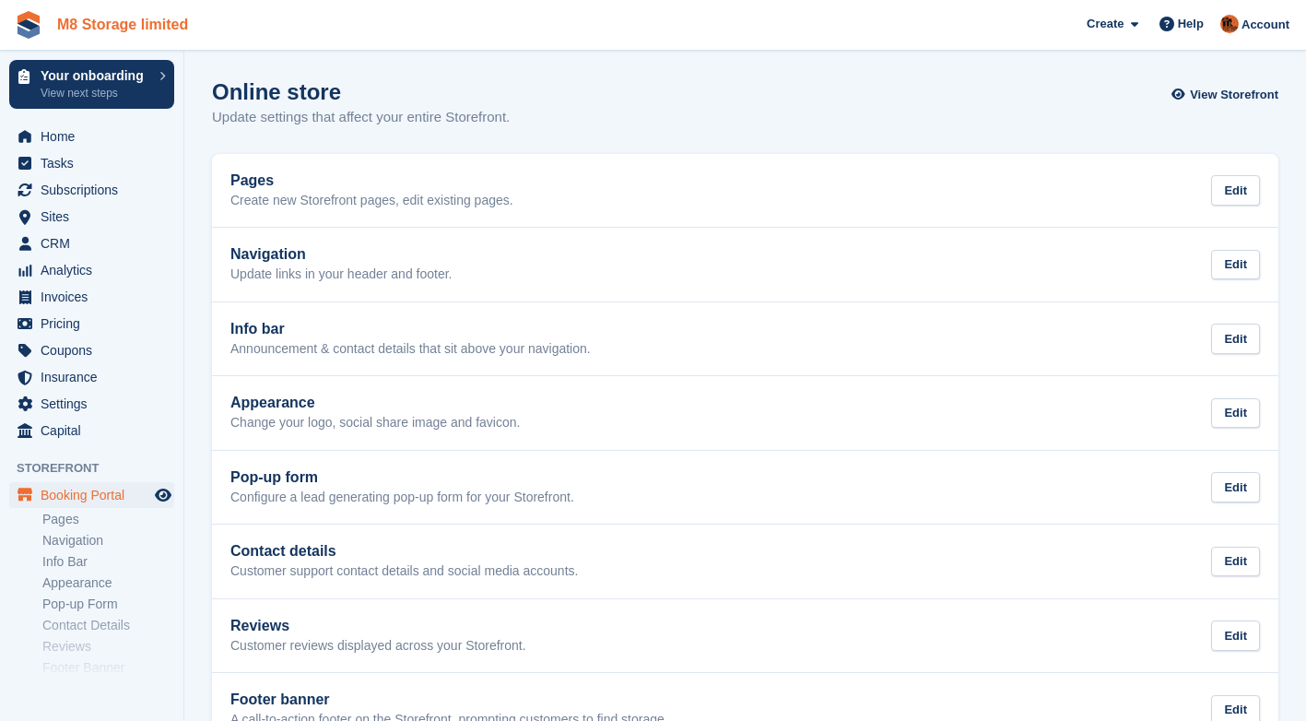
click at [170, 37] on link "M8 Storage limited" at bounding box center [123, 24] width 146 height 30
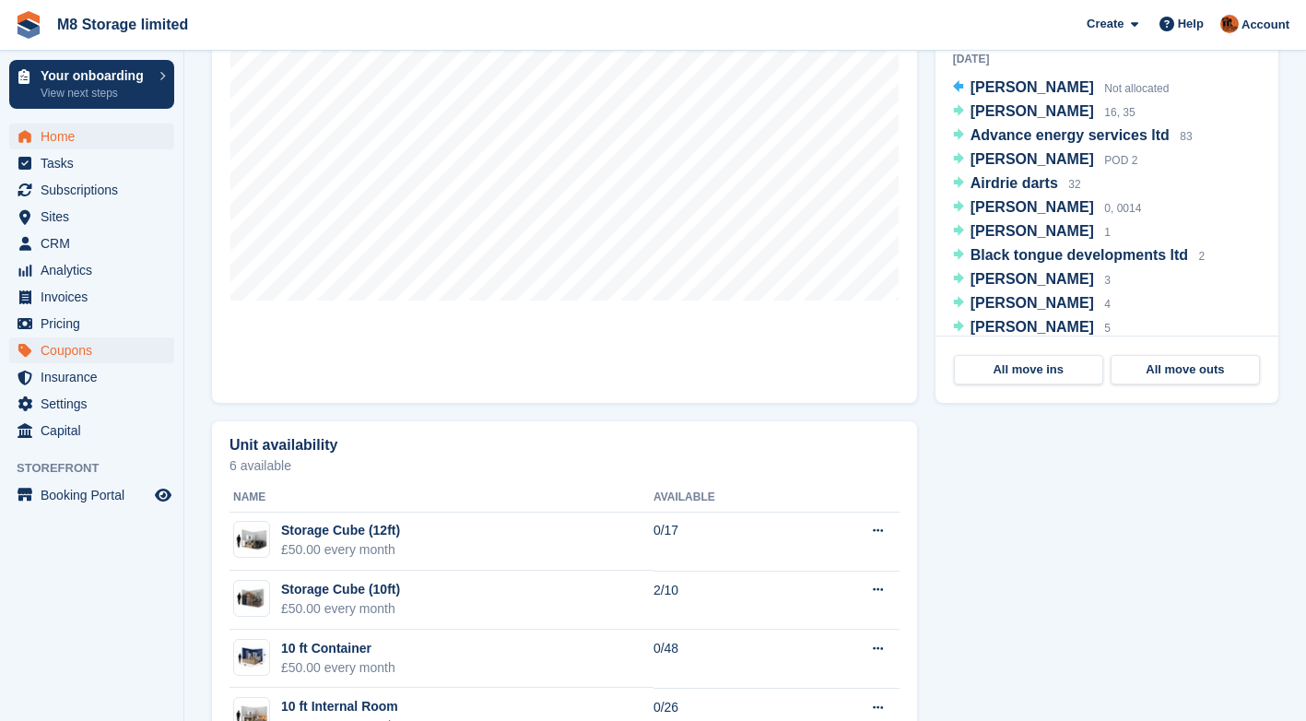
scroll to position [657, 0]
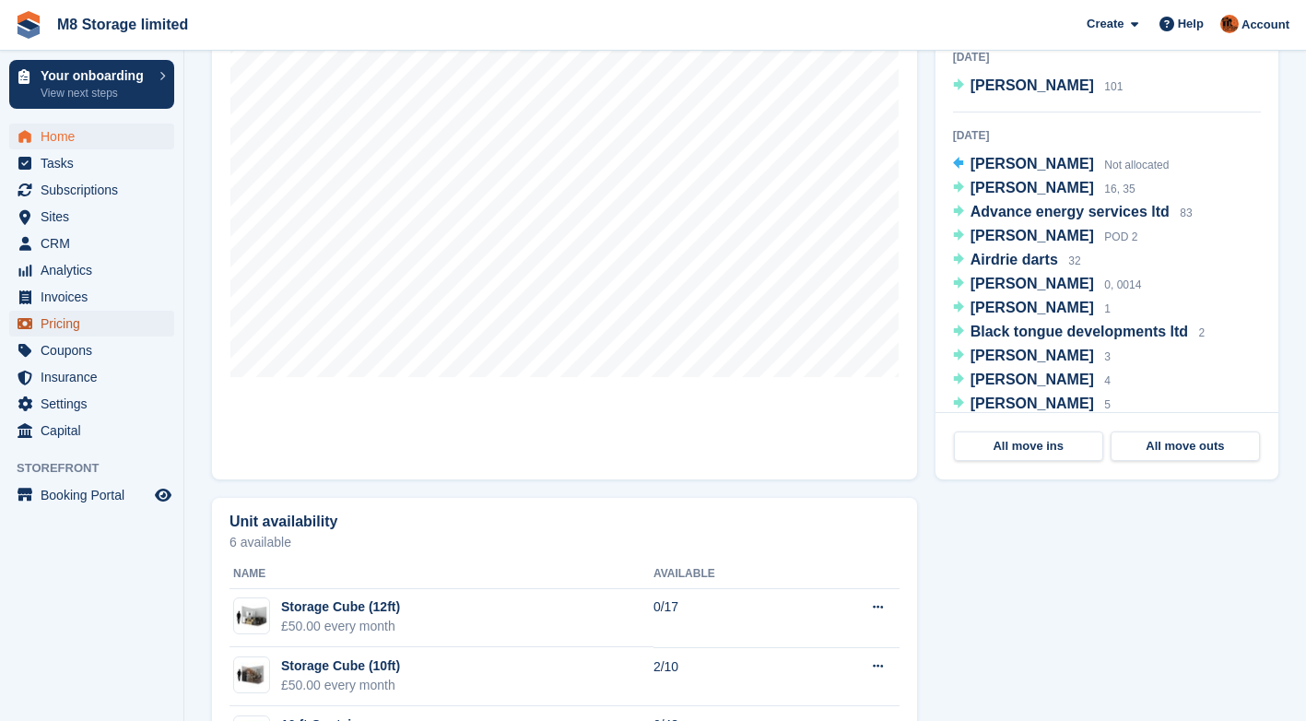
click at [72, 323] on span "Pricing" at bounding box center [96, 324] width 111 height 26
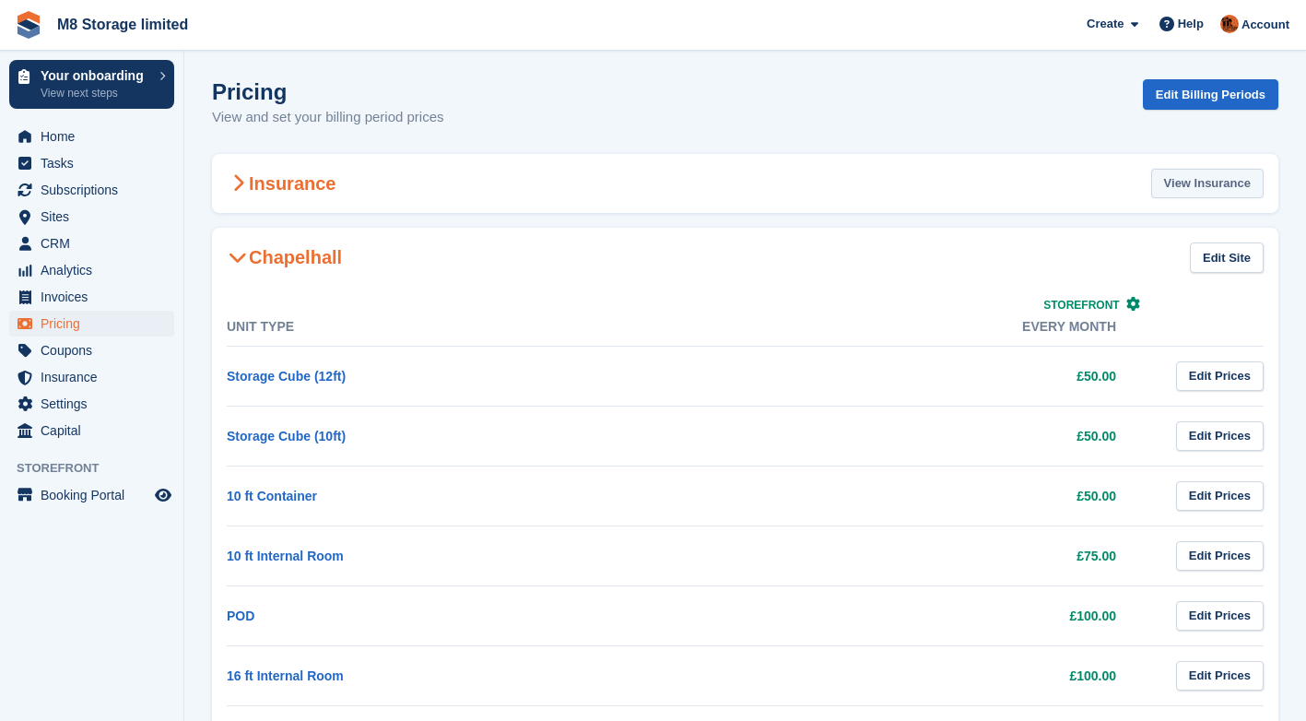
click at [1179, 183] on link "View Insurance" at bounding box center [1207, 184] width 112 height 30
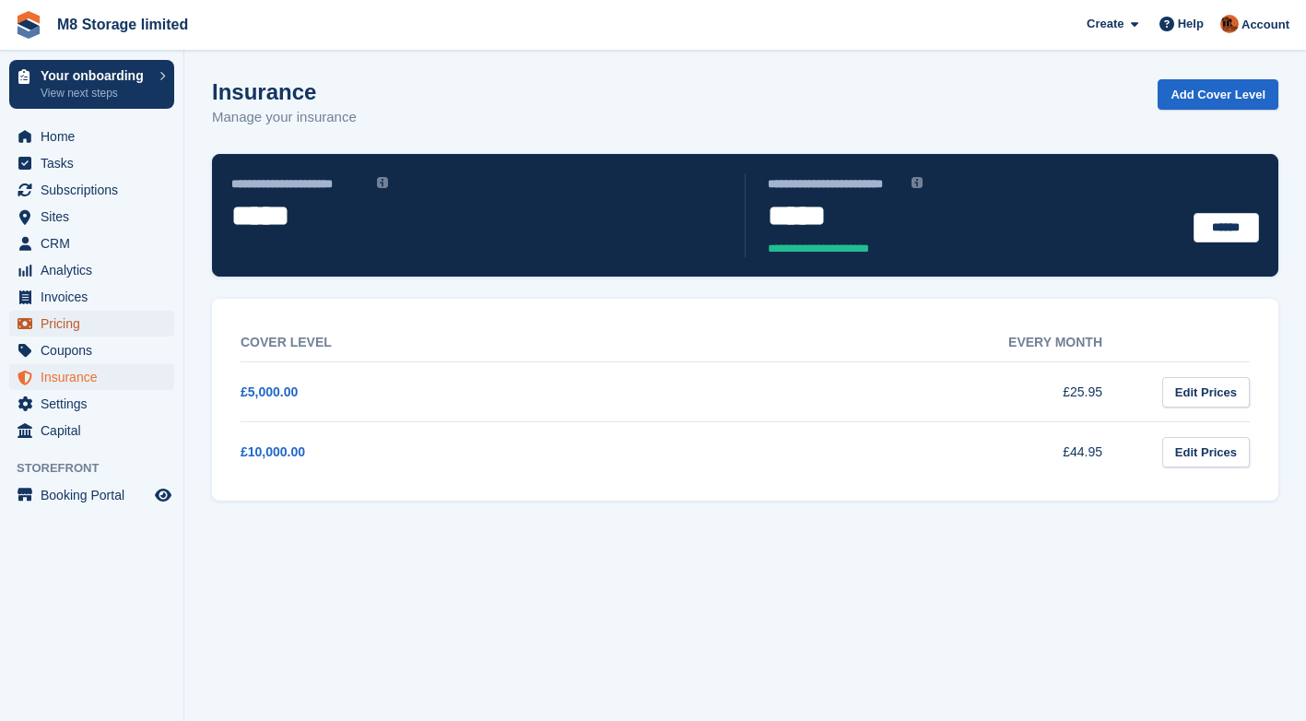
click at [64, 324] on span "Pricing" at bounding box center [96, 324] width 111 height 26
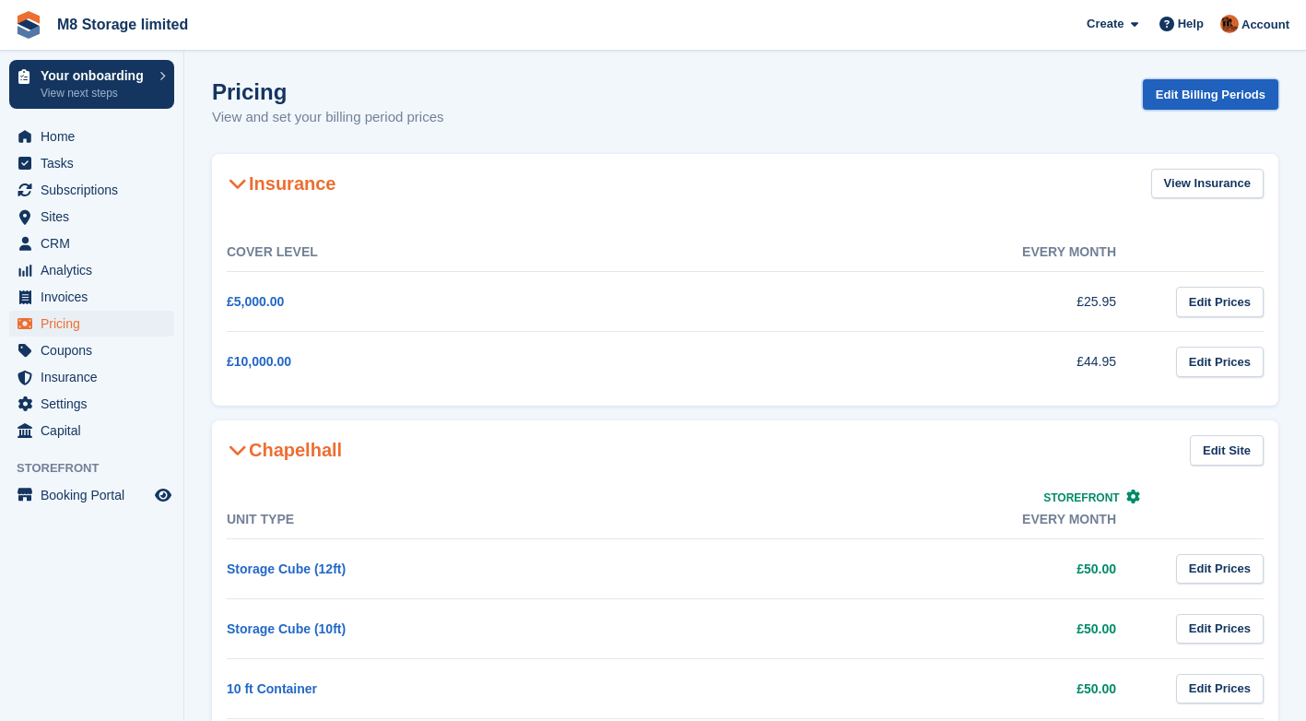
click at [1222, 98] on link "Edit Billing Periods" at bounding box center [1210, 94] width 135 height 30
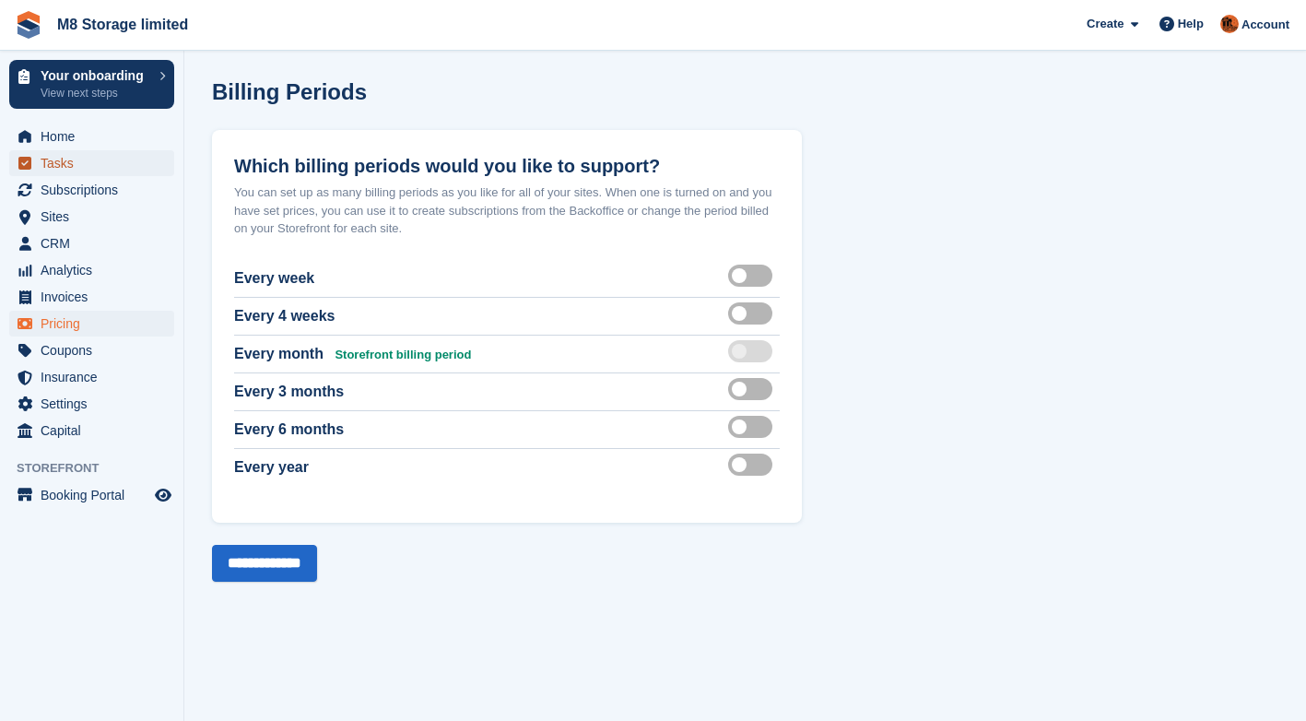
click at [58, 156] on span "Tasks" at bounding box center [96, 163] width 111 height 26
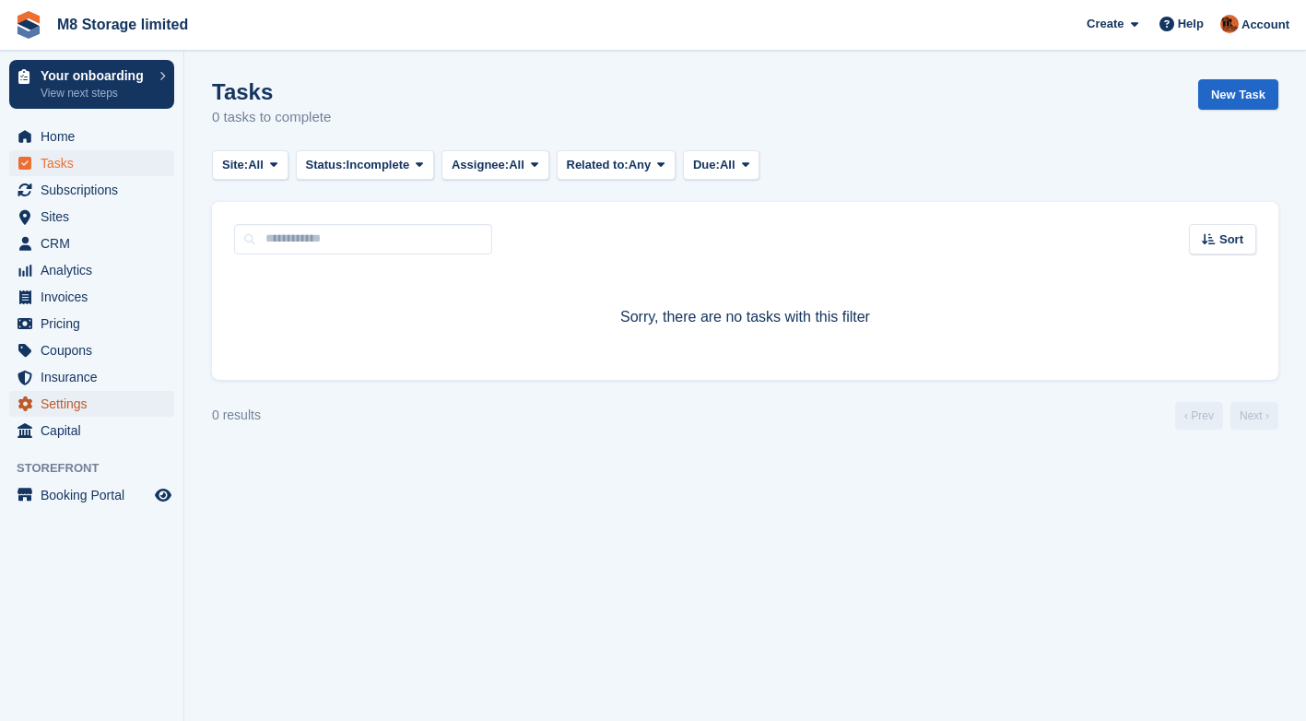
click at [56, 400] on span "Settings" at bounding box center [96, 404] width 111 height 26
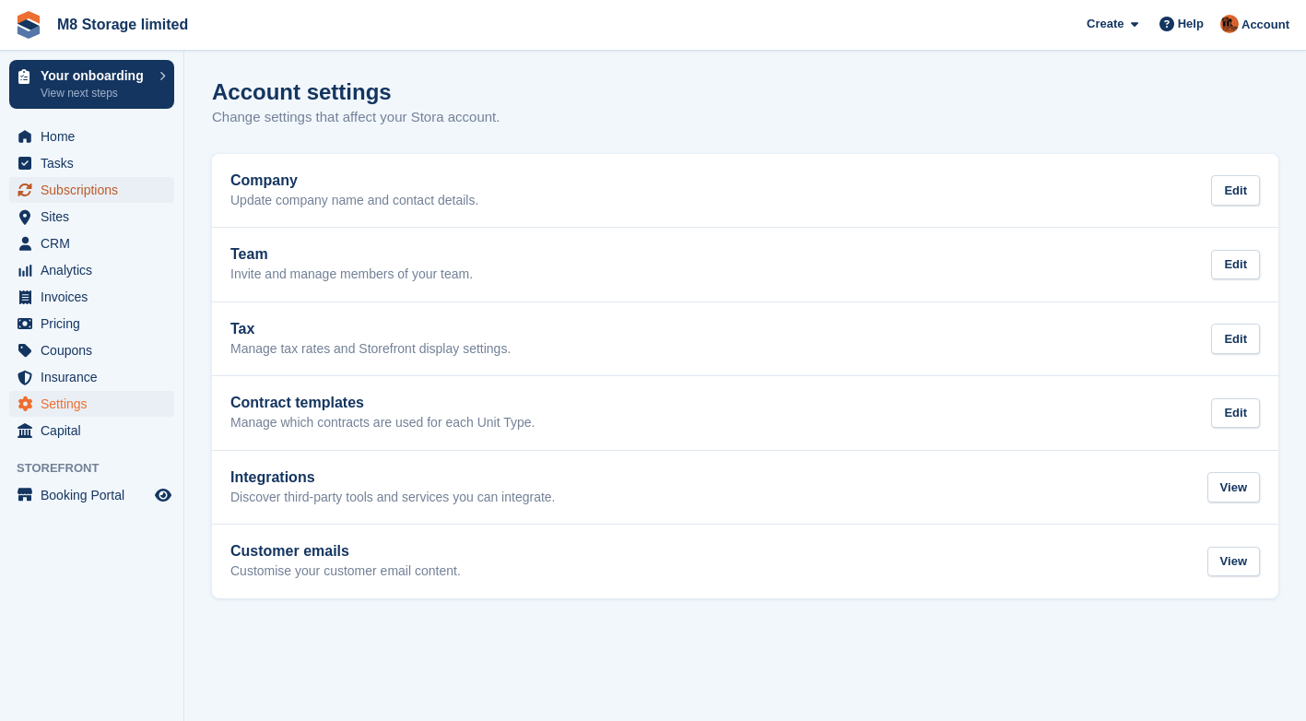
click at [82, 193] on span "Subscriptions" at bounding box center [96, 190] width 111 height 26
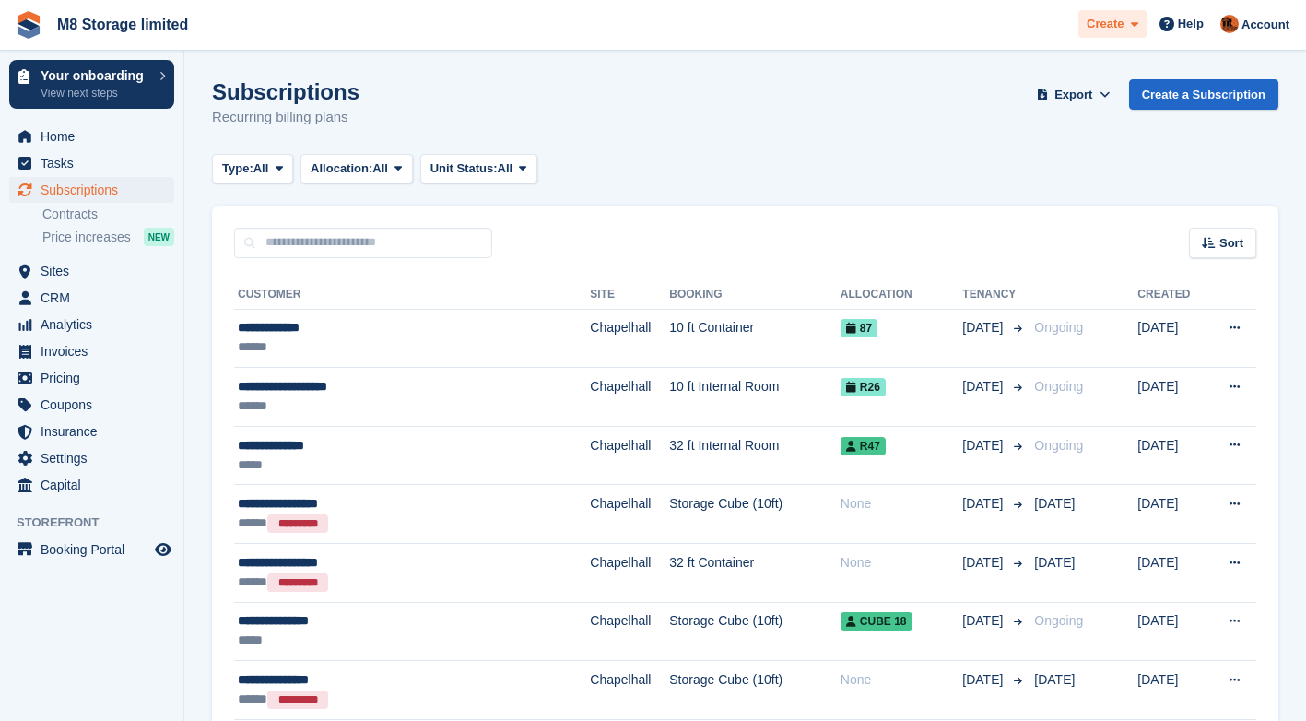
click at [1138, 30] on icon at bounding box center [1134, 24] width 7 height 12
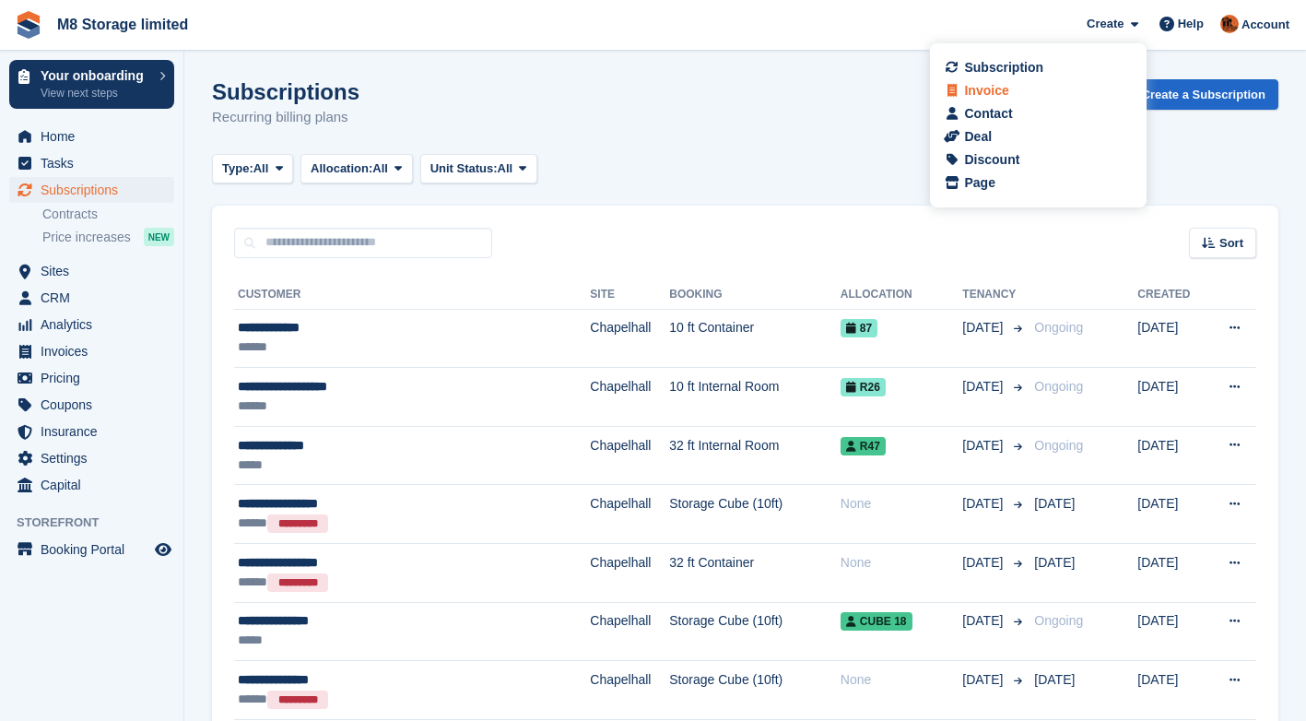
click at [998, 85] on div "Invoice" at bounding box center [986, 90] width 44 height 19
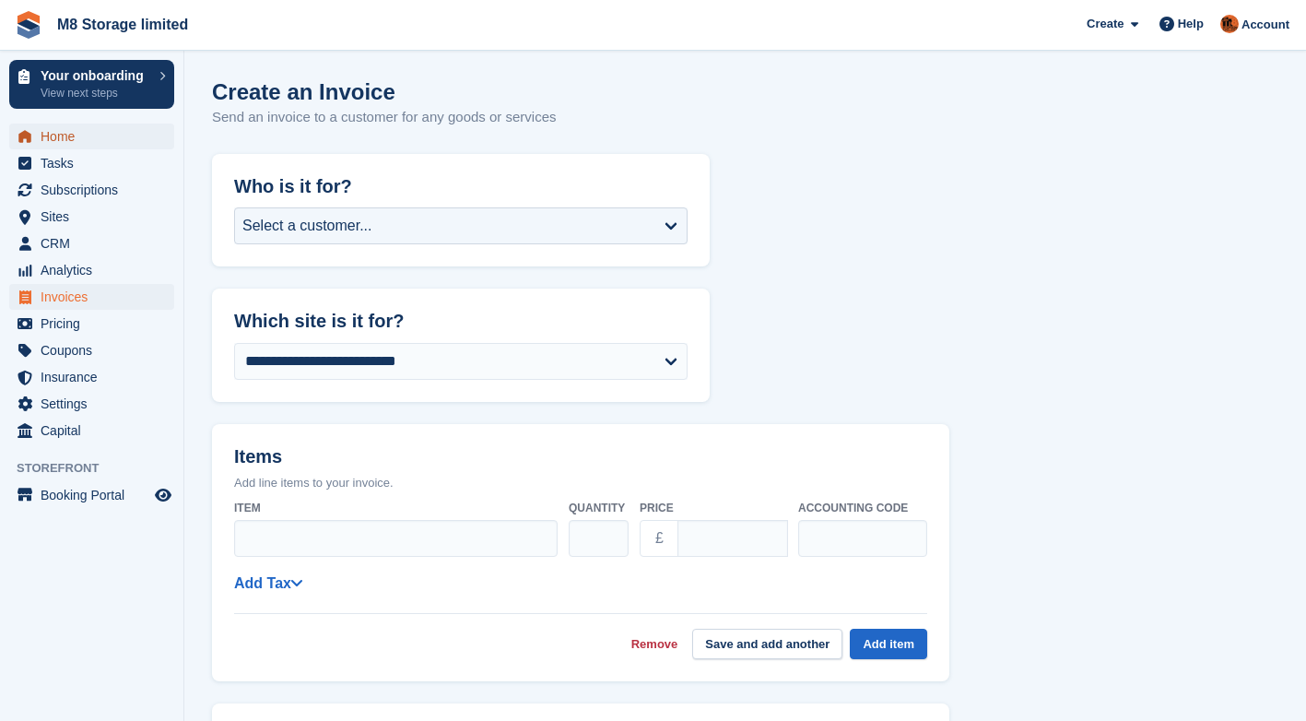
click at [53, 142] on span "Home" at bounding box center [96, 136] width 111 height 26
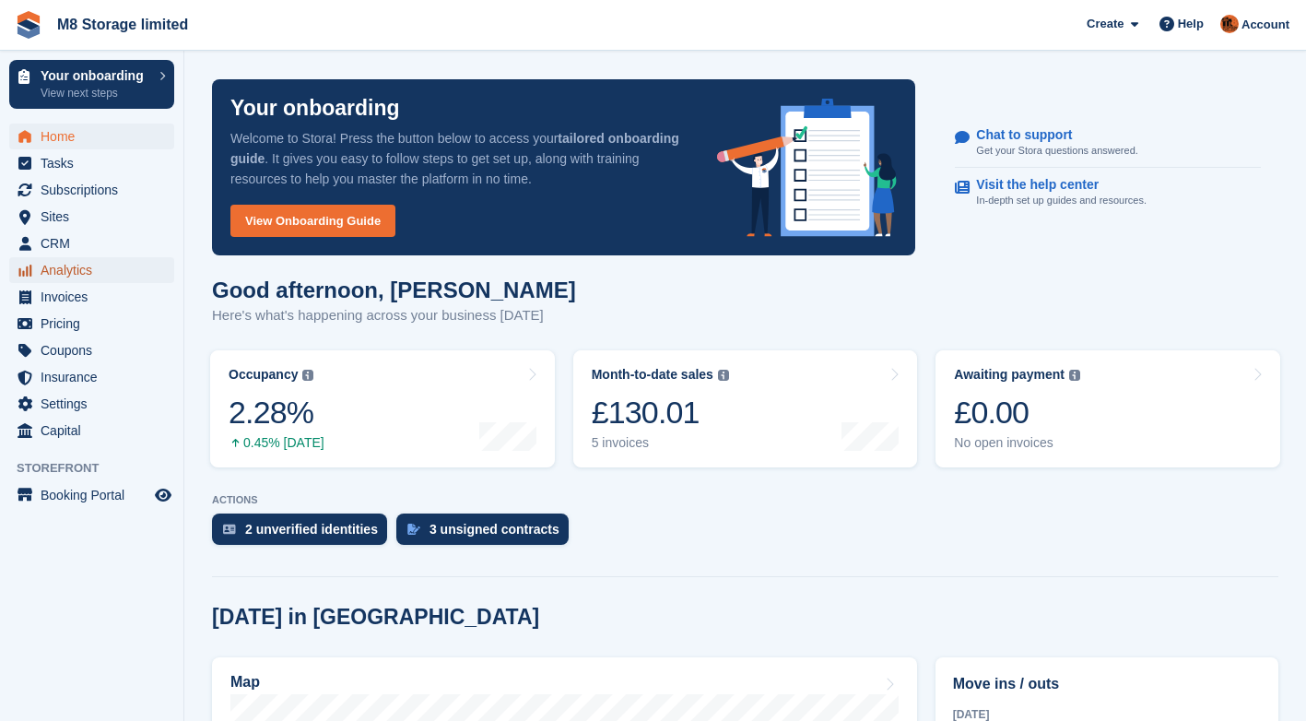
click at [66, 272] on span "Analytics" at bounding box center [96, 270] width 111 height 26
click at [1052, 196] on p "In-depth set up guides and resources." at bounding box center [1061, 201] width 170 height 16
click at [1184, 31] on span "Help" at bounding box center [1191, 24] width 26 height 18
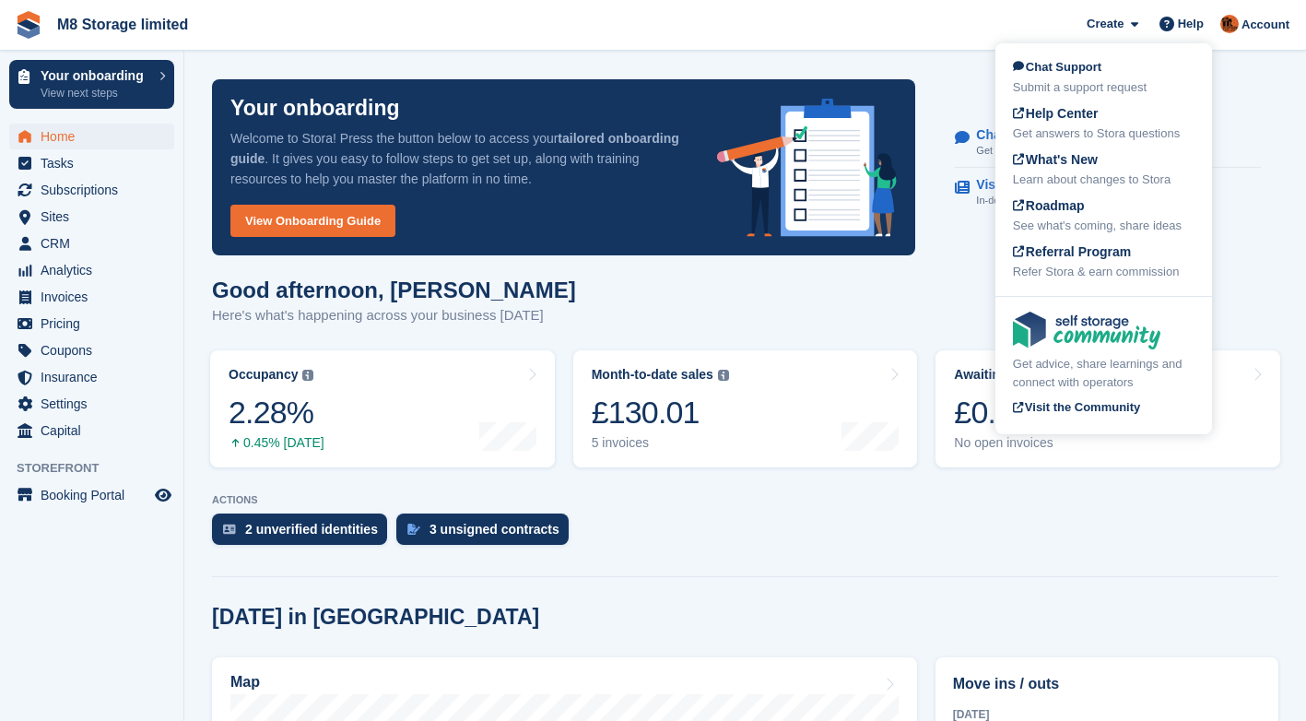
click at [1268, 127] on div "Chat to support Get your Stora questions answered. Visit the help center In-dep…" at bounding box center [1107, 167] width 341 height 131
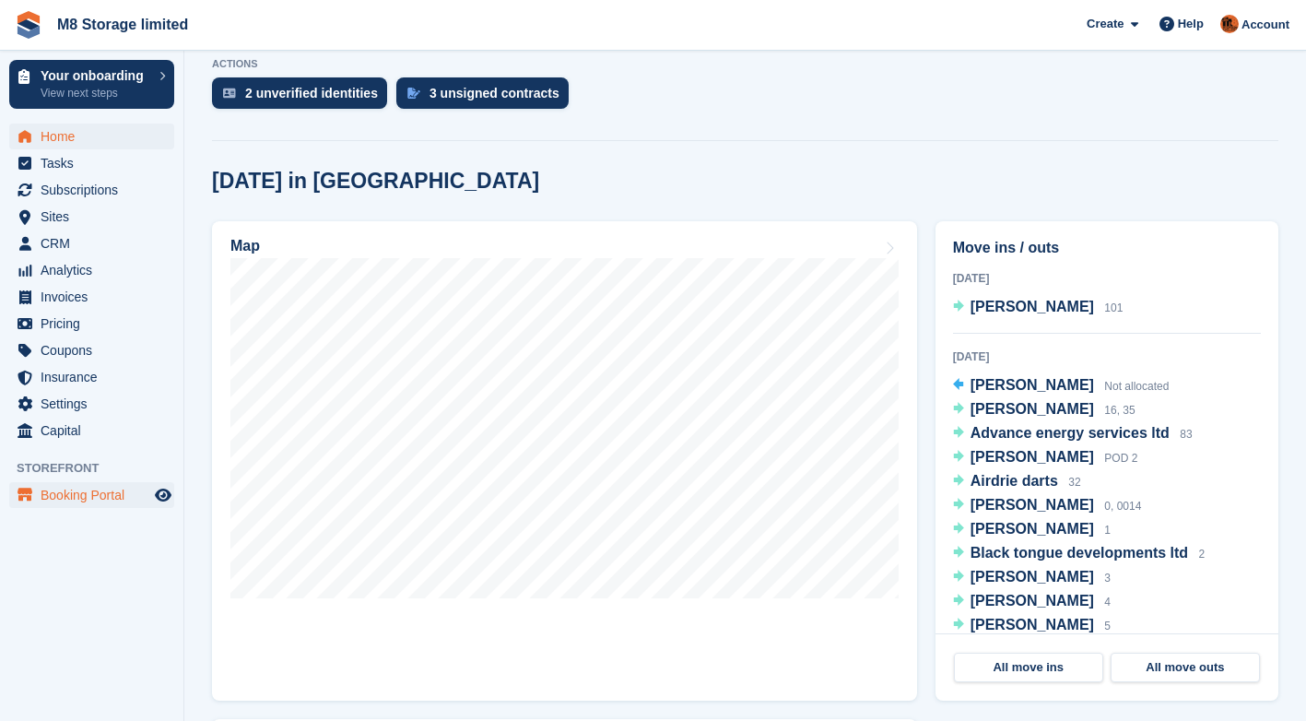
scroll to position [381, 0]
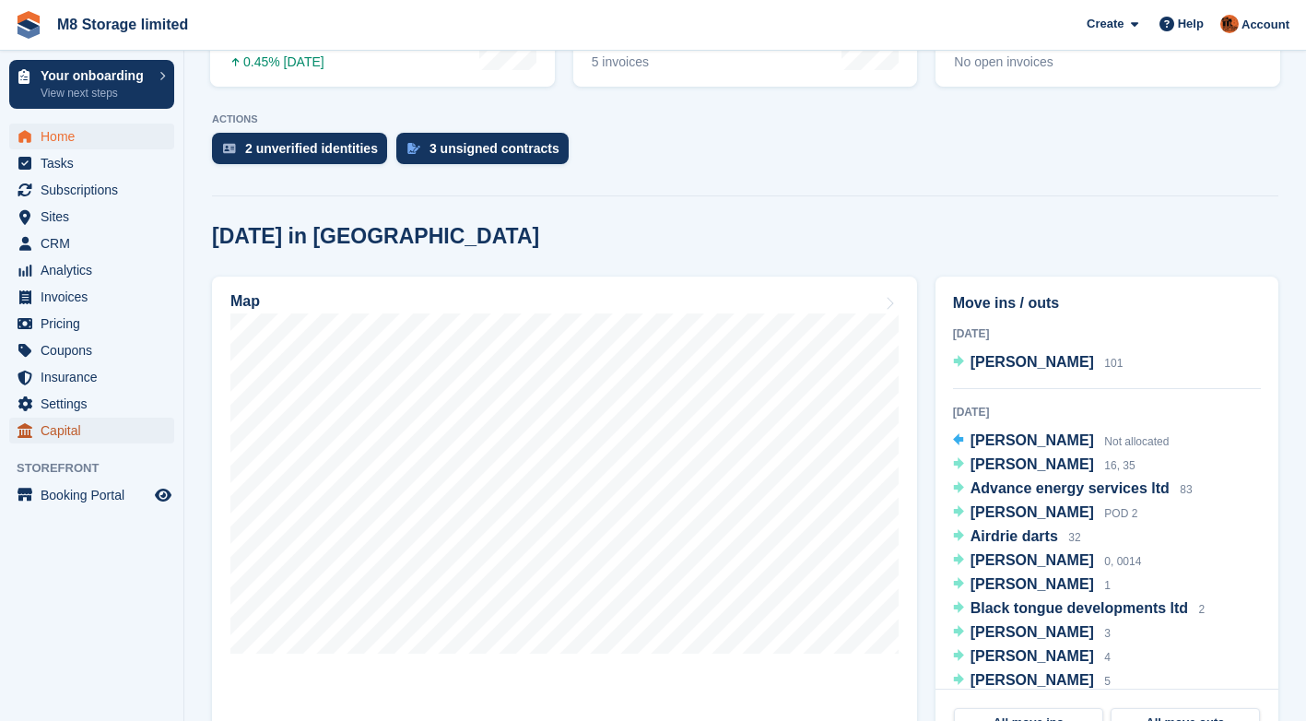
click at [70, 428] on span "Capital" at bounding box center [96, 430] width 111 height 26
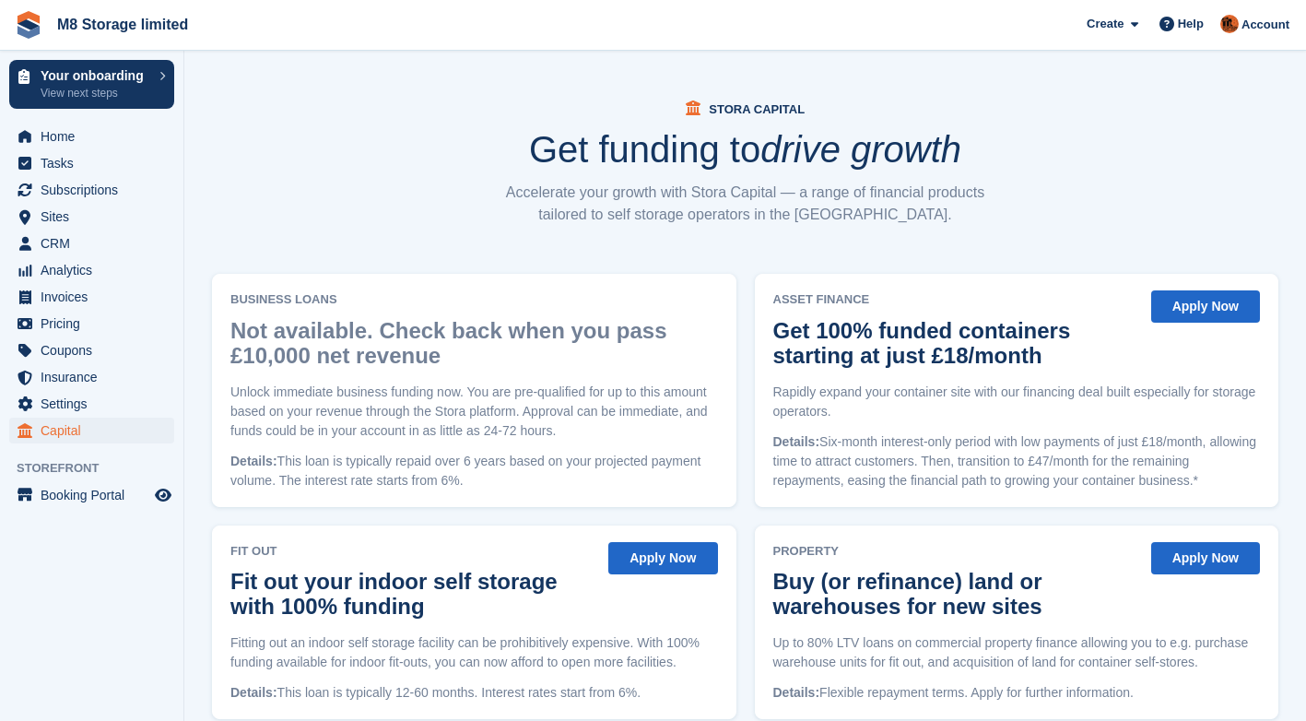
scroll to position [104, 0]
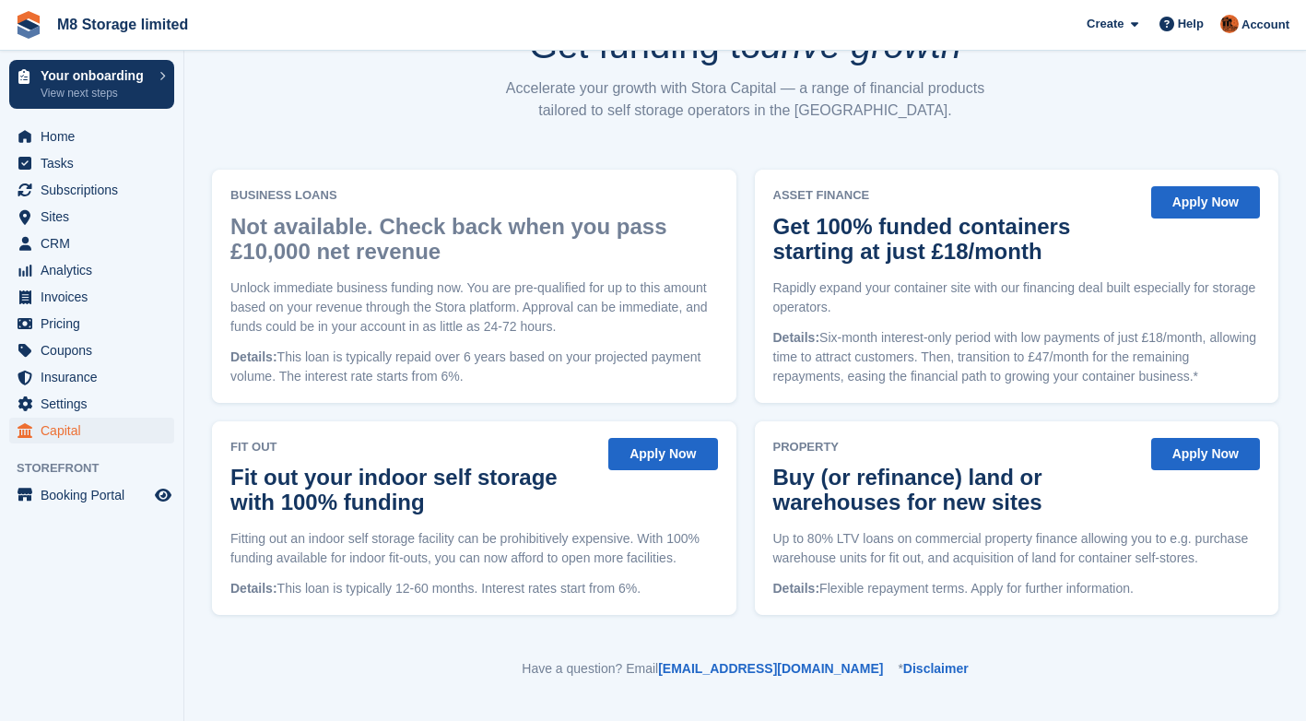
click at [137, 600] on aside "Your onboarding View next steps Home Tasks Subscriptions Subscriptions Subscrip…" at bounding box center [91, 365] width 183 height 628
click at [88, 134] on span "Home" at bounding box center [96, 136] width 111 height 26
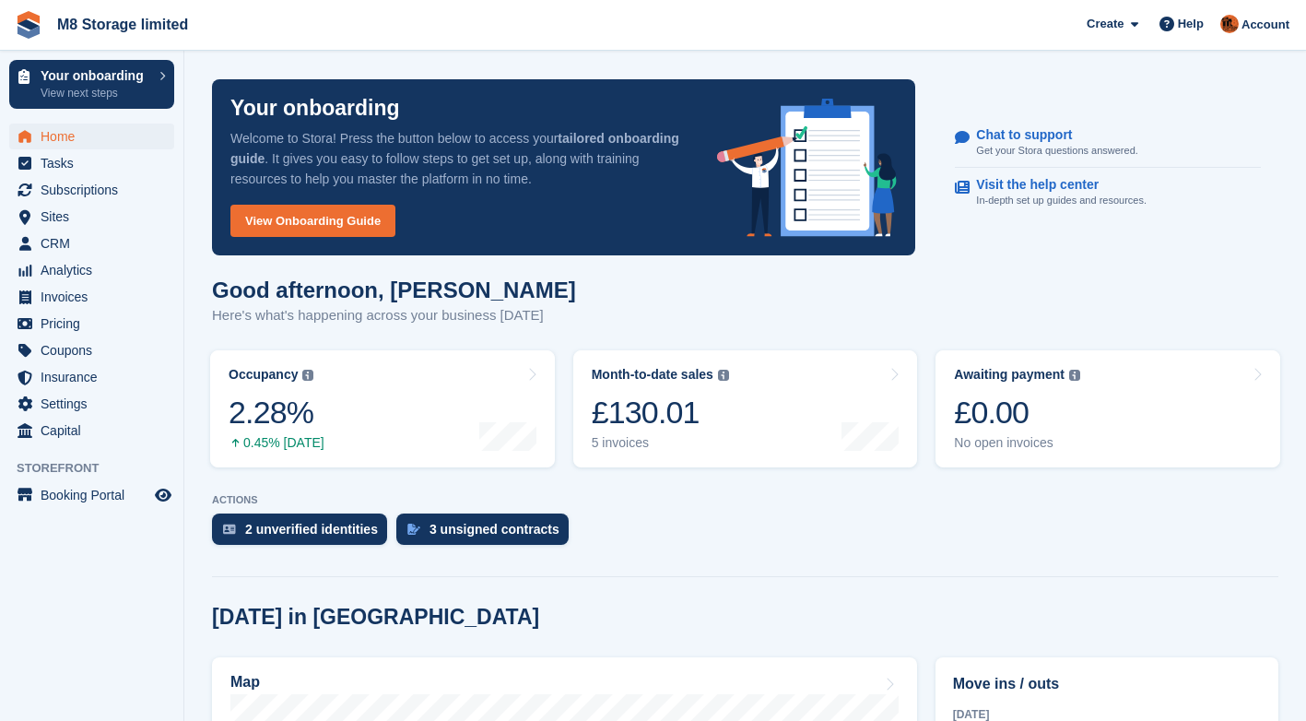
scroll to position [12, 0]
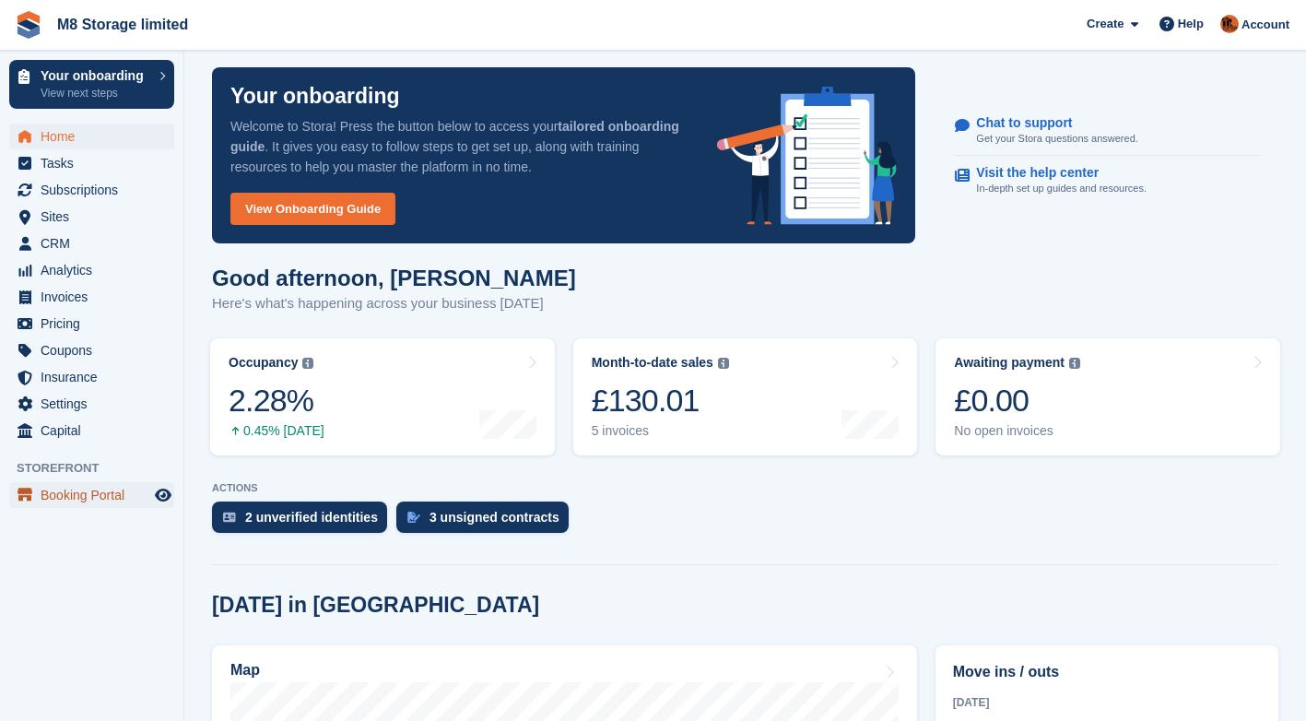
click at [61, 493] on span "Booking Portal" at bounding box center [96, 495] width 111 height 26
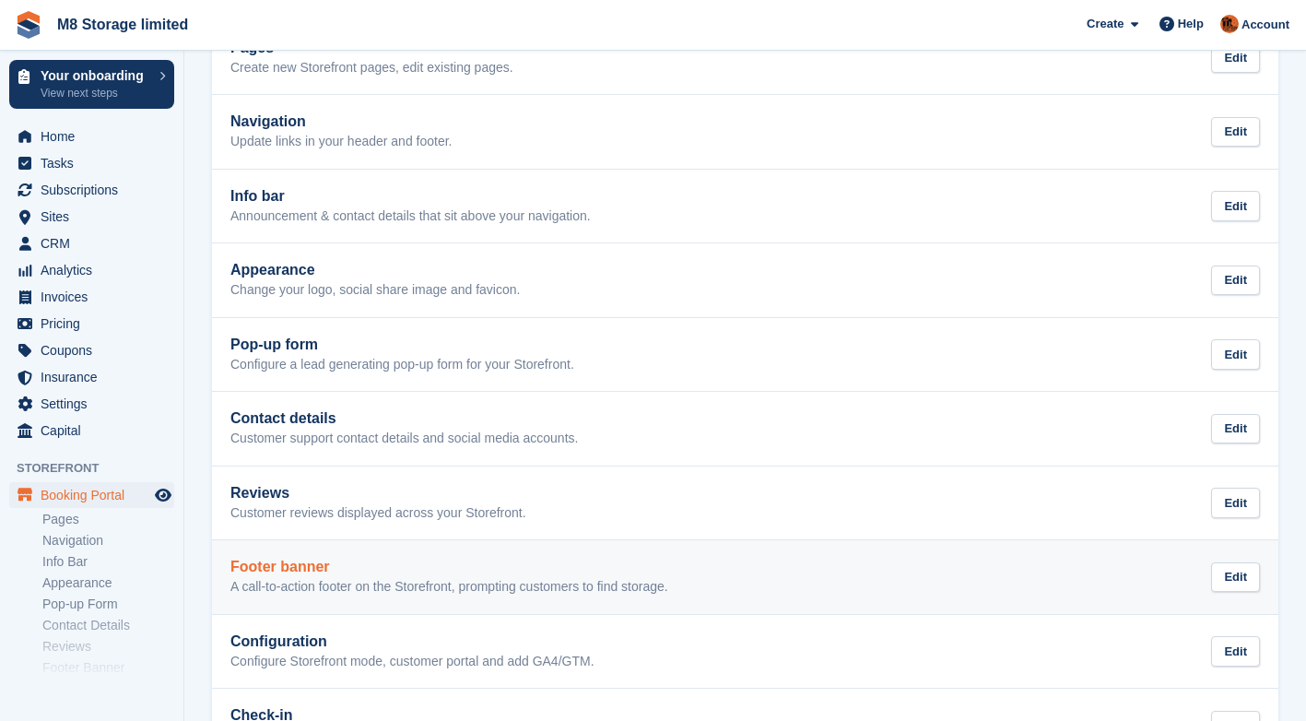
scroll to position [202, 0]
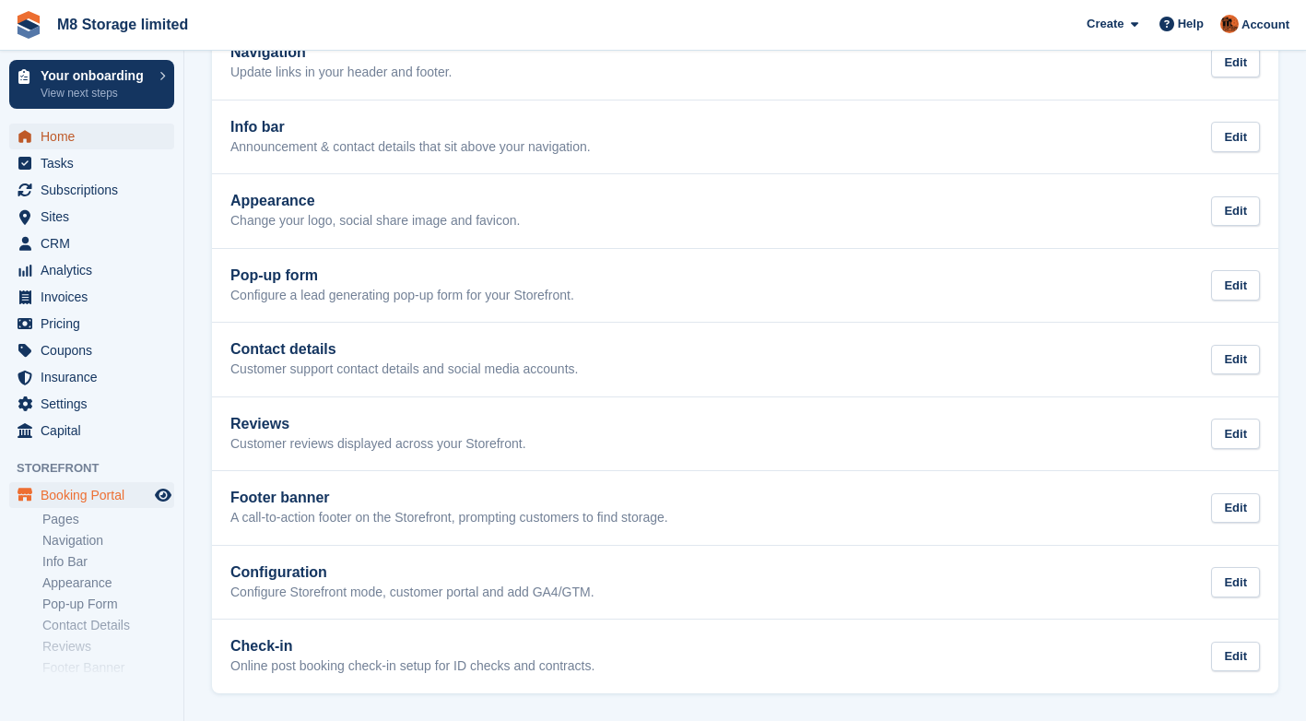
click at [75, 140] on span "Home" at bounding box center [96, 136] width 111 height 26
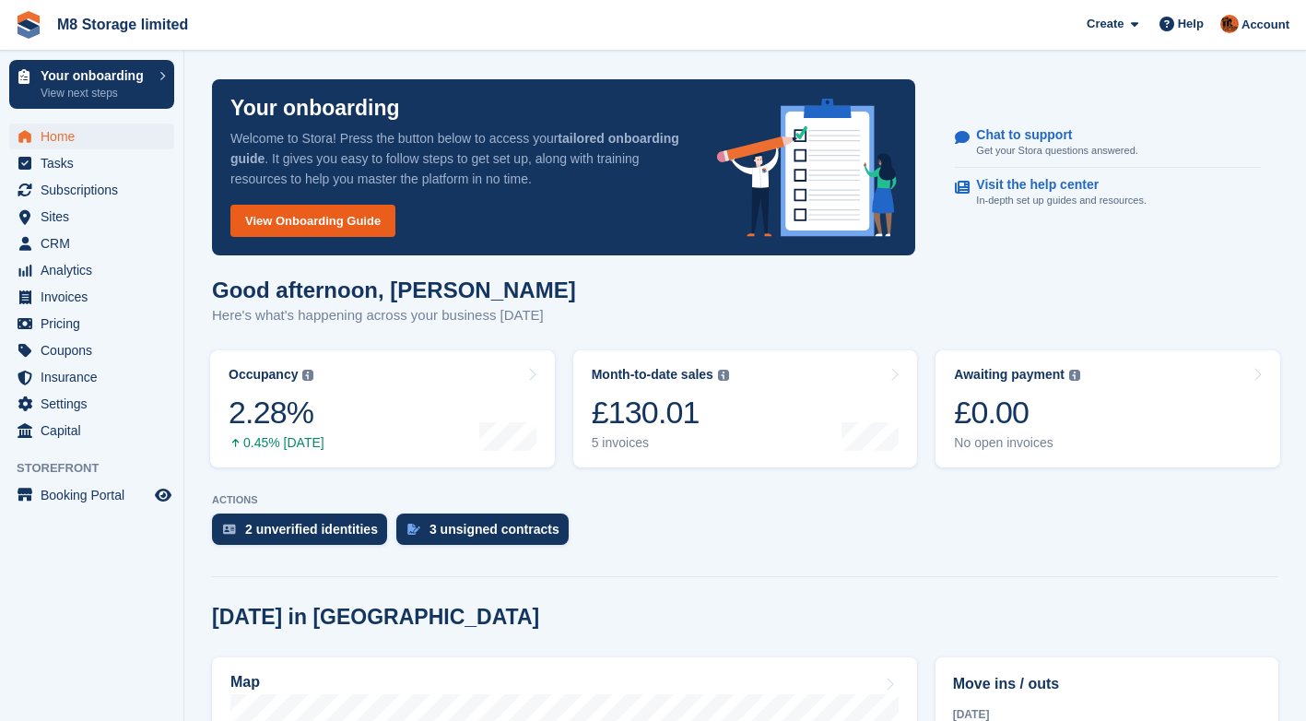
click at [297, 221] on link "View Onboarding Guide" at bounding box center [312, 221] width 165 height 32
